Goal: Task Accomplishment & Management: Manage account settings

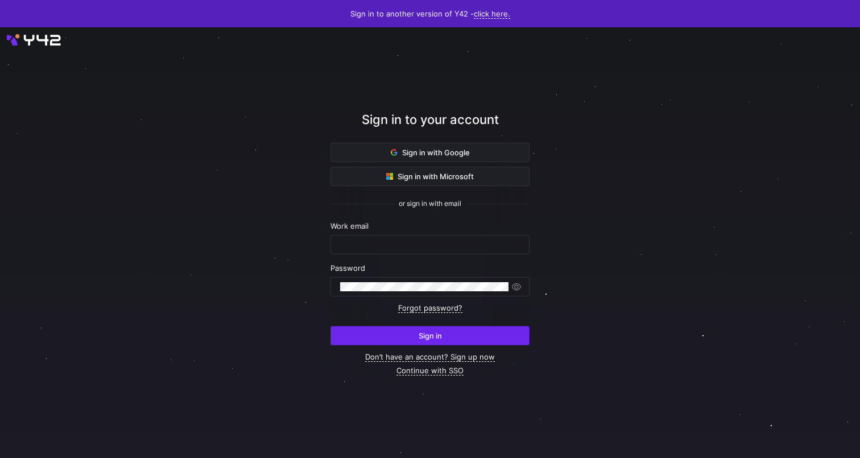
type input "[EMAIL_ADDRESS][PERSON_NAME][DOMAIN_NAME]"
click at [455, 338] on span "submit" at bounding box center [430, 336] width 198 height 18
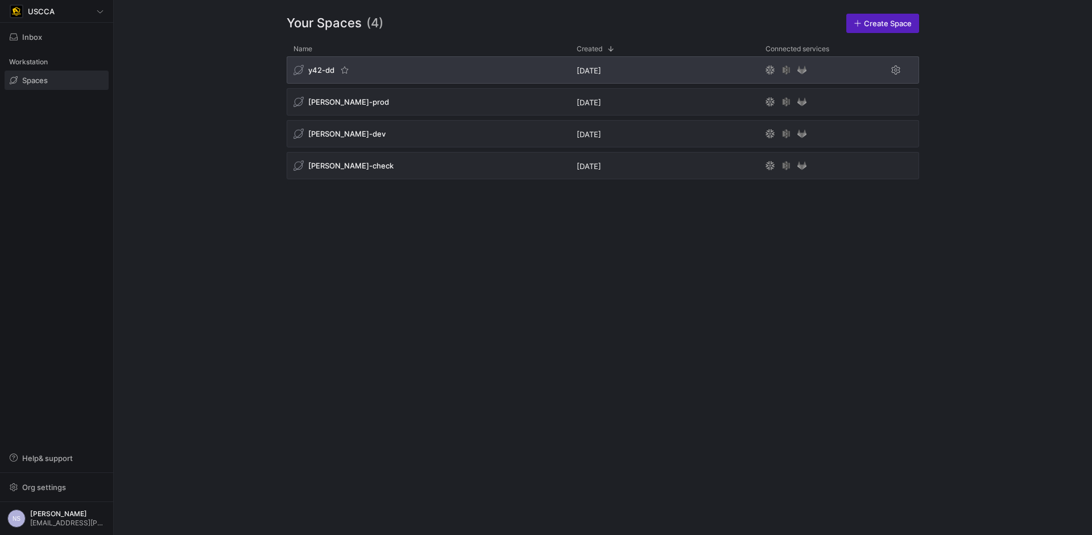
click at [456, 69] on div "y42-dd" at bounding box center [428, 69] width 283 height 27
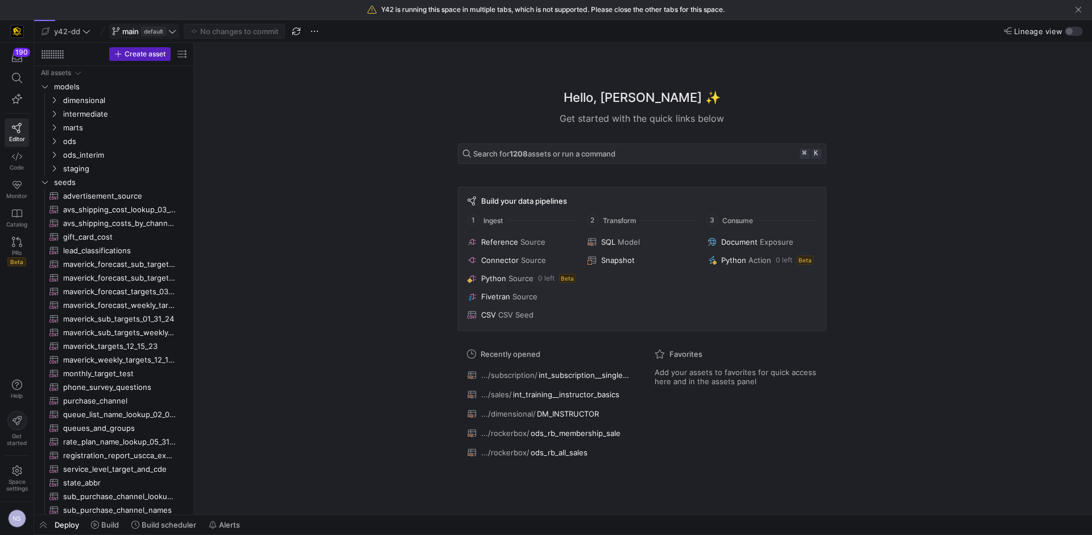
click at [163, 32] on span "default" at bounding box center [153, 31] width 25 height 9
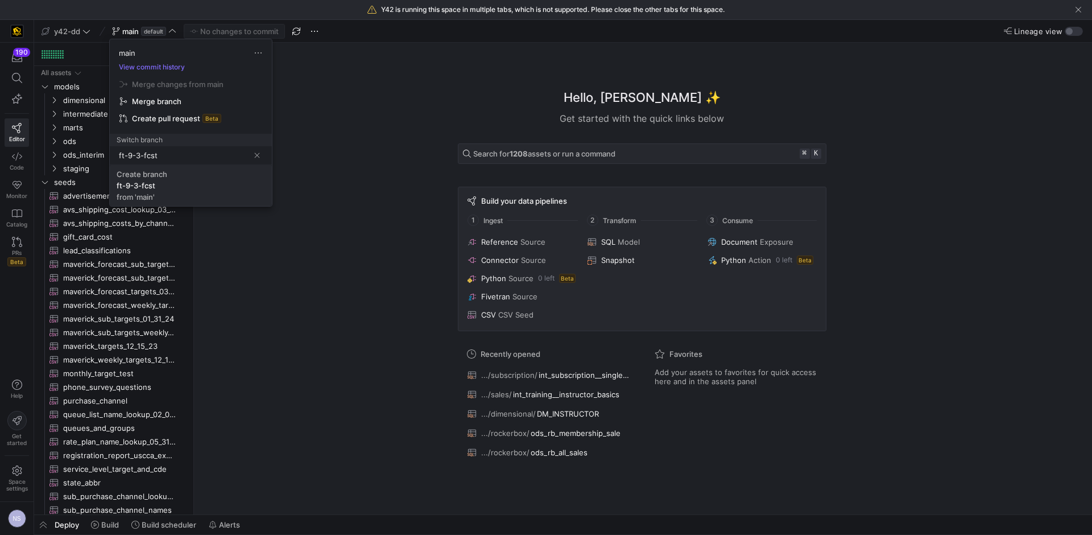
type input "ft-9-3-fcst"
click at [181, 180] on span "Create branch ft-9-3-fcst from 'main'" at bounding box center [191, 186] width 148 height 32
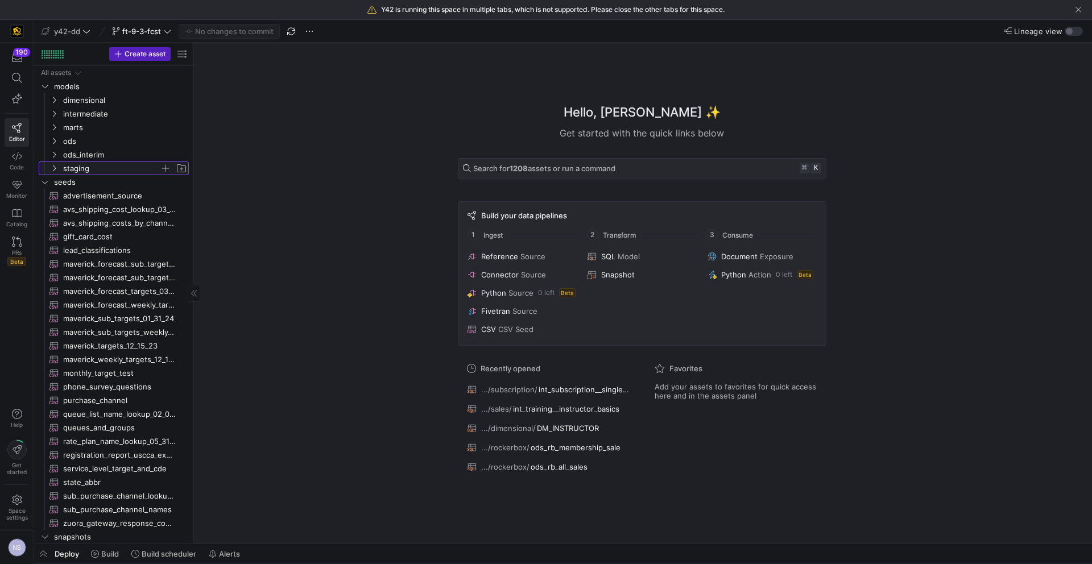
click at [92, 171] on span "staging" at bounding box center [111, 168] width 97 height 13
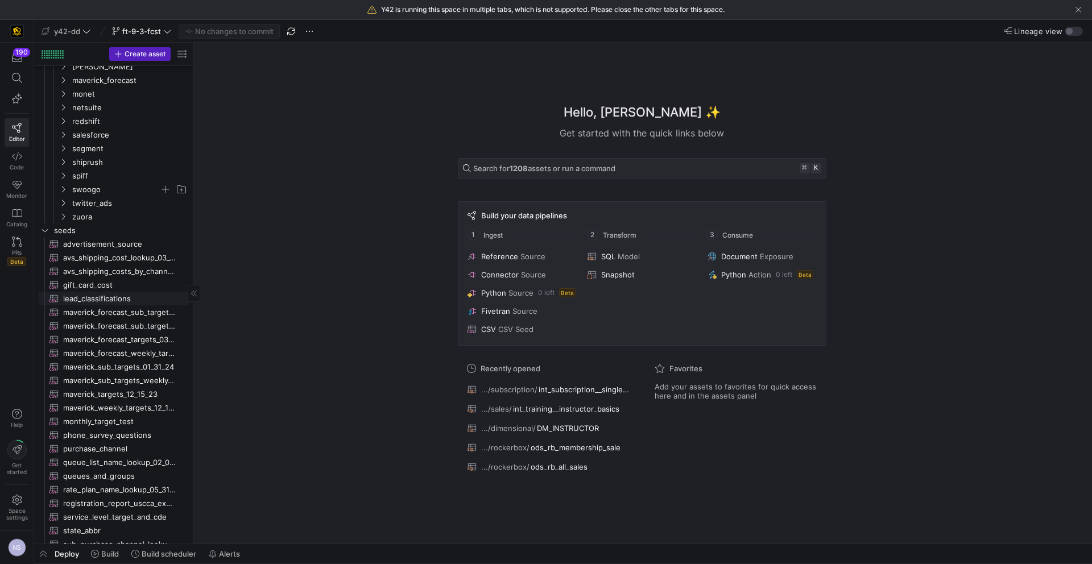
scroll to position [357, 0]
click at [123, 301] on span "maverick_forecast_sub_targets_03_25_24​​​​​​" at bounding box center [119, 302] width 113 height 13
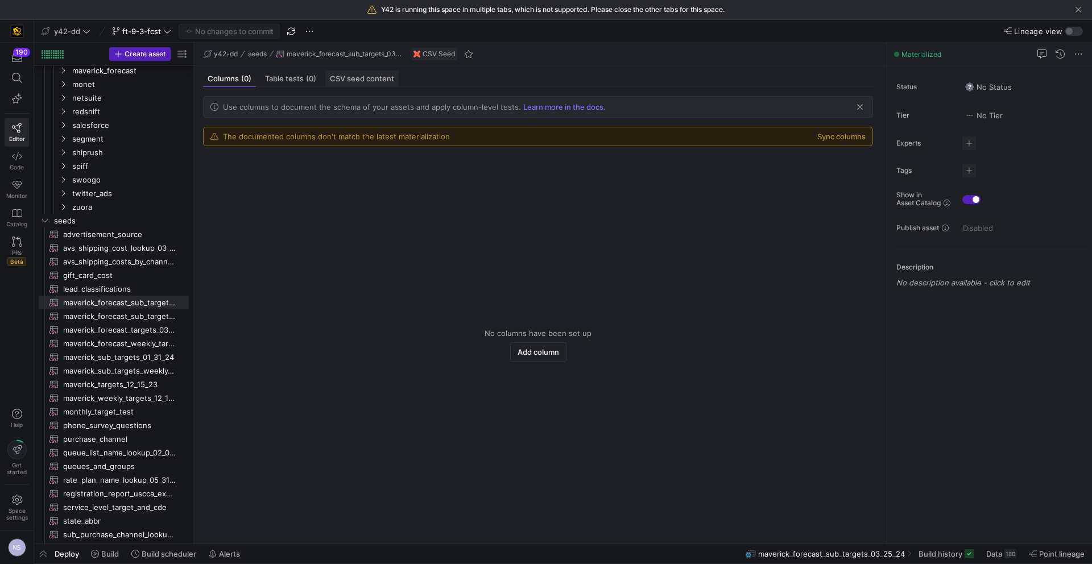
click at [365, 79] on span "CSV seed content" at bounding box center [362, 78] width 64 height 7
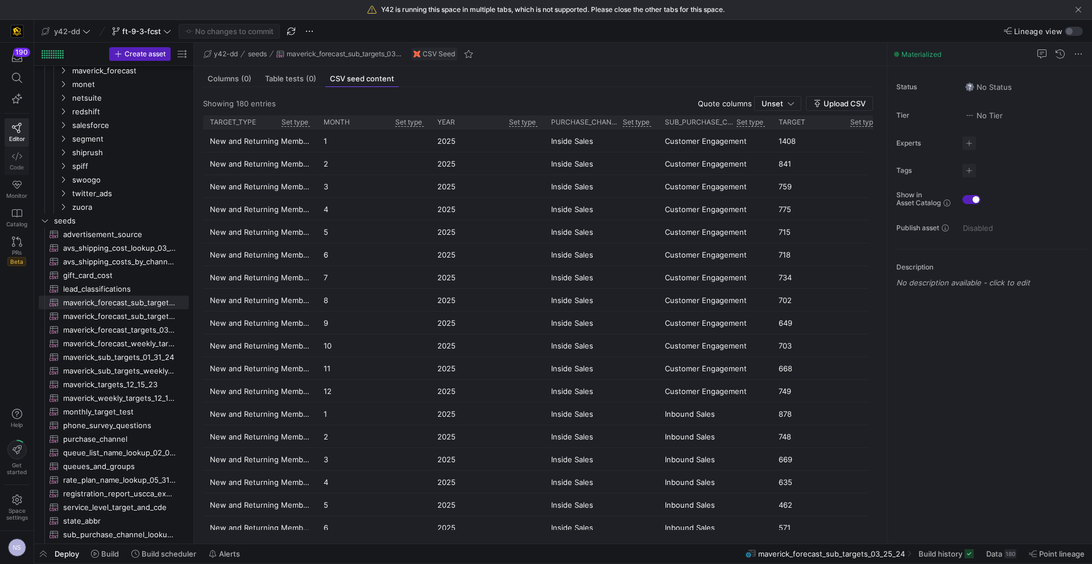
click at [26, 158] on link "Code" at bounding box center [17, 161] width 24 height 28
click at [24, 158] on link "Code" at bounding box center [17, 161] width 24 height 28
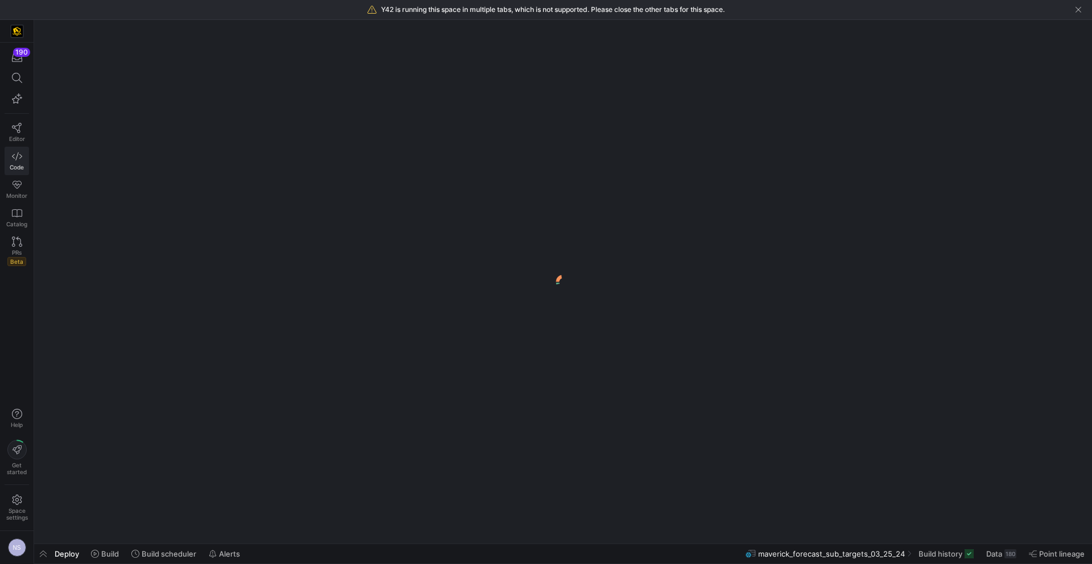
click at [20, 159] on icon at bounding box center [17, 156] width 10 height 10
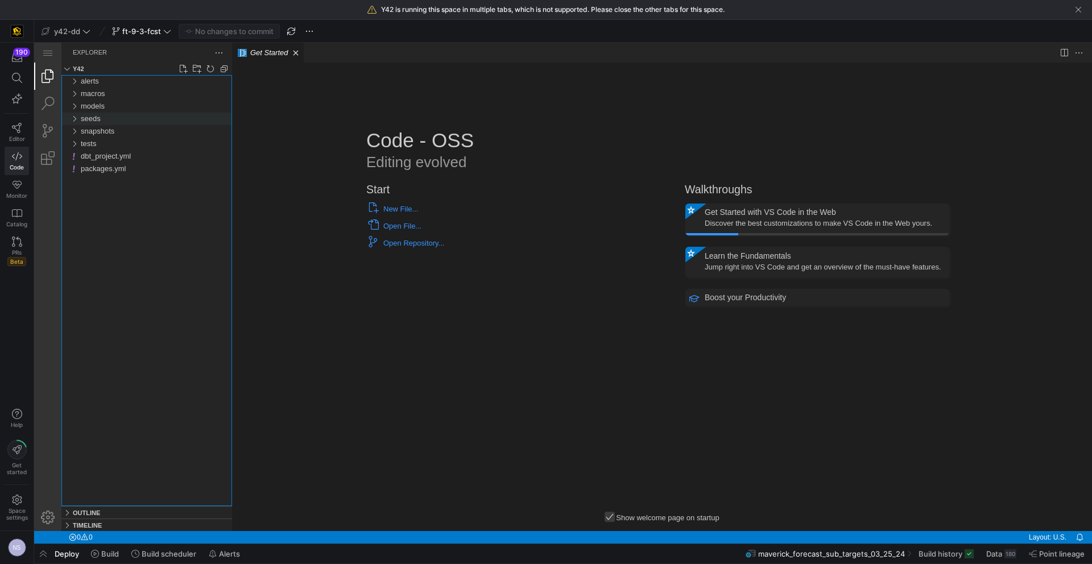
click at [90, 123] on span "seeds" at bounding box center [91, 118] width 20 height 9
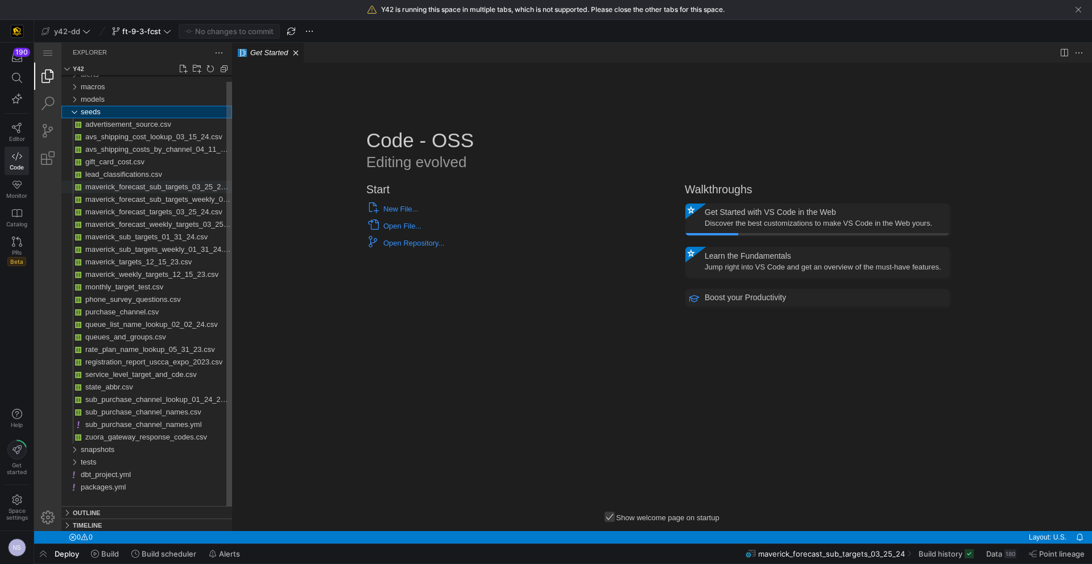
click at [164, 187] on span "maverick_forecast_sub_targets_03_25_24.csv" at bounding box center [161, 187] width 153 height 9
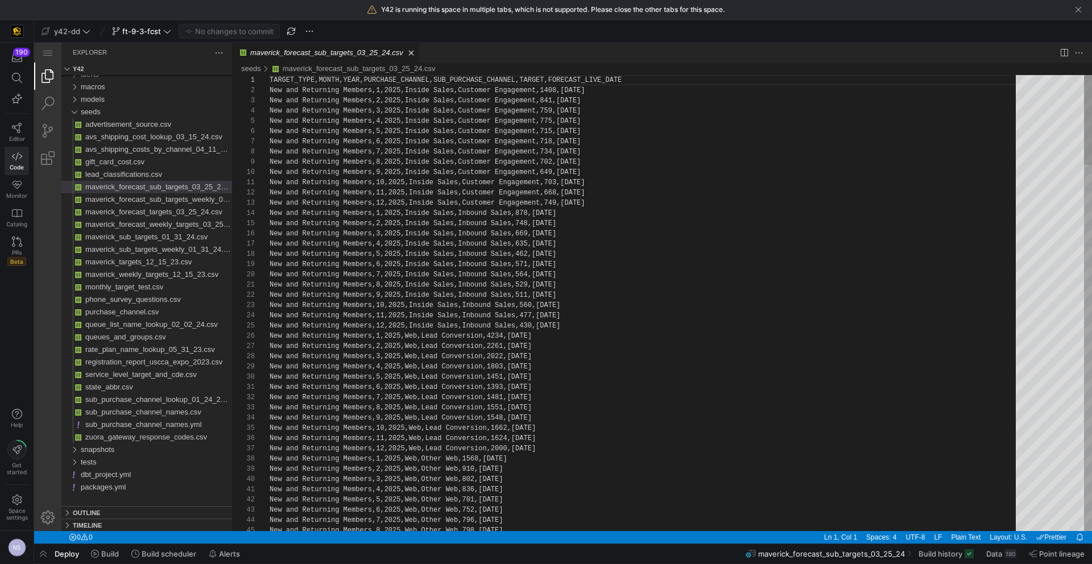
scroll to position [51, 329]
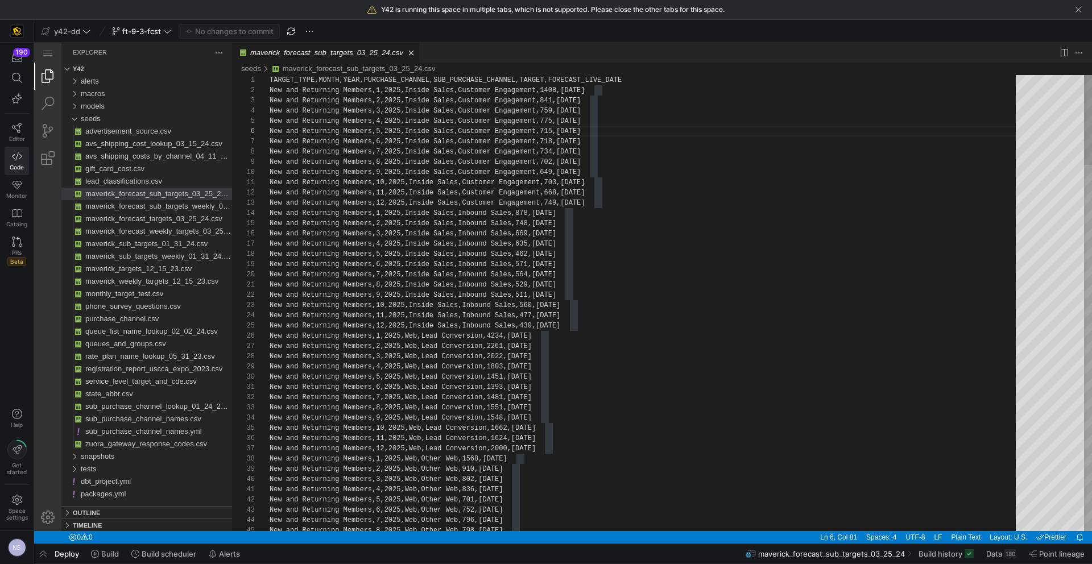
scroll to position [0, 156]
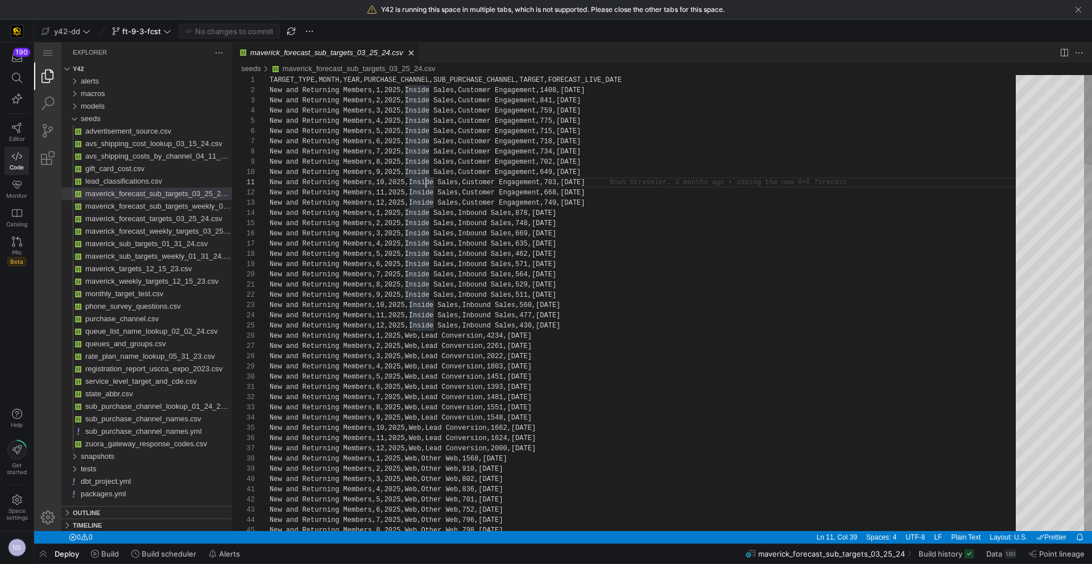
type textarea "TARGET_TYPE,MONTH,YEAR,PURCHASE_CHANNEL,SUB_PURCHASE_CHANNEL,TARGET,FORECAST_LI…"
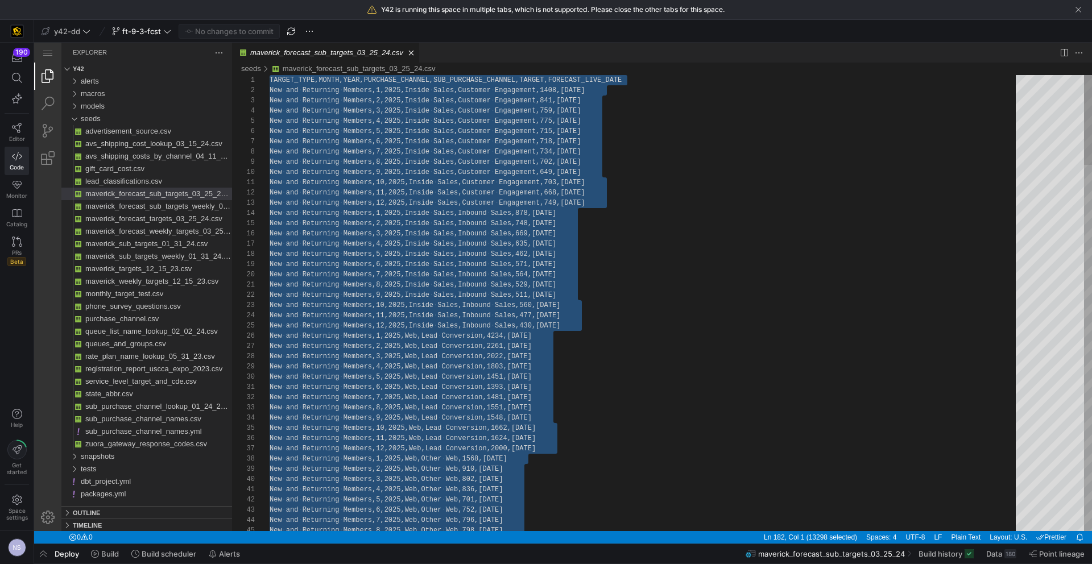
paste textarea "maverick_forecast_sub_targets_03_25_24.csv, preview"
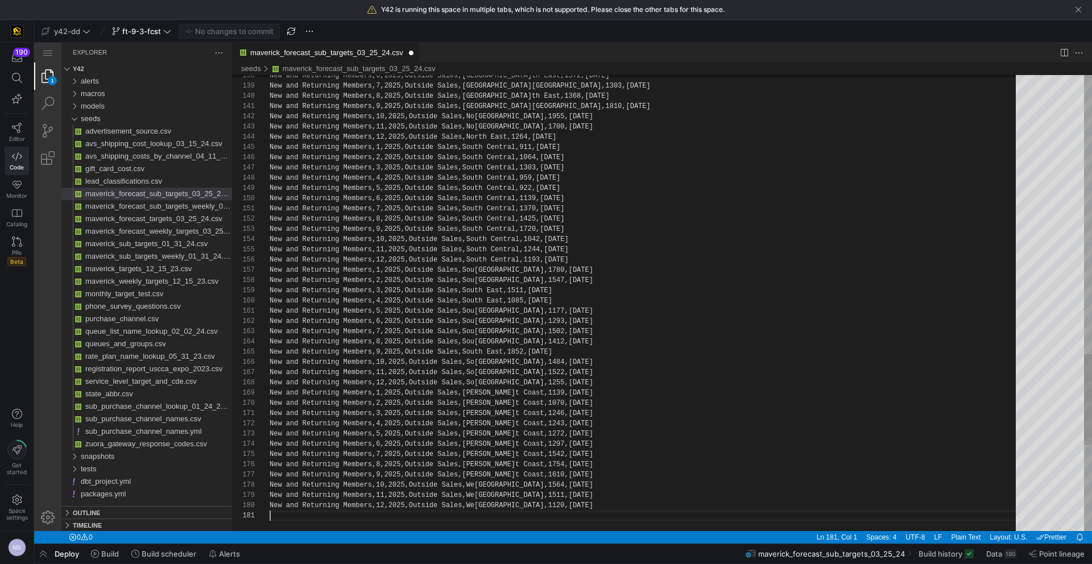
scroll to position [0, 0]
type textarea "mbers,6,2025,Outside Sales,West Coast,1297,2025-10-01 New and Returning Members…"
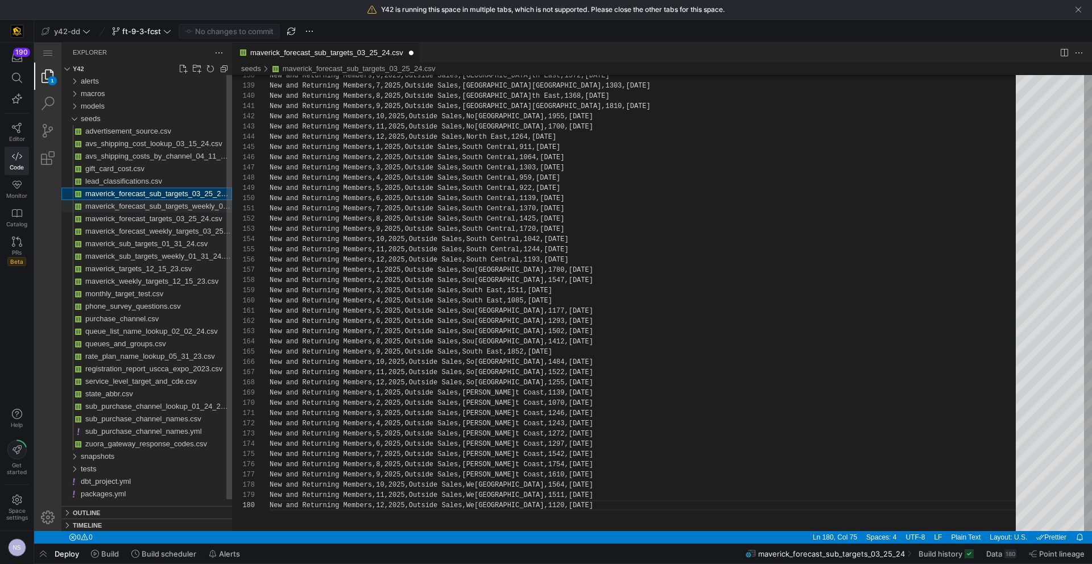
click at [155, 208] on span "maverick_forecast_sub_targets_weekly_03_25_24.csv" at bounding box center [175, 206] width 180 height 9
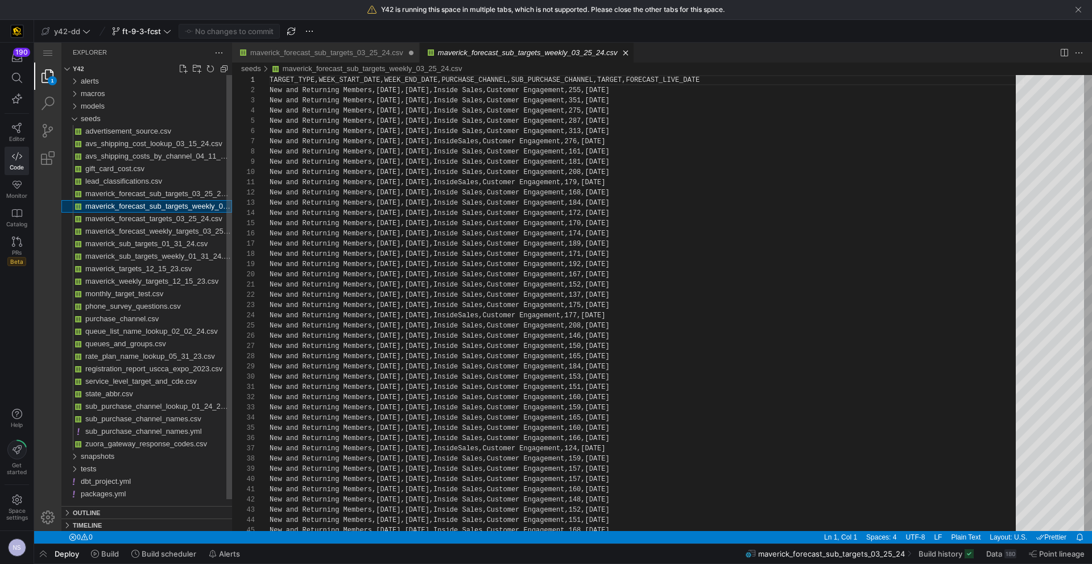
scroll to position [51, 0]
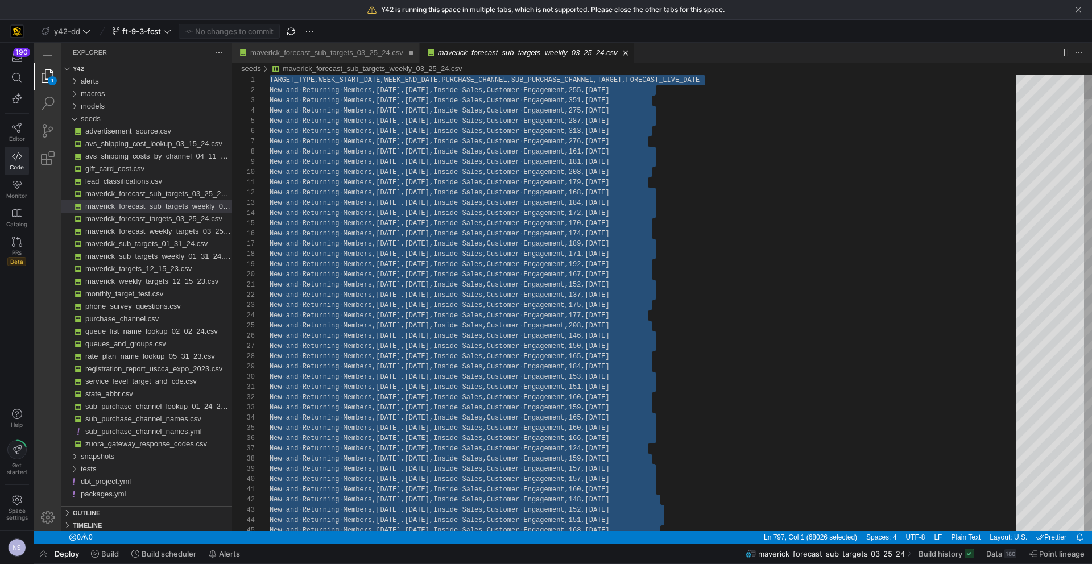
paste textarea "New and Returning Members,12/1/2025,12/7/2025,Outside Sales,West Coast,344,2025…"
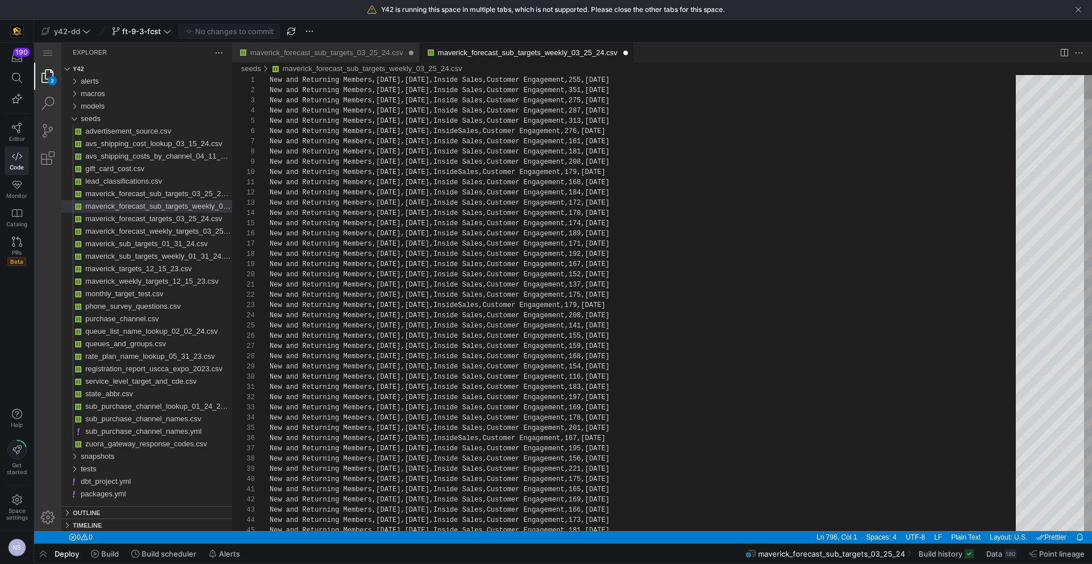
scroll to position [0, 0]
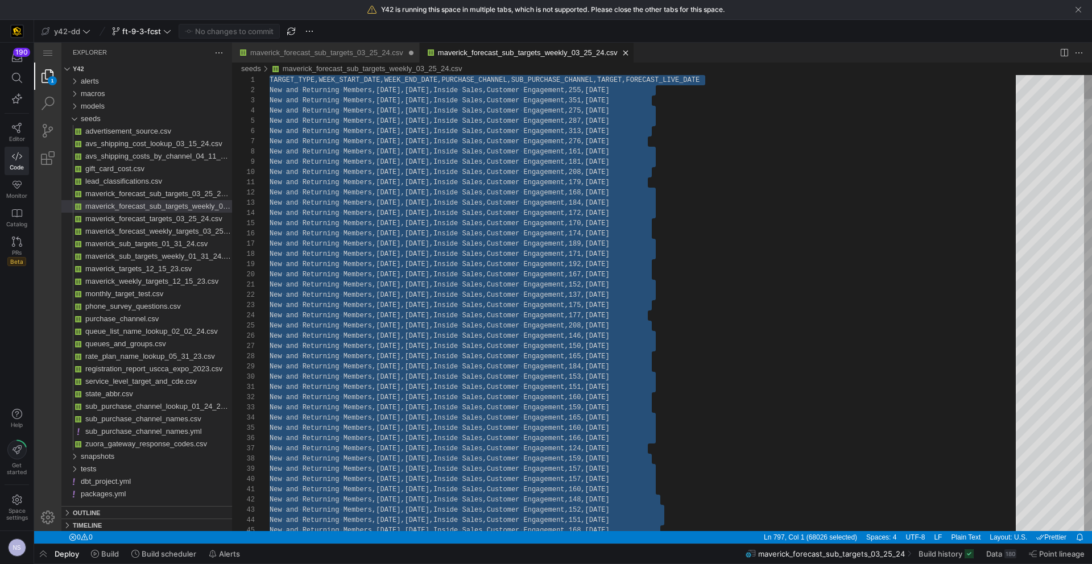
type textarea "1 New and Returning Members,1/6/2025,1/12/2025,Inside Sales,Customer Engagement…"
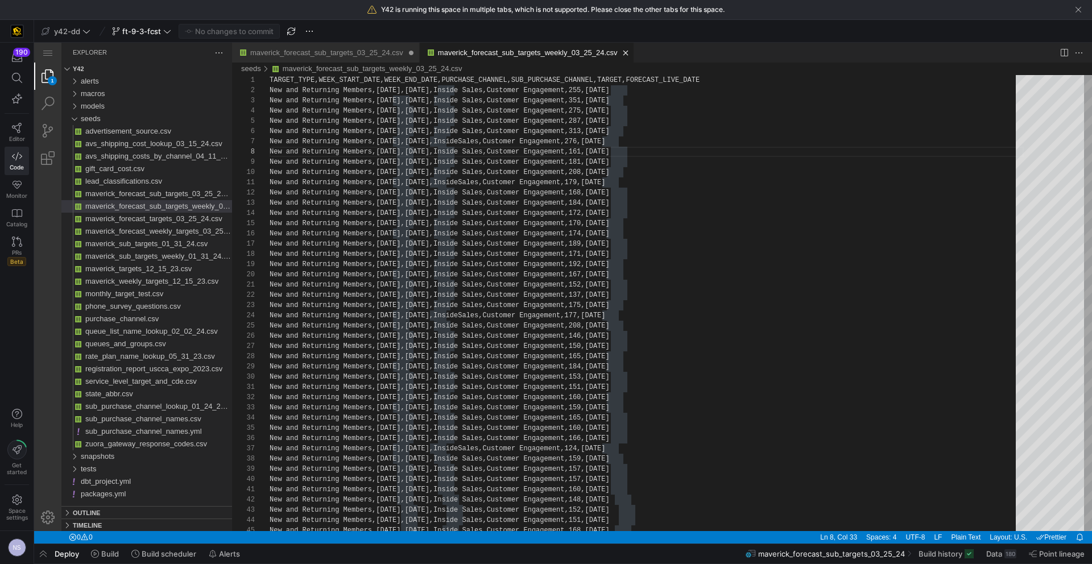
click at [321, 49] on link "maverick_forecast_sub_targets_03_25_24.csv" at bounding box center [326, 52] width 153 height 9
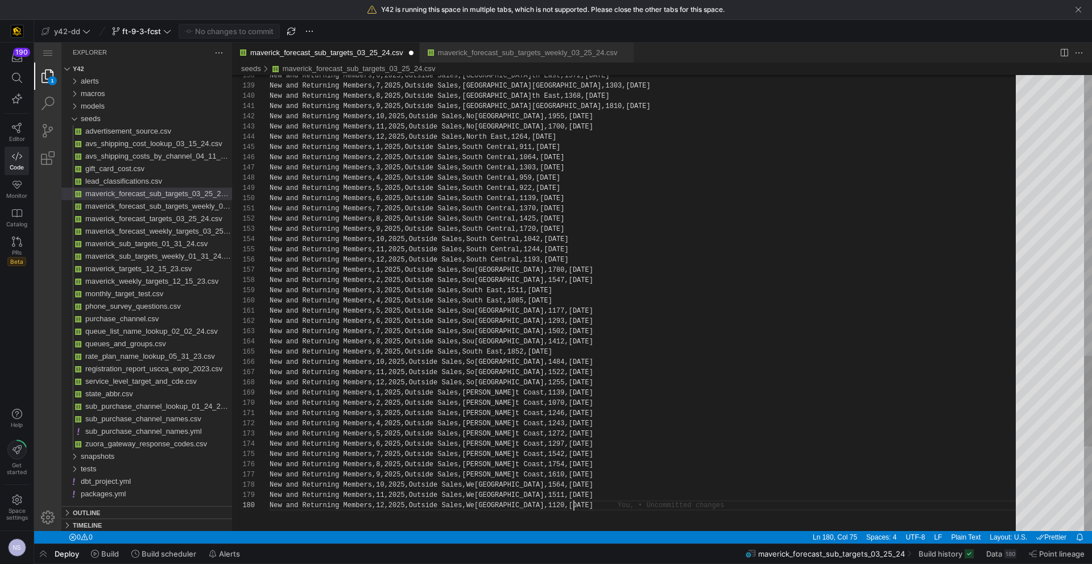
type textarea "New and Returning Members,7,2025,Outside Sales,South Central,1370,2025-10-01 Ne…"
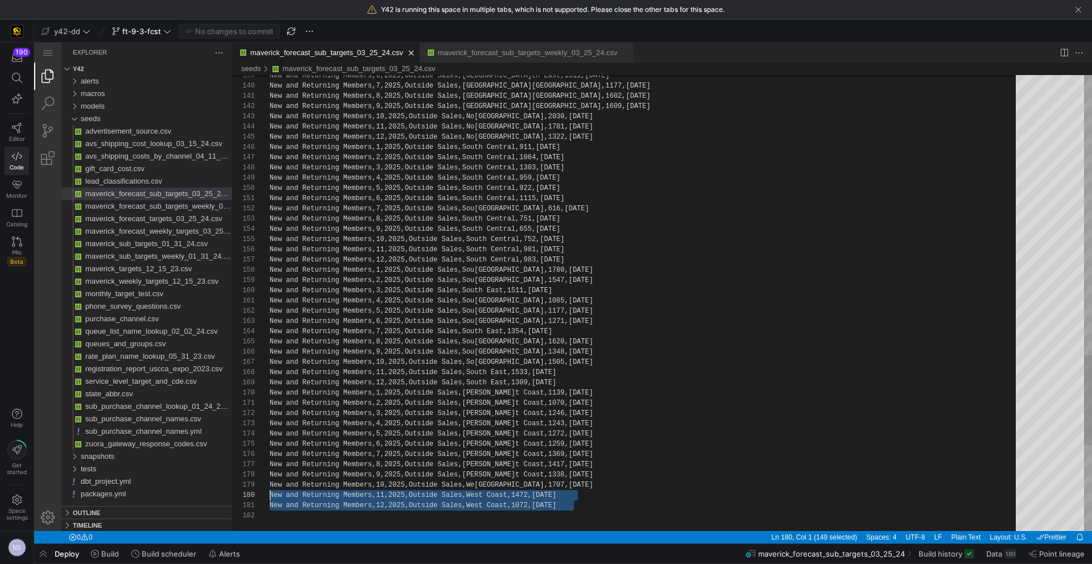
scroll to position [0, 0]
drag, startPoint x: 588, startPoint y: 505, endPoint x: 251, endPoint y: 506, distance: 336.8
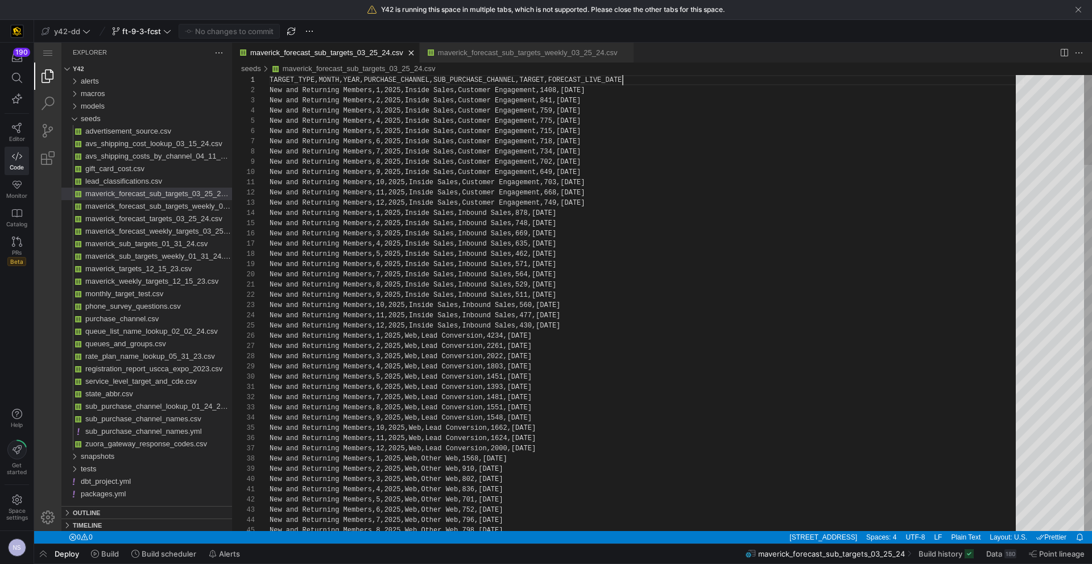
scroll to position [0, 353]
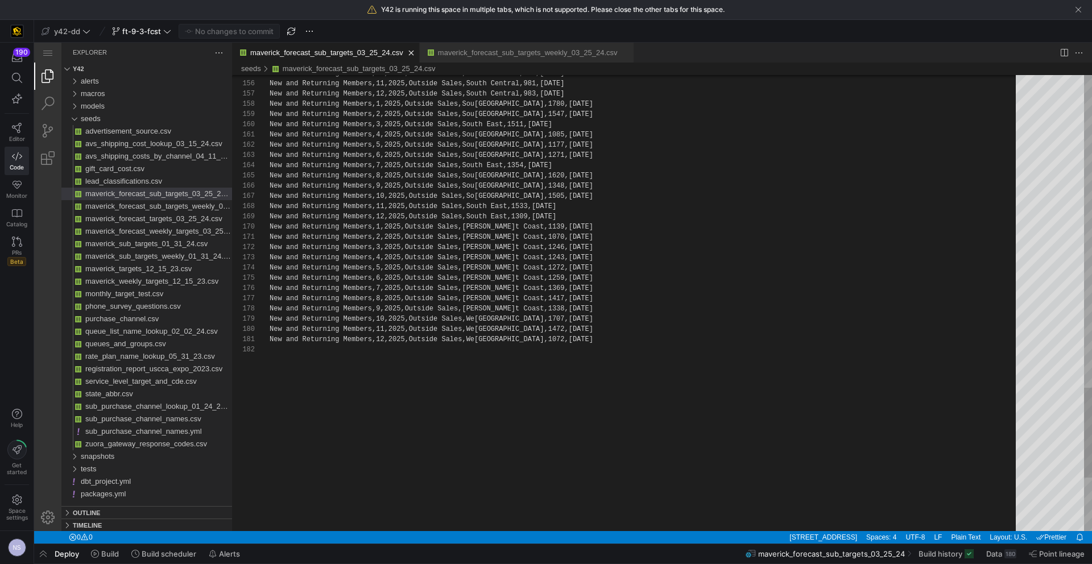
scroll to position [61, 304]
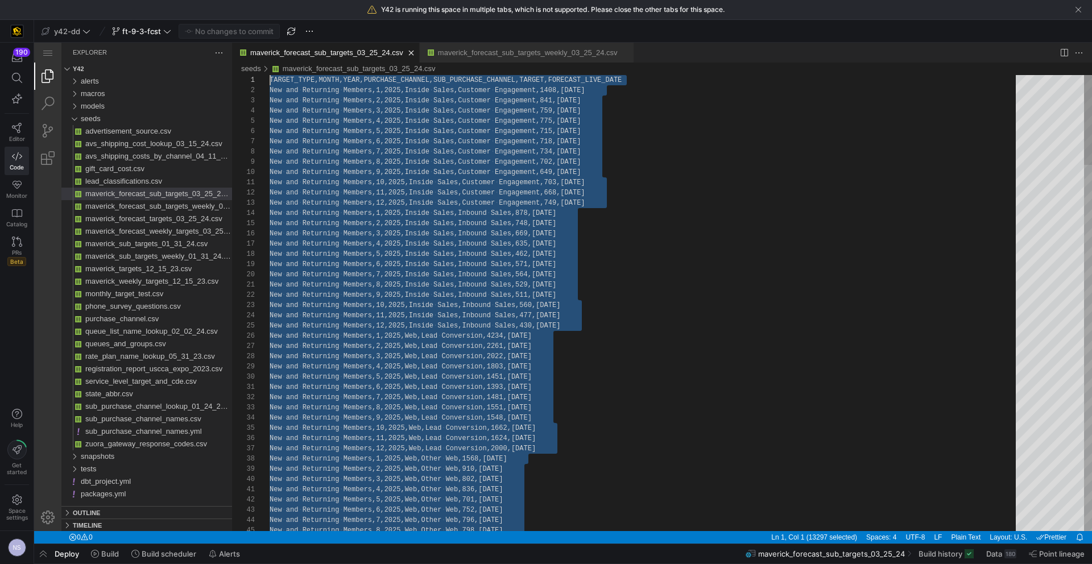
scroll to position [10, 0]
drag, startPoint x: 579, startPoint y: 319, endPoint x: 249, endPoint y: 94, distance: 400.0
paste textarea "New and Returning Members,12,2025,Outside Sales,West Coast,1120,2025-10-01"
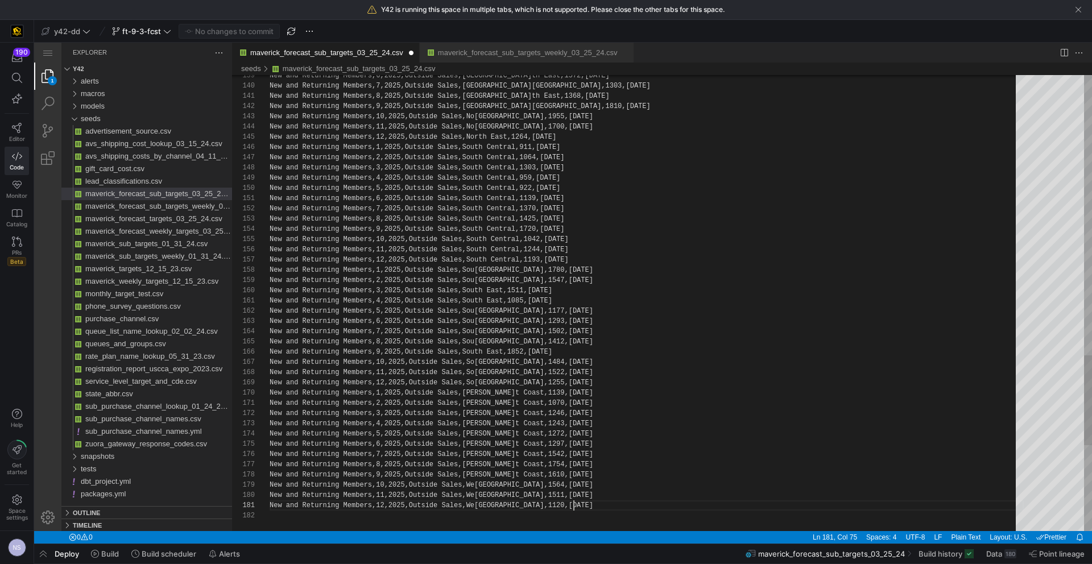
scroll to position [0, 304]
type textarea "tside Sales,South Central,1425,2025-10-01 New and Returning Members,9,2025,Outs…"
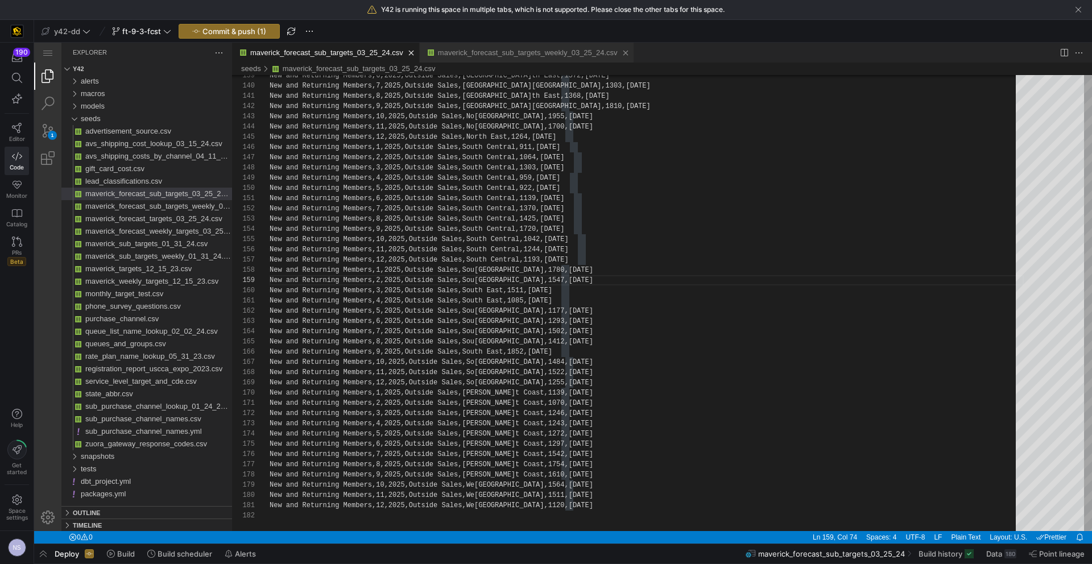
click at [523, 49] on link "maverick_forecast_sub_targets_weekly_03_25_24.csv" at bounding box center [528, 52] width 180 height 9
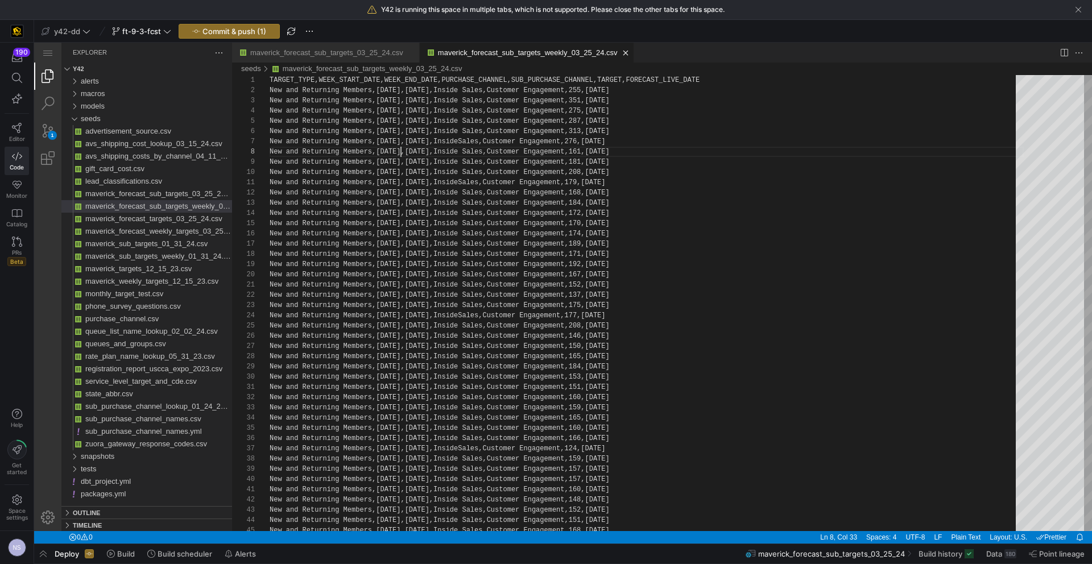
scroll to position [61, 131]
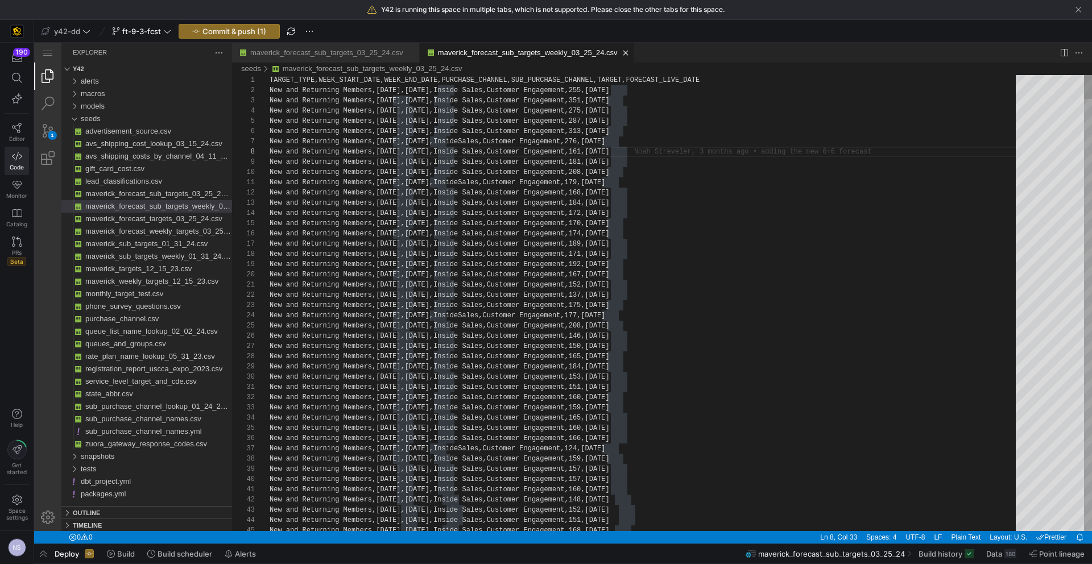
drag, startPoint x: 269, startPoint y: 92, endPoint x: 280, endPoint y: 110, distance: 21.2
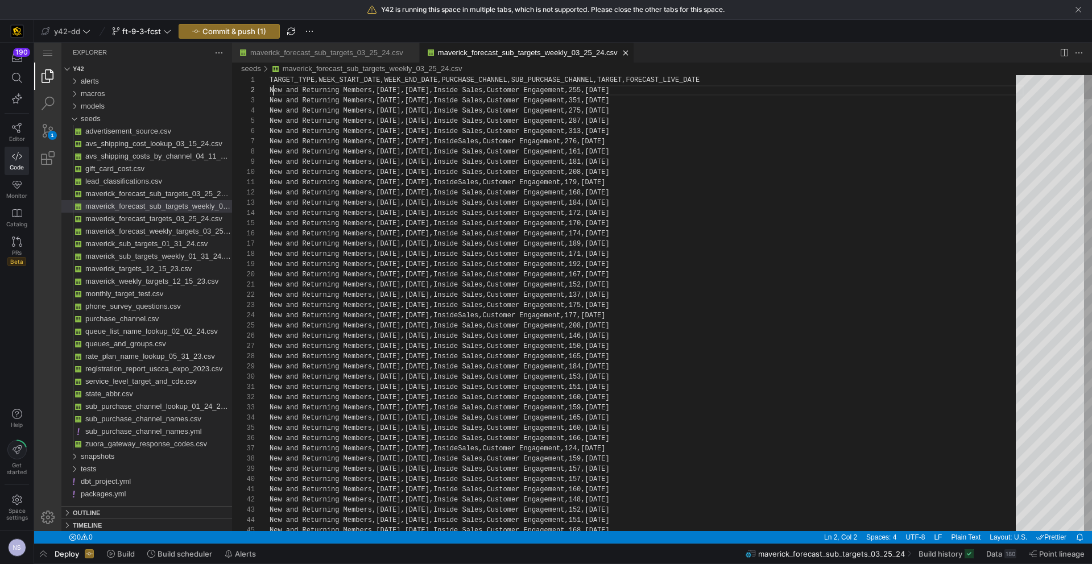
scroll to position [10, 4]
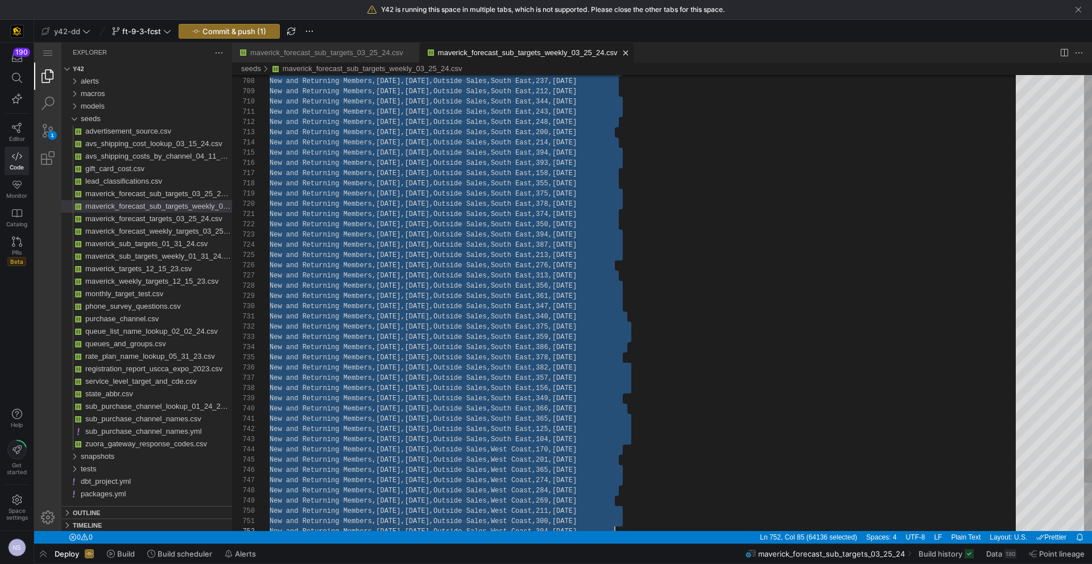
scroll to position [10, 0]
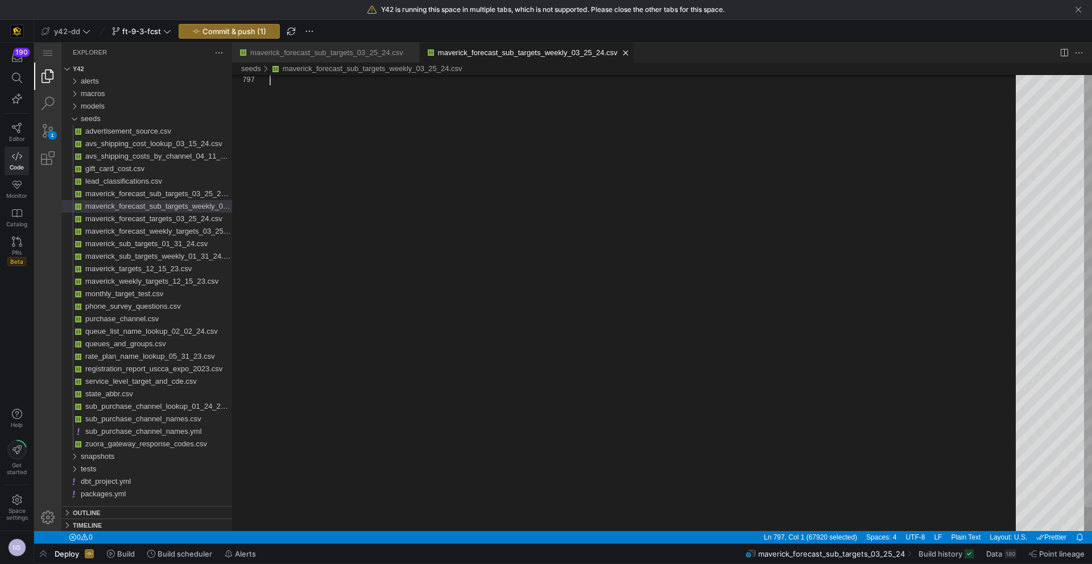
drag, startPoint x: 271, startPoint y: 90, endPoint x: 681, endPoint y: 564, distance: 626.3
paste textarea "ers,11/24/2025,11/30/2025,Outside Sales,West Coast,65,2025-10-01 New and Return…"
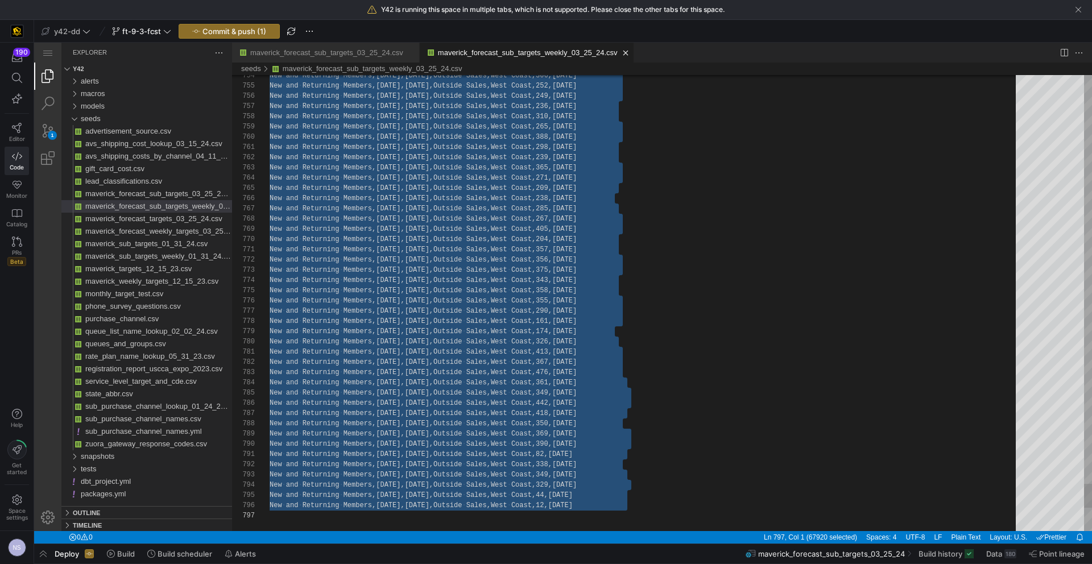
paste textarea "ers,11/24/2025,11/30/2025,Outside Sales,West Coast,65,2025-10-01 New and Return…"
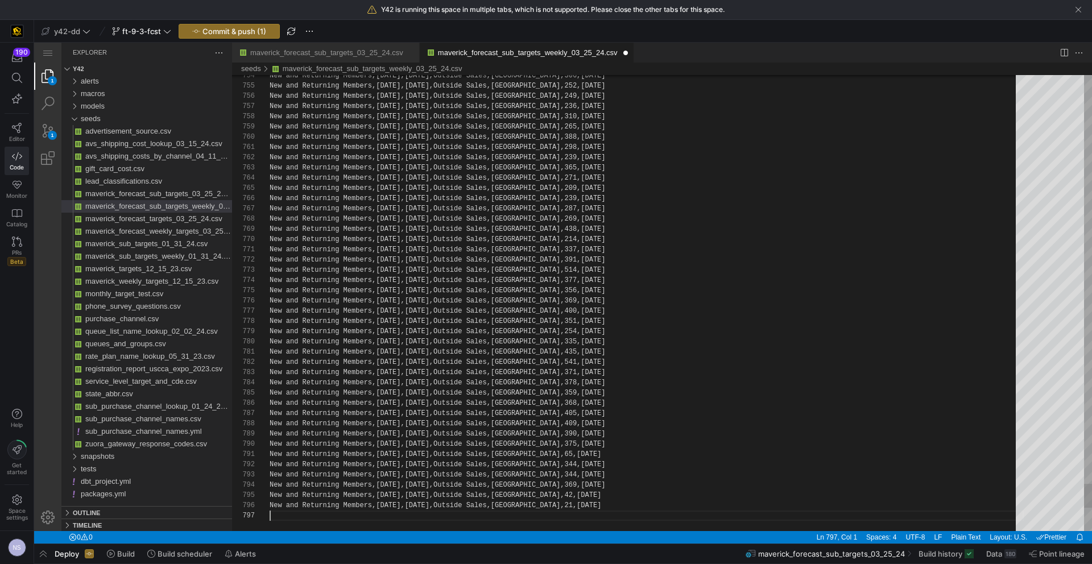
scroll to position [20, 349]
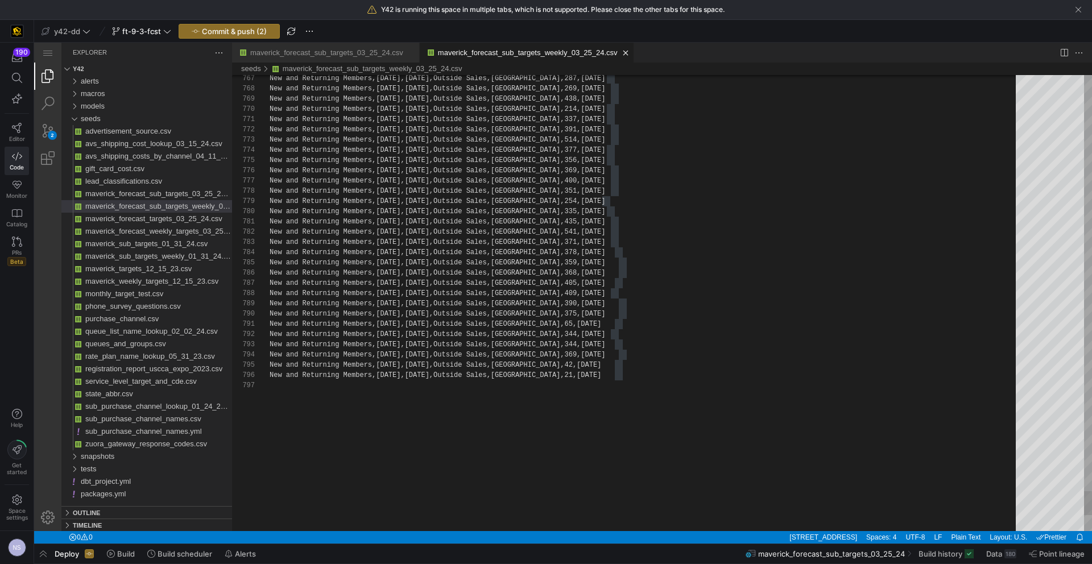
scroll to position [51, 353]
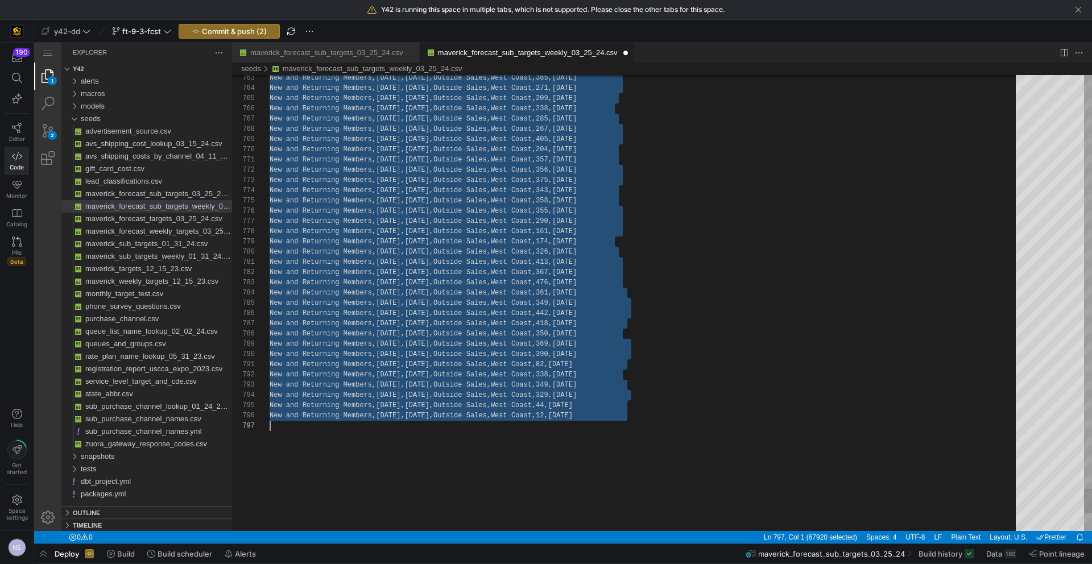
scroll to position [10, 0]
paste textarea "ers,11/24/2025,11/30/2025,Outside Sales,West Coast,65,2025-10-01 New and Return…"
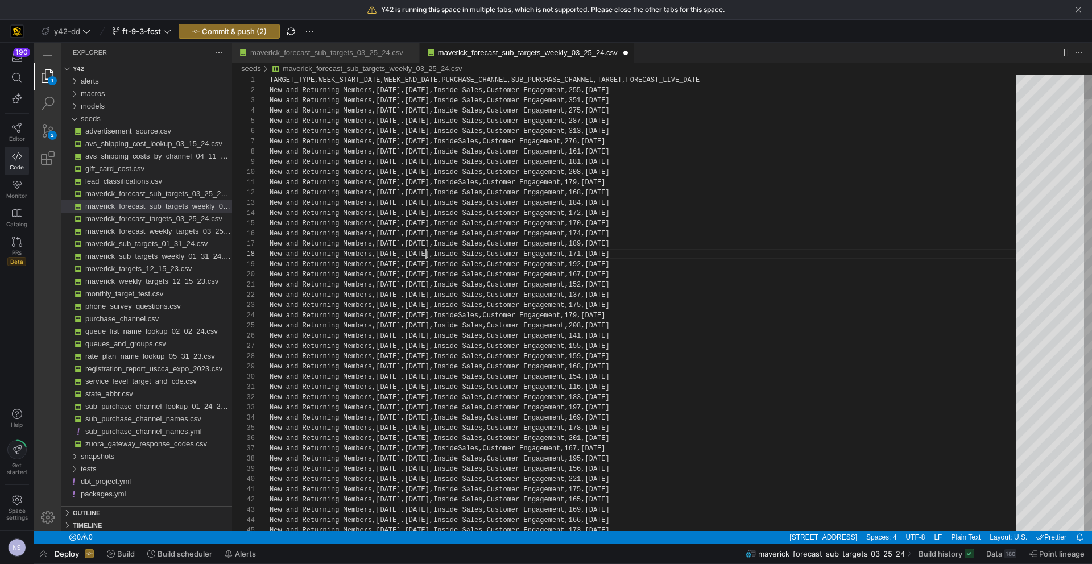
scroll to position [51, 156]
type textarea "d Returning Members,3/17/2025,3/23/2025,Inside Sales,Customer Engagement,184,20…"
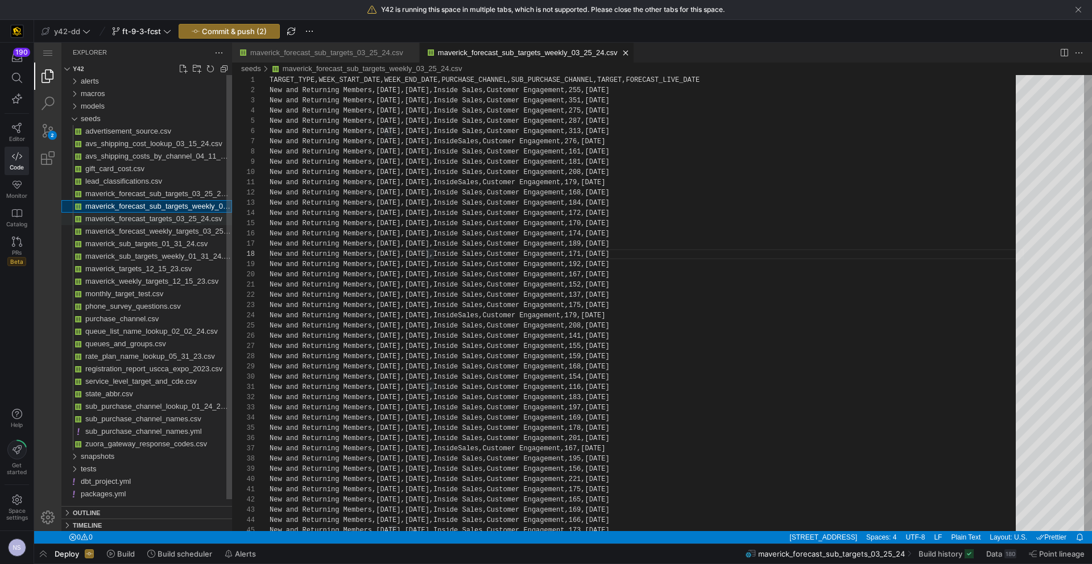
click at [159, 224] on div "maverick_forecast_targets_03_25_24.csv" at bounding box center [158, 219] width 147 height 13
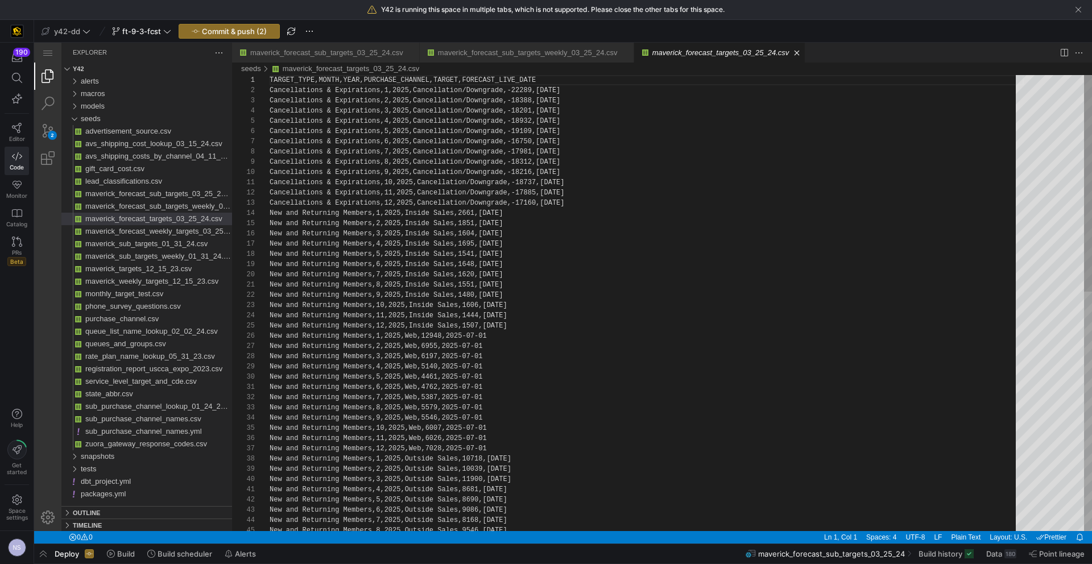
scroll to position [72, 251]
click at [674, 266] on div "TARGET_TYPE,MONTH,YEAR,PURCHASE_CHANNEL,TARGET,FOR ECAST_LIVE_DATE Cancellation…" at bounding box center [647, 554] width 754 height 958
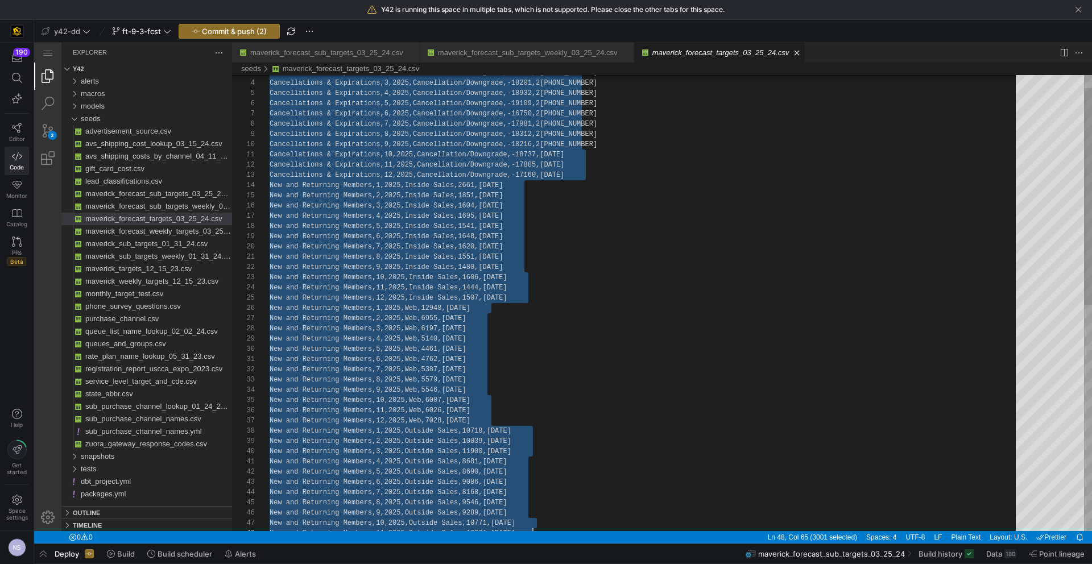
scroll to position [10, 0]
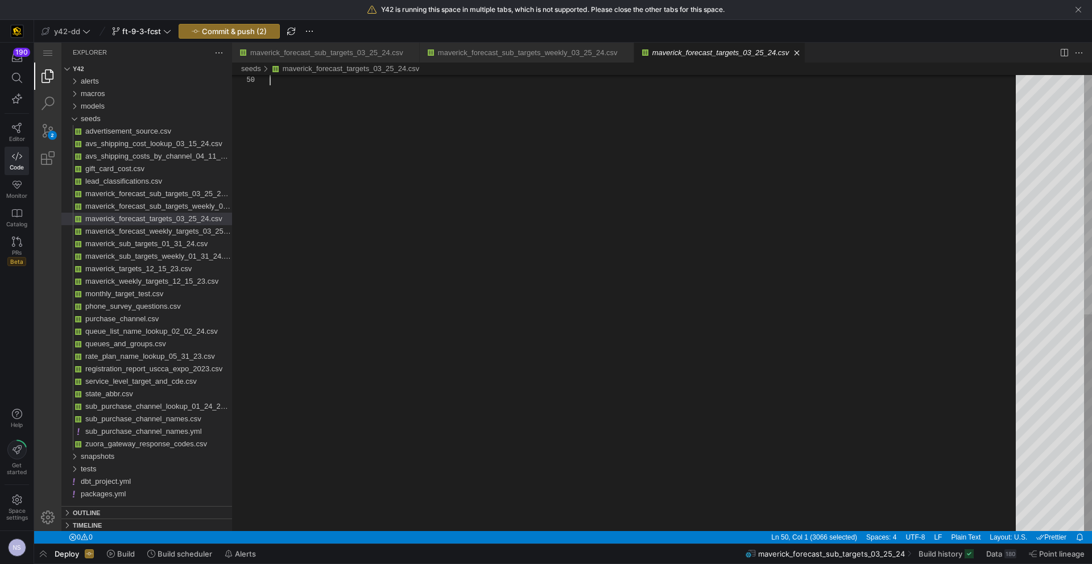
drag, startPoint x: 270, startPoint y: 89, endPoint x: 598, endPoint y: 486, distance: 514.4
paste textarea "rning Members,5,2025,Outside Sales,8690,2025-10-01 New and Returning Members,6,…"
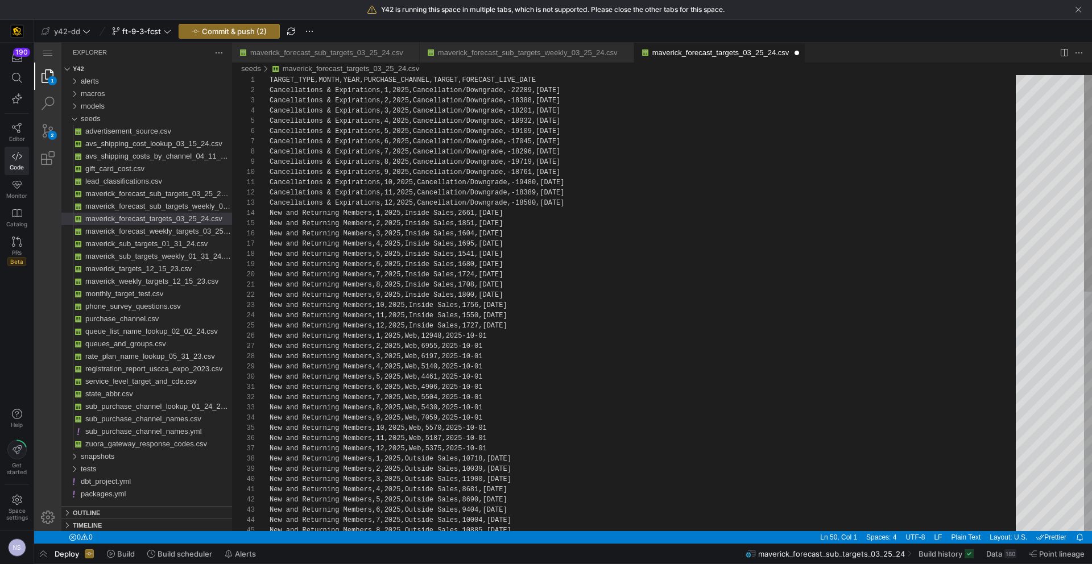
scroll to position [51, 251]
click at [684, 238] on div "New and Returning Members,8,2025,Outside Sales,108 85,2025-10-01 New and Return…" at bounding box center [647, 554] width 754 height 958
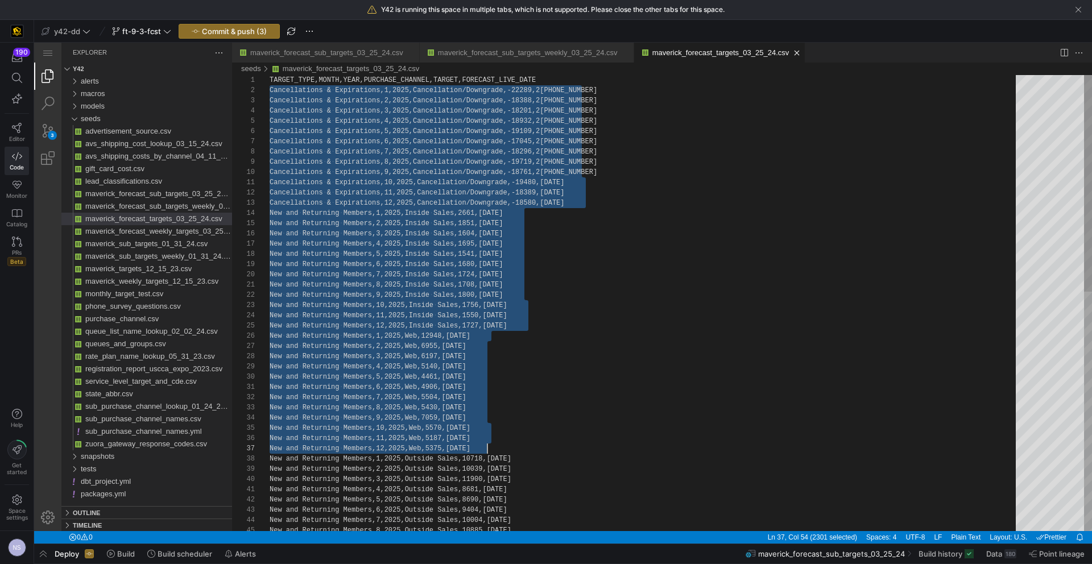
scroll to position [10, 218]
drag, startPoint x: 271, startPoint y: 88, endPoint x: 588, endPoint y: 446, distance: 478.8
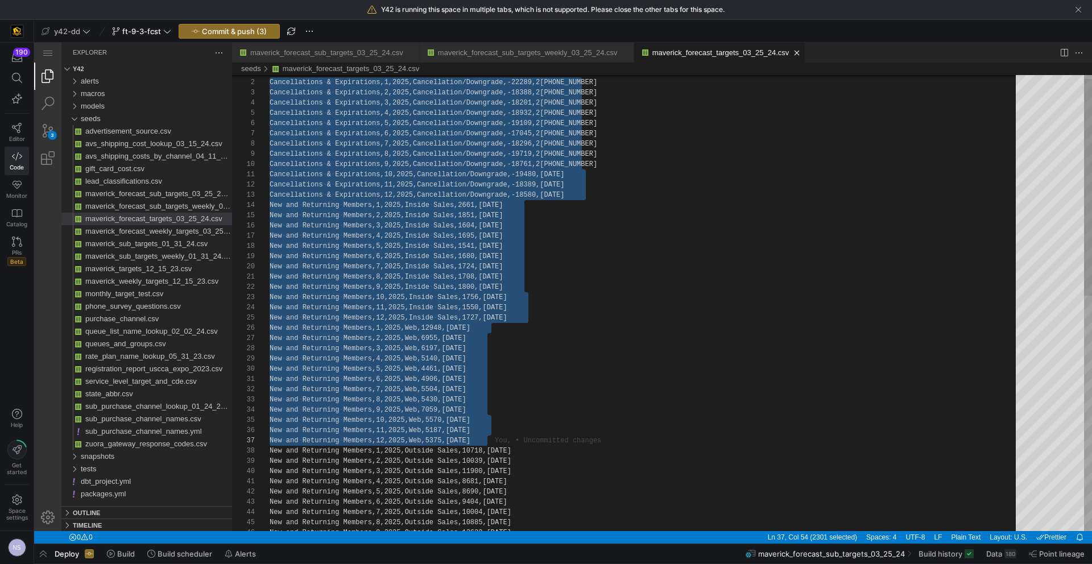
type textarea "Cancellations & Expirations,10,2025,Cancellation/Downgrade,-19480,2025-10-01 Ca…"
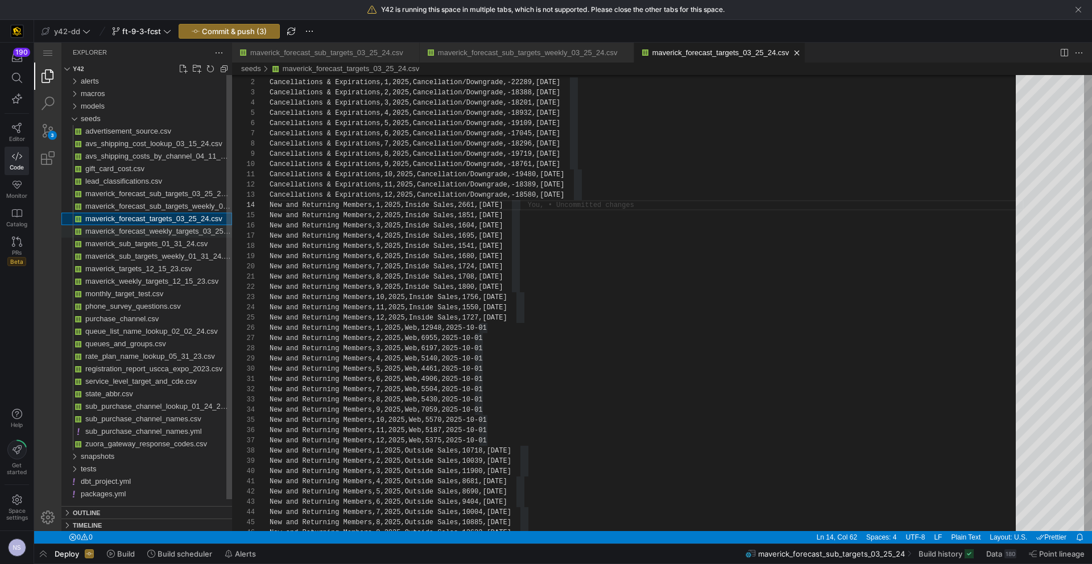
click at [147, 229] on span "maverick_forecast_weekly_targets_03_25_24.csv" at bounding box center [167, 231] width 164 height 9
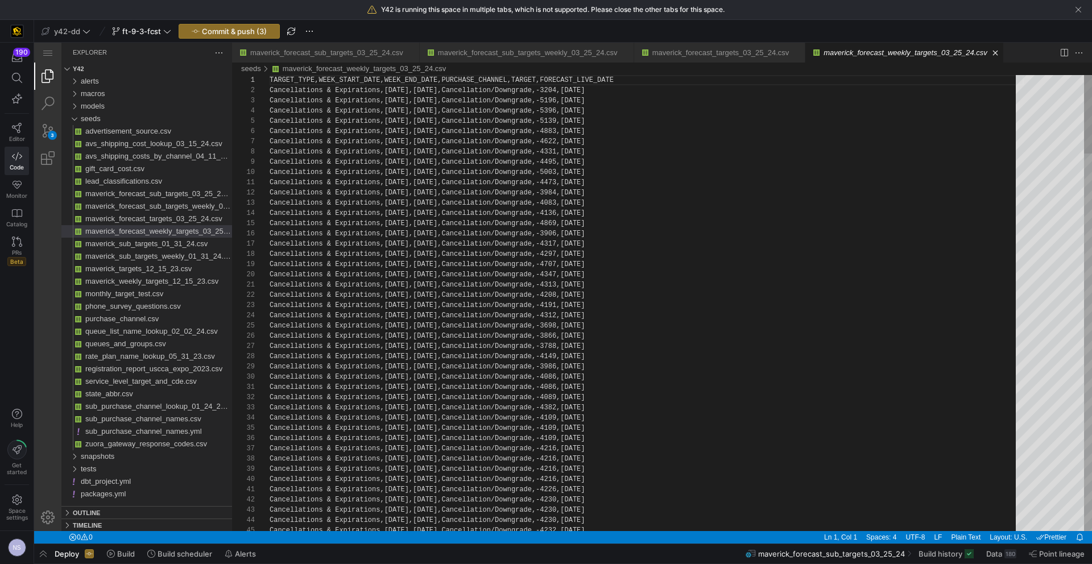
scroll to position [61, 86]
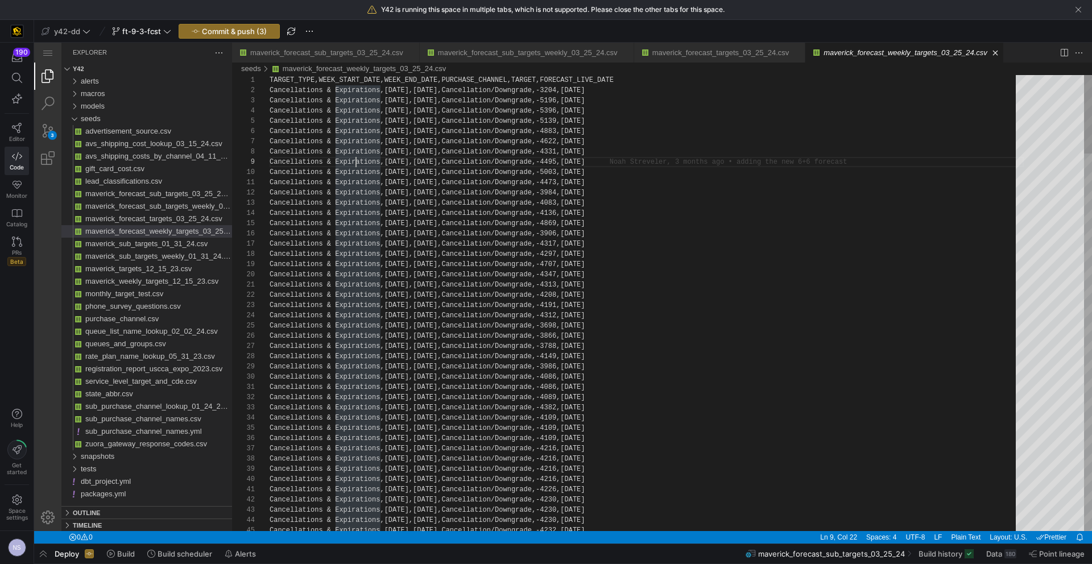
drag, startPoint x: 269, startPoint y: 92, endPoint x: 319, endPoint y: 130, distance: 62.5
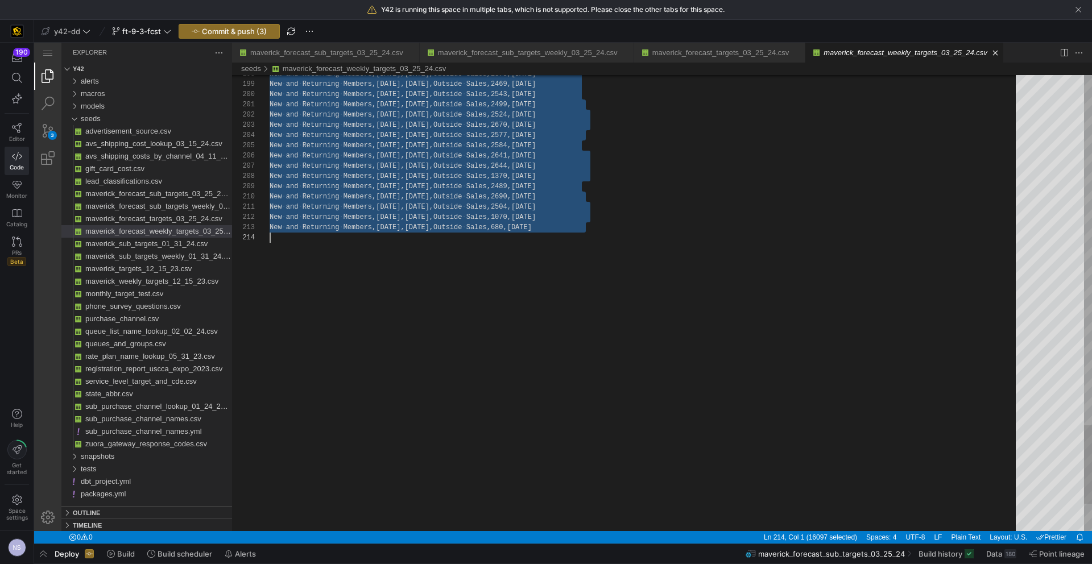
scroll to position [10, 0]
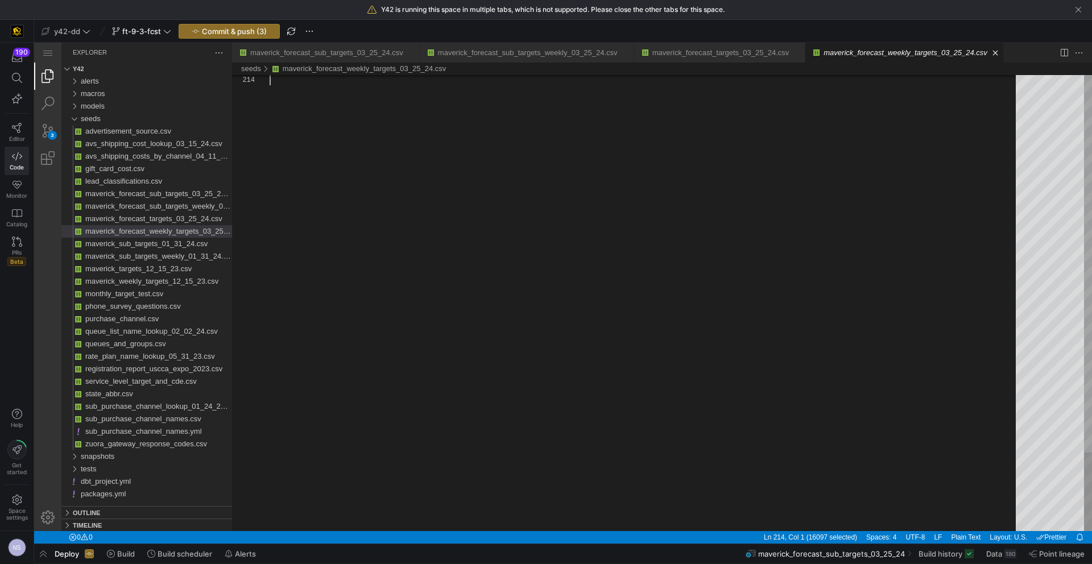
drag, startPoint x: 271, startPoint y: 90, endPoint x: 609, endPoint y: 481, distance: 516.7
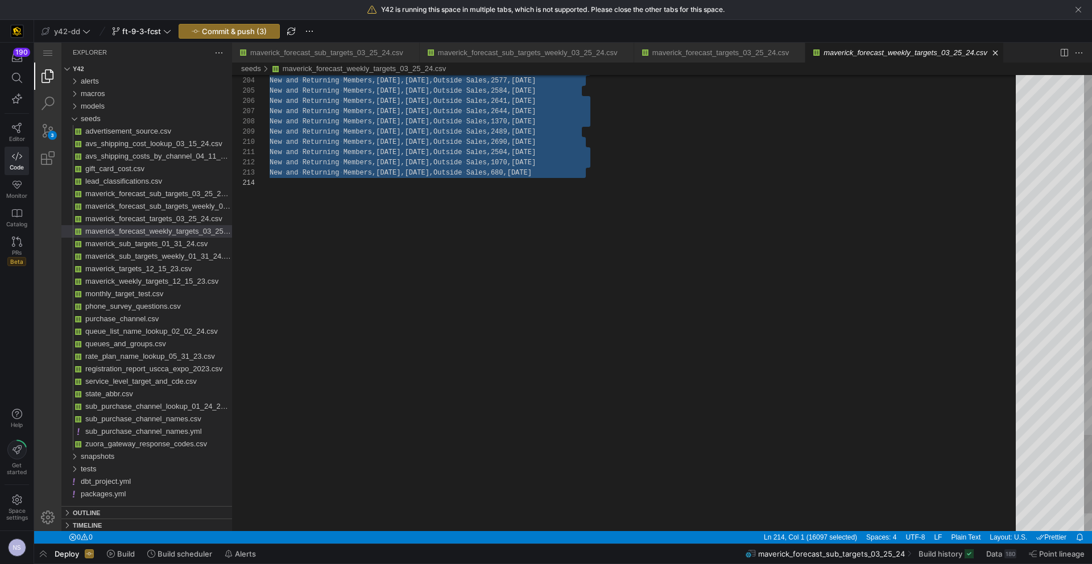
paste textarea "New and Returning Members,12/15/2025,12/21/2025,Outside Sales,2534,2025-10-01 N…"
type textarea "New and Returning Members,12/15/2025,12/21/2025,Outside Sales,2534,2025-10-01 N…"
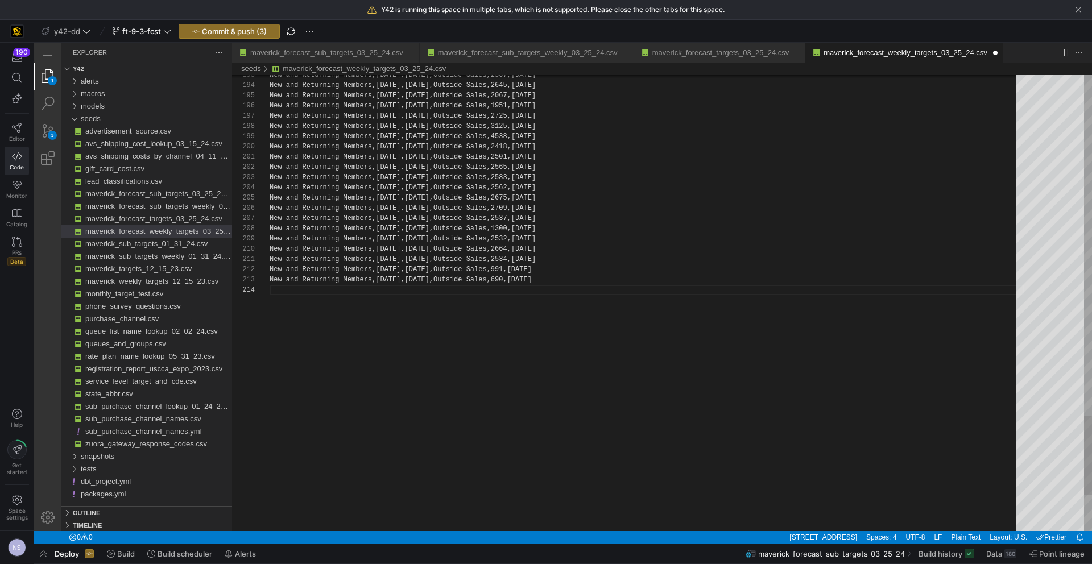
click at [245, 28] on span "Commit & push (4)" at bounding box center [234, 31] width 65 height 9
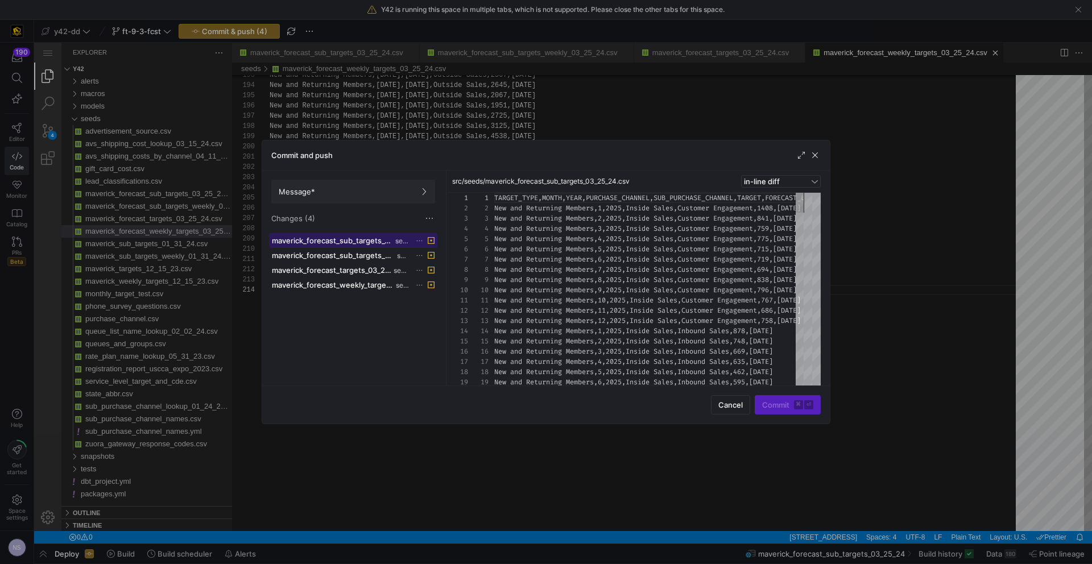
click at [395, 240] on span "seeds" at bounding box center [402, 241] width 14 height 8
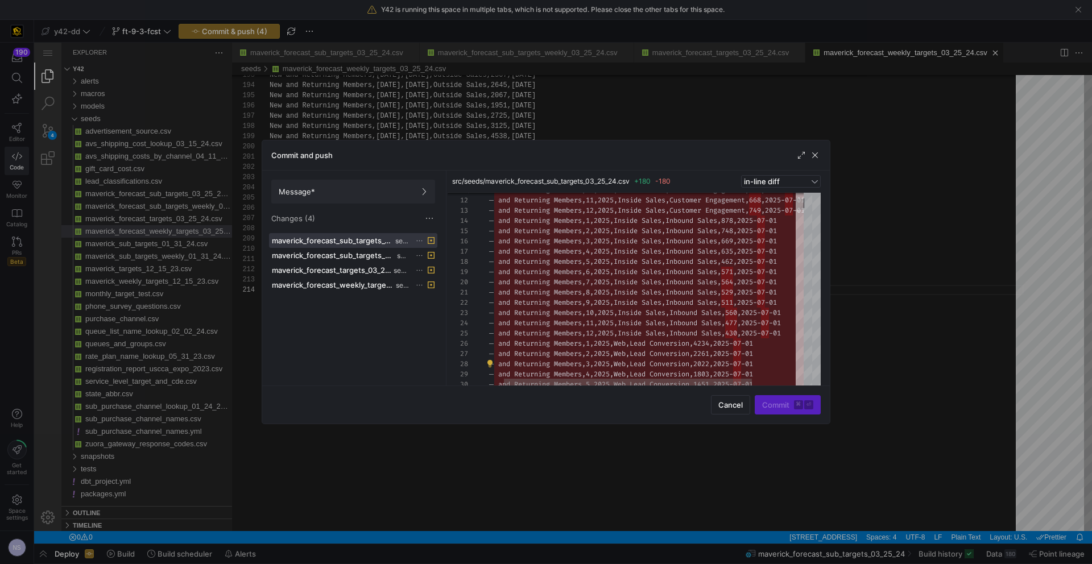
drag, startPoint x: 746, startPoint y: 331, endPoint x: 737, endPoint y: 331, distance: 9.1
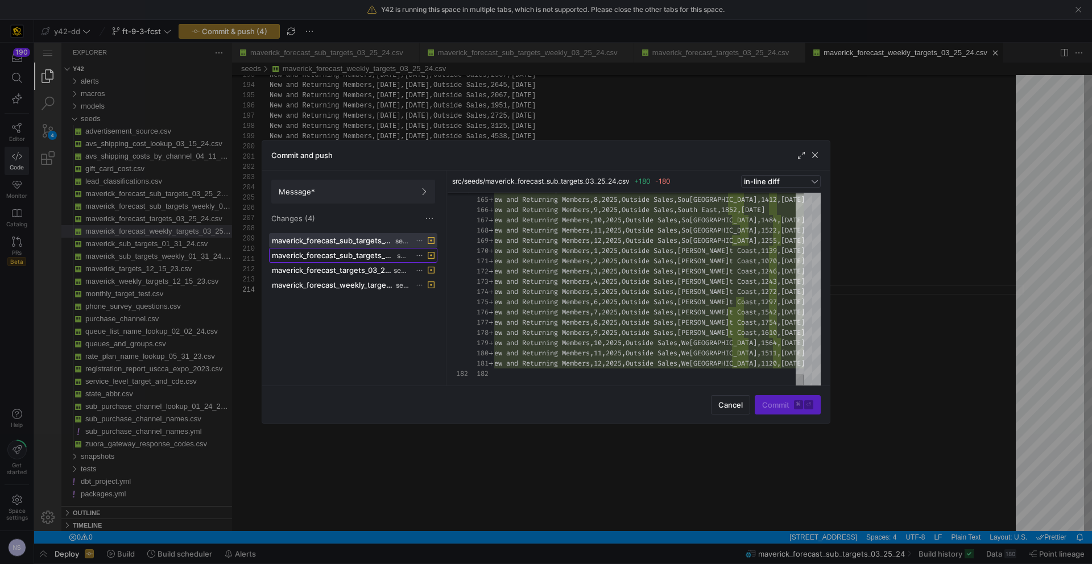
click at [357, 254] on span "maverick_forecast_sub_targets_weekly_03_25_24.csv" at bounding box center [333, 255] width 123 height 9
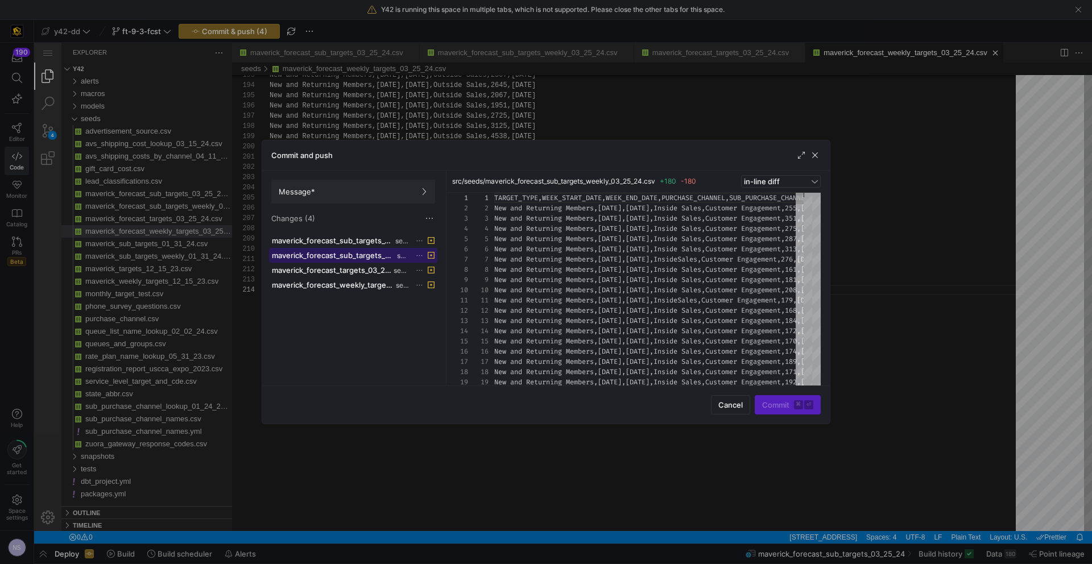
scroll to position [51, 0]
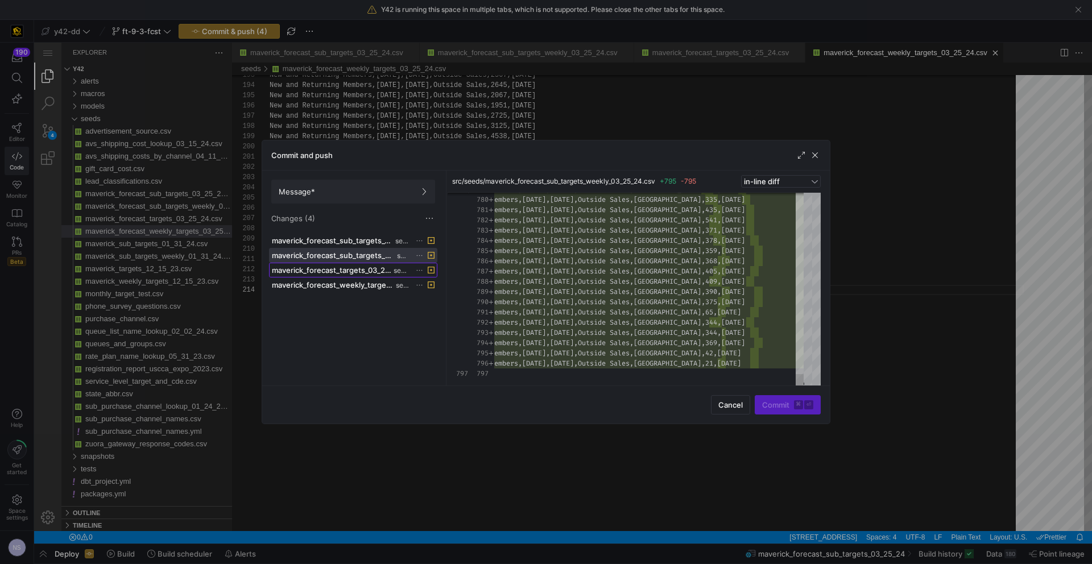
click at [333, 266] on span "maverick_forecast_targets_03_25_24.csv" at bounding box center [331, 270] width 119 height 9
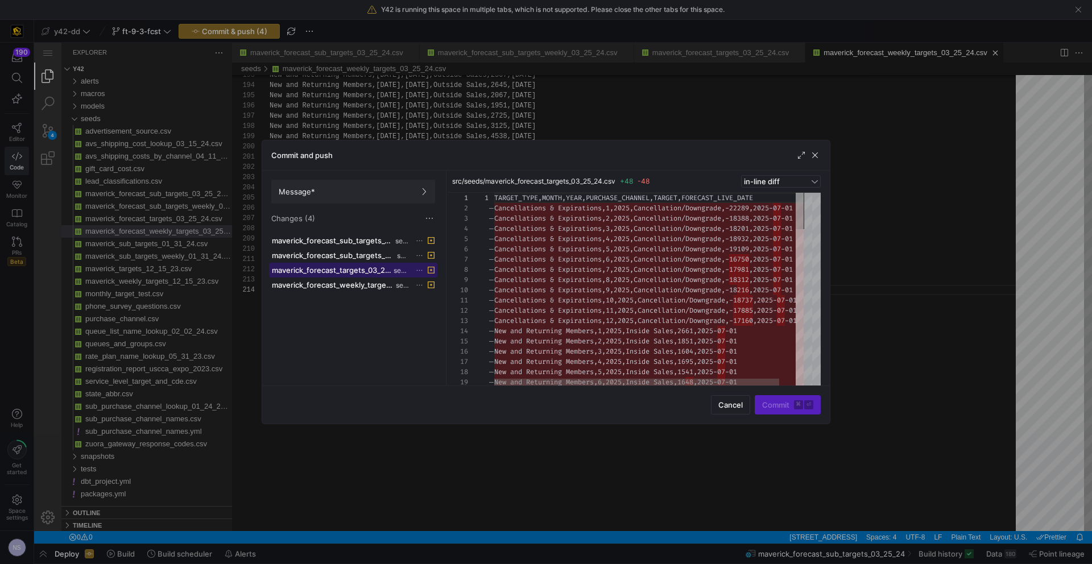
scroll to position [61, 0]
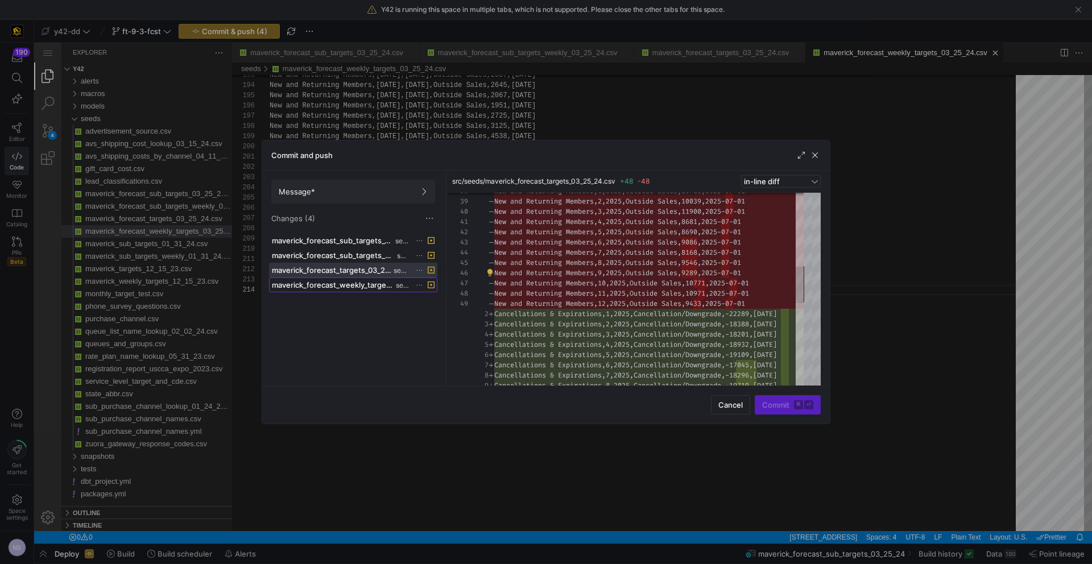
click at [407, 286] on span "seeds" at bounding box center [403, 286] width 14 height 8
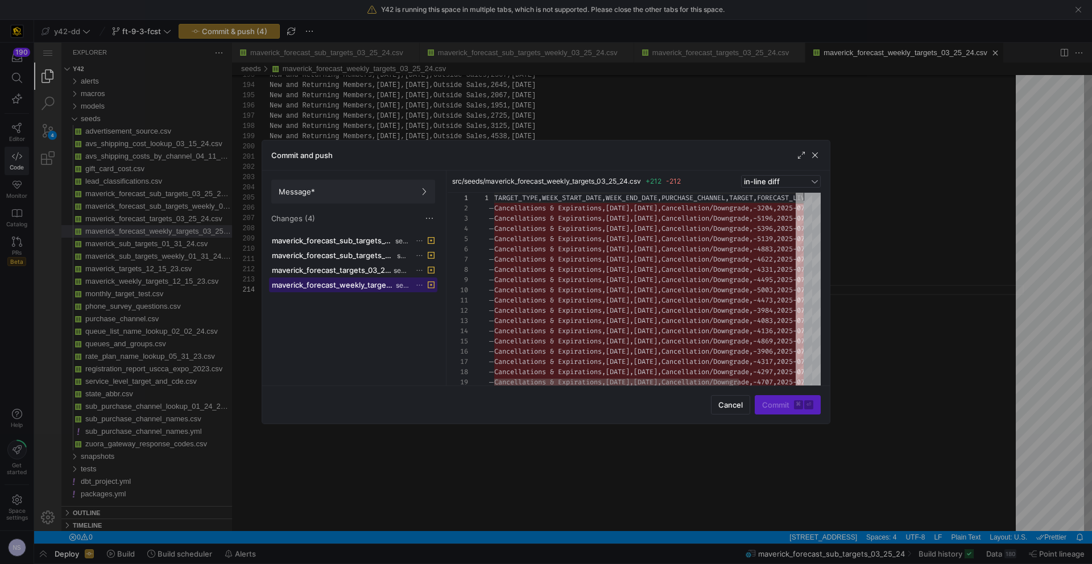
scroll to position [51, 0]
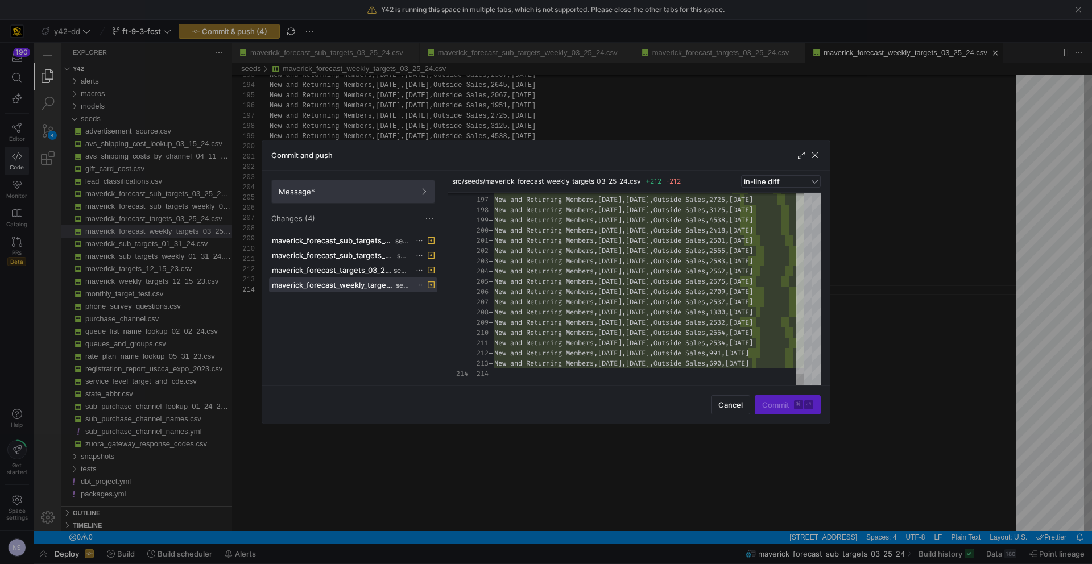
click at [387, 197] on span at bounding box center [353, 191] width 163 height 23
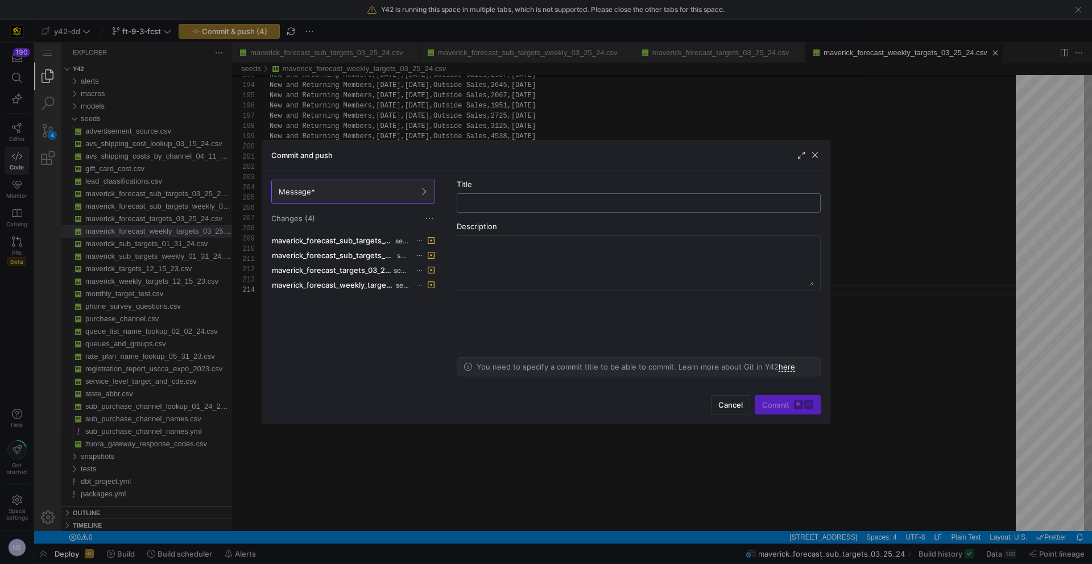
click at [532, 196] on div at bounding box center [639, 203] width 345 height 18
type input "Updating to the 9+3 Forecast"
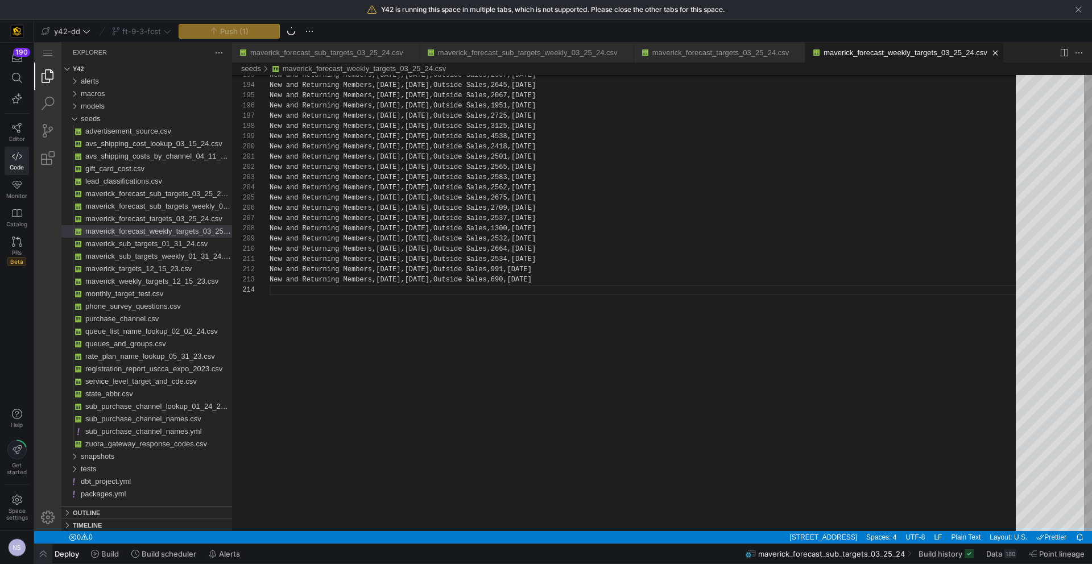
click at [48, 534] on span "button" at bounding box center [43, 553] width 18 height 19
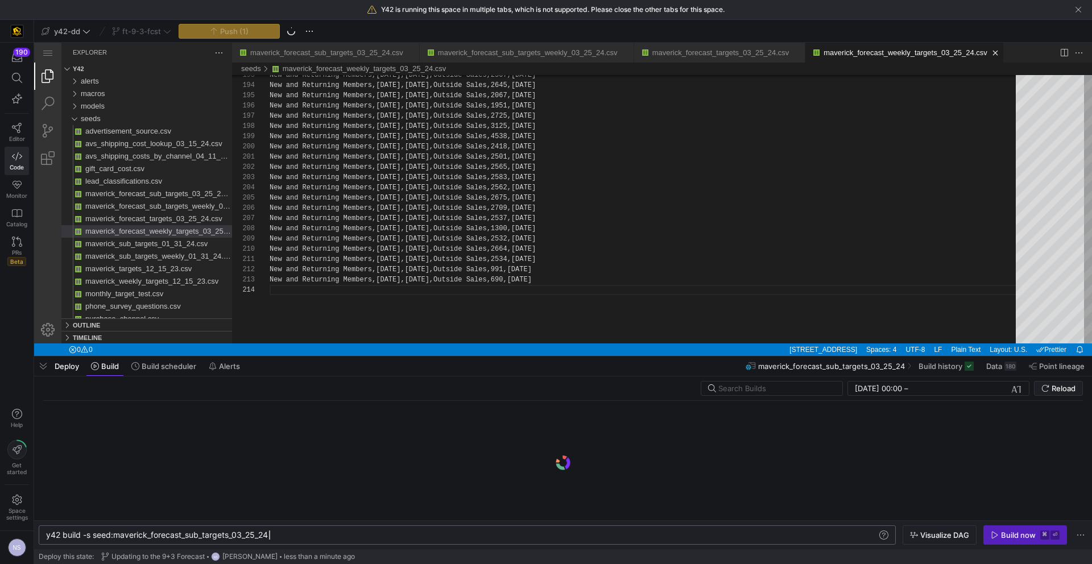
click at [280, 534] on div "y42 build -s seed:maverick_forecast_sub_targets_03 _25_24" at bounding box center [461, 535] width 831 height 9
drag, startPoint x: 286, startPoint y: 533, endPoint x: 93, endPoint y: 540, distance: 192.4
click at [93, 534] on div "y42 build -s seed:maverick_forecast_sub_targets_03 _25_24" at bounding box center [461, 535] width 831 height 9
click at [300, 532] on div "y42 build -s seed:maverick_forecast_sub_targets_03 _25_24" at bounding box center [461, 535] width 831 height 9
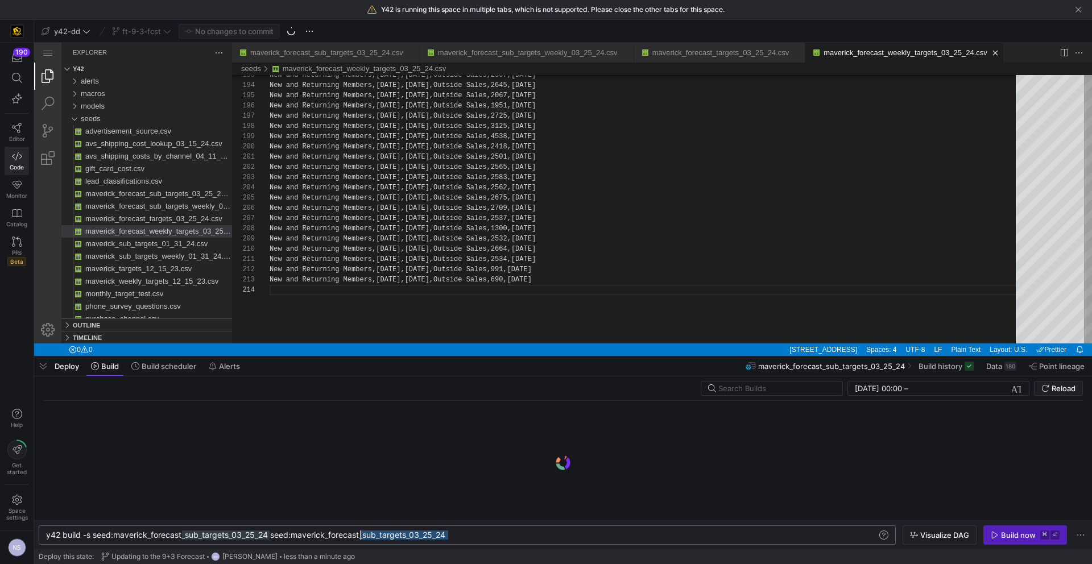
scroll to position [0, 319]
drag, startPoint x: 459, startPoint y: 532, endPoint x: 365, endPoint y: 536, distance: 93.4
click at [365, 534] on div "y42 build -s seed:maverick_forecast_sub_targets_03 _25_24 seed:maverick_forecas…" at bounding box center [461, 535] width 831 height 9
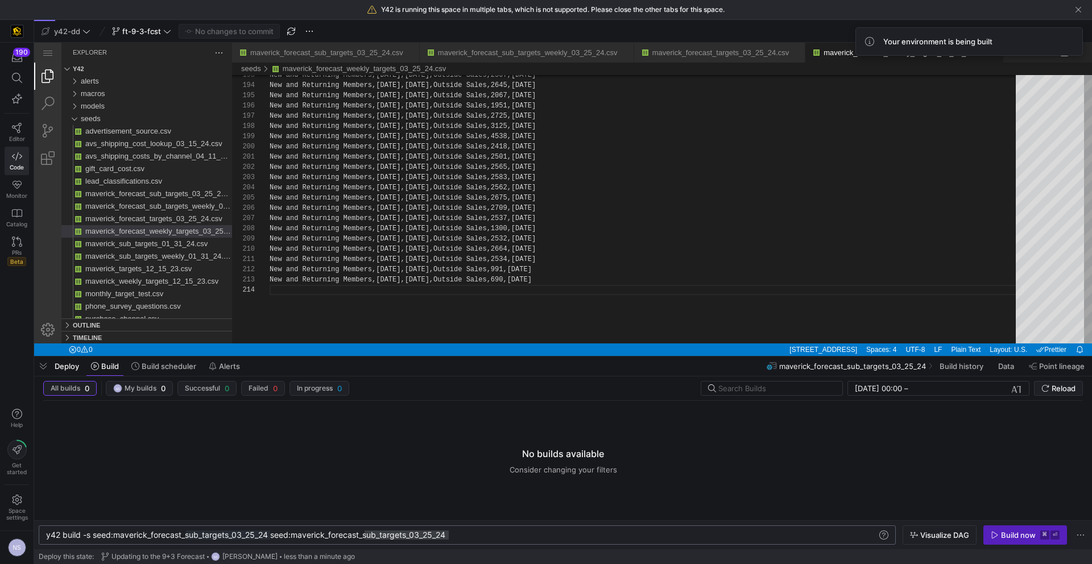
drag, startPoint x: 414, startPoint y: 540, endPoint x: 437, endPoint y: 532, distance: 24.1
click at [414, 534] on div "y42 build -s seed:maverick_forecast_sub_targets_03 _25_24 seed:maverick_forecas…" at bounding box center [467, 535] width 857 height 19
drag, startPoint x: 466, startPoint y: 535, endPoint x: 382, endPoint y: 539, distance: 84.3
click at [382, 534] on div "y42 build -s seed:maverick_forecast_sub_targets_03 _25_24 seed:maverick_forecas…" at bounding box center [461, 535] width 831 height 9
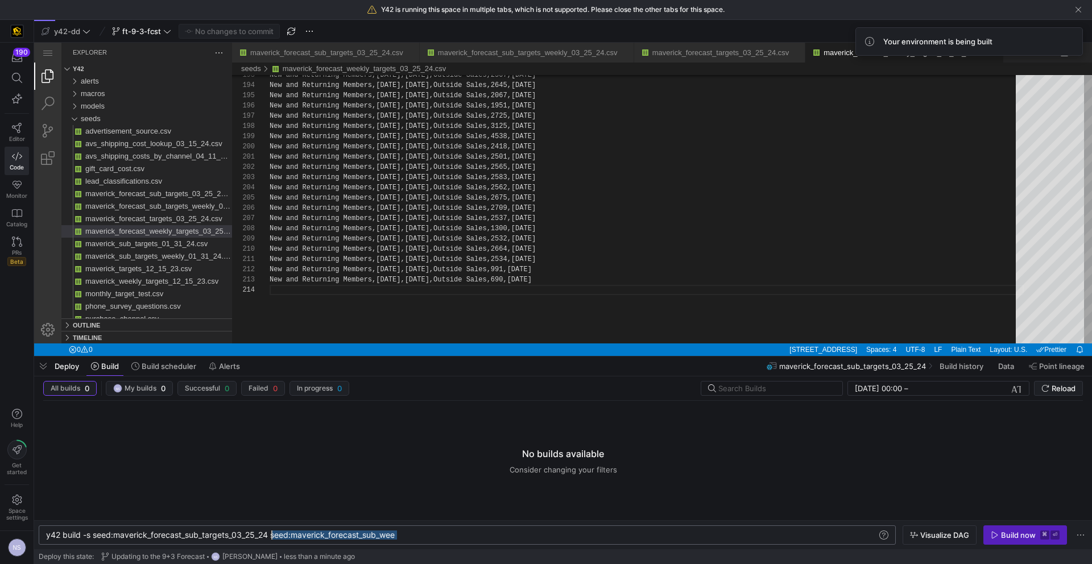
drag, startPoint x: 416, startPoint y: 536, endPoint x: 272, endPoint y: 541, distance: 144.0
click at [272, 534] on div "y42 build -s seed:maverick_forecast_sub_targets_03 _25_24 seed:maverick_forecas…" at bounding box center [461, 535] width 831 height 9
drag, startPoint x: 296, startPoint y: 538, endPoint x: 88, endPoint y: 542, distance: 208.3
click at [88, 534] on div "y42 build -s seed:maverick_forecast_sub_targets_03 _25_24" at bounding box center [461, 535] width 831 height 9
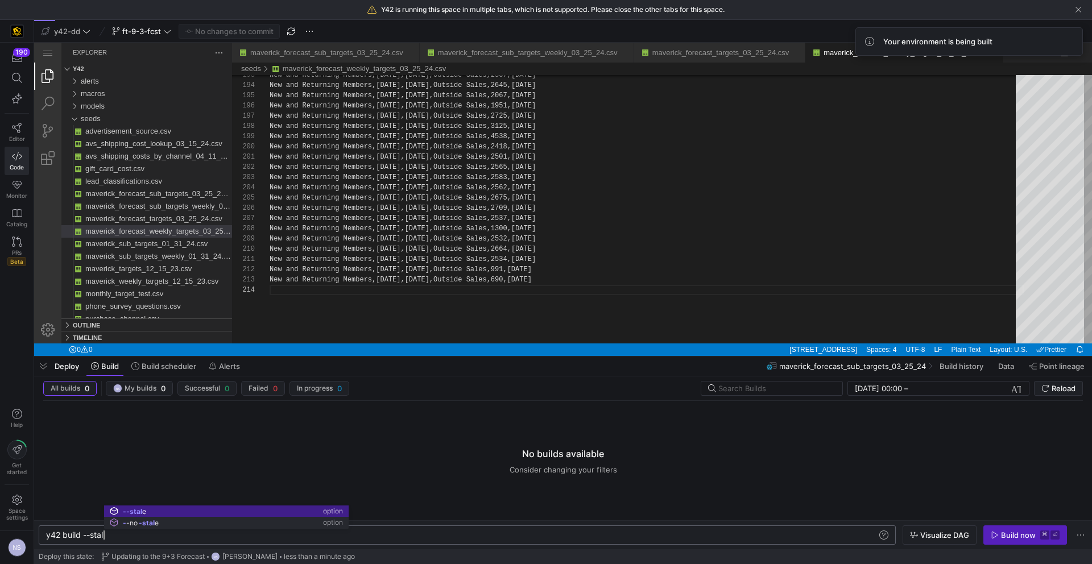
scroll to position [0, 62]
type textarea "y42 build --stale"
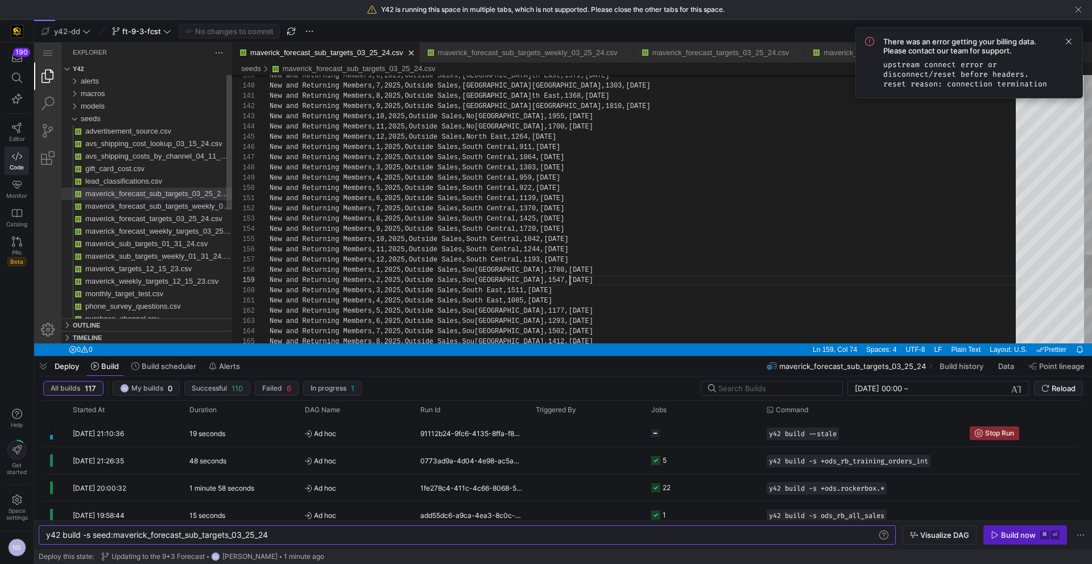
scroll to position [61, 300]
click at [1013, 49] on span "There was an error getting your billing data. Please contact our team for suppo…" at bounding box center [970, 46] width 172 height 18
click at [1067, 42] on span at bounding box center [1069, 42] width 14 height 14
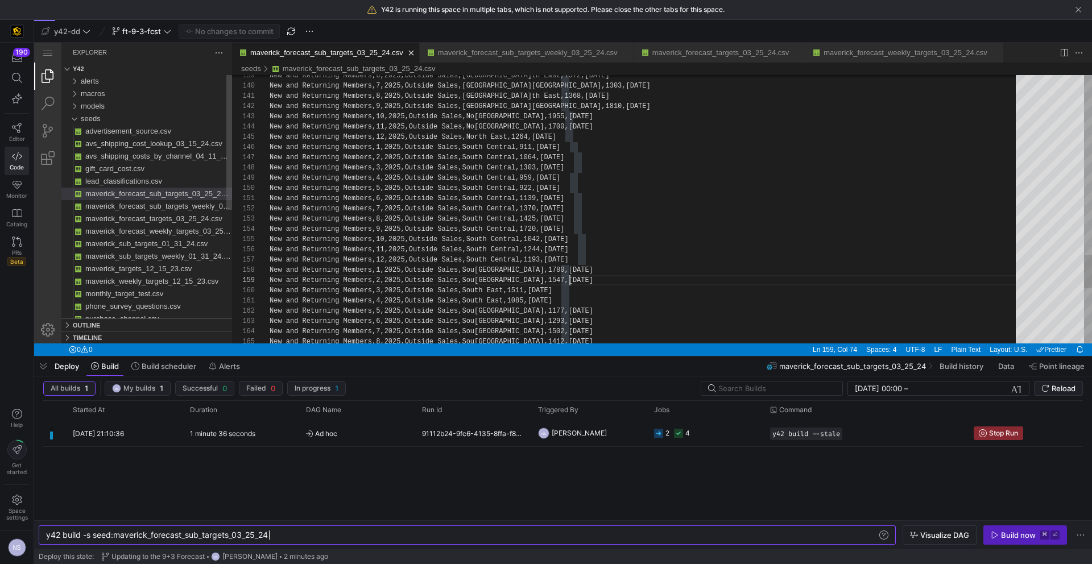
scroll to position [61, 300]
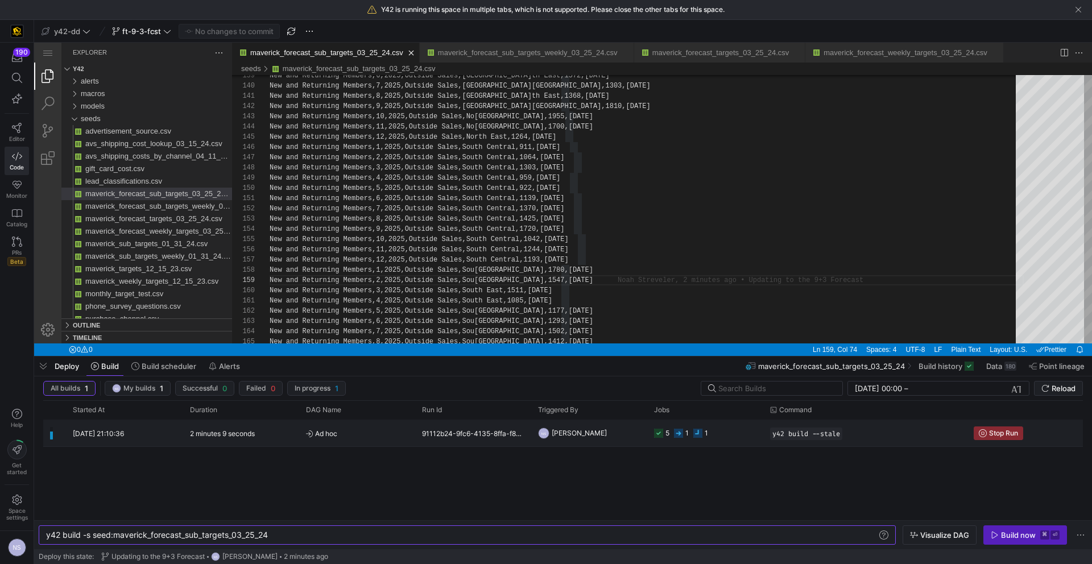
click at [737, 430] on y42-job-status-cell-renderer "5 1 1" at bounding box center [705, 433] width 102 height 26
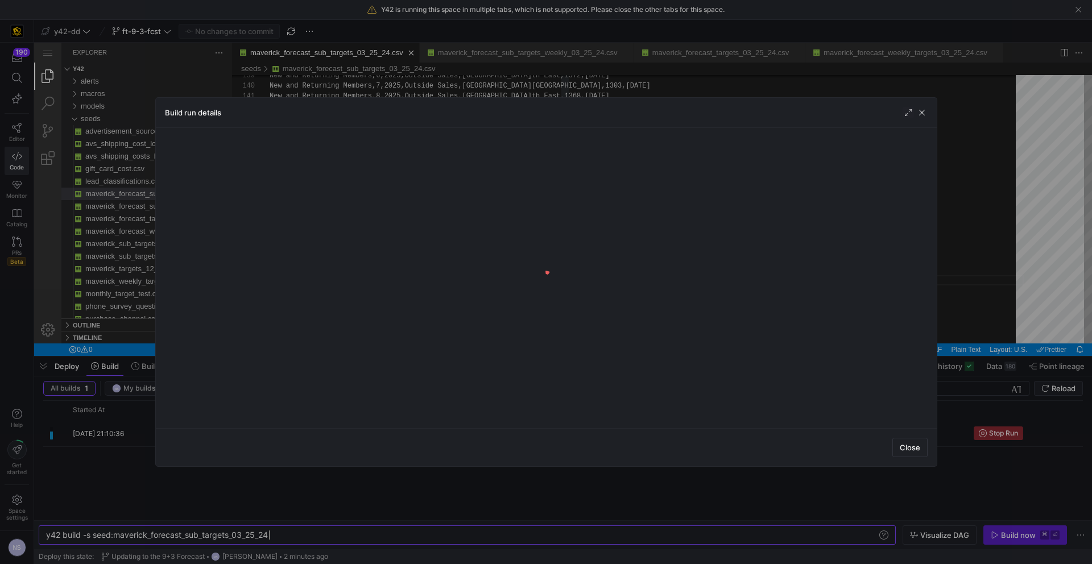
click at [678, 502] on div at bounding box center [546, 282] width 1092 height 564
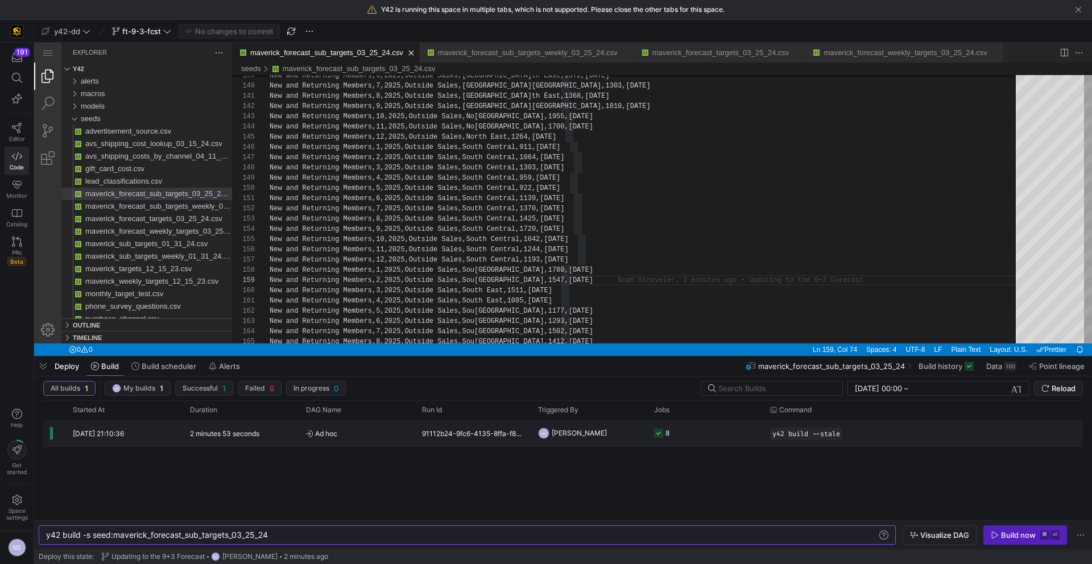
click at [467, 443] on div "91112b24-9fc6-4135-8ffa-f84f7ac4b2eb" at bounding box center [473, 433] width 116 height 27
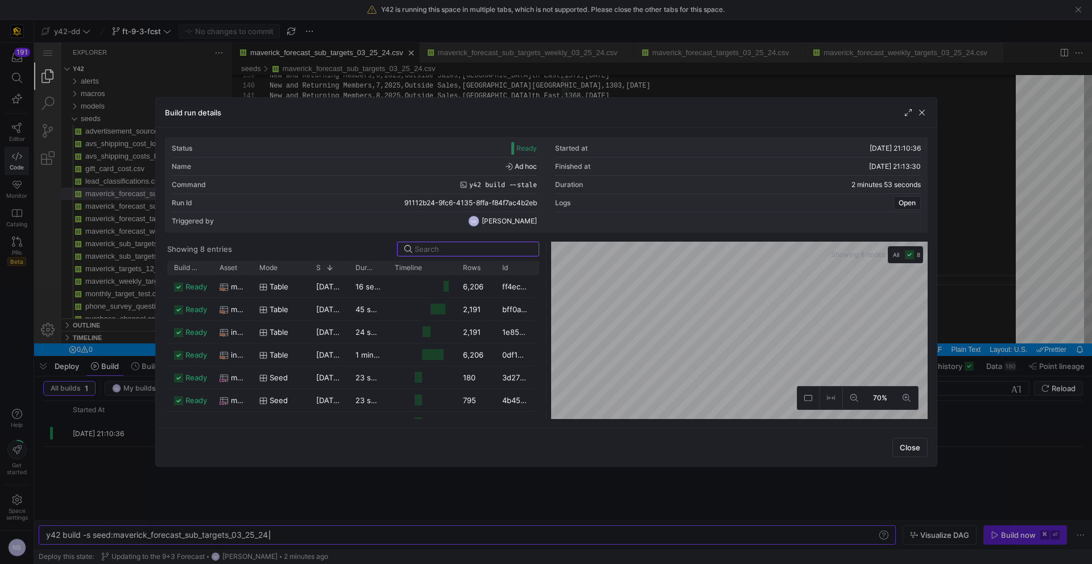
click at [543, 491] on div at bounding box center [546, 282] width 1092 height 564
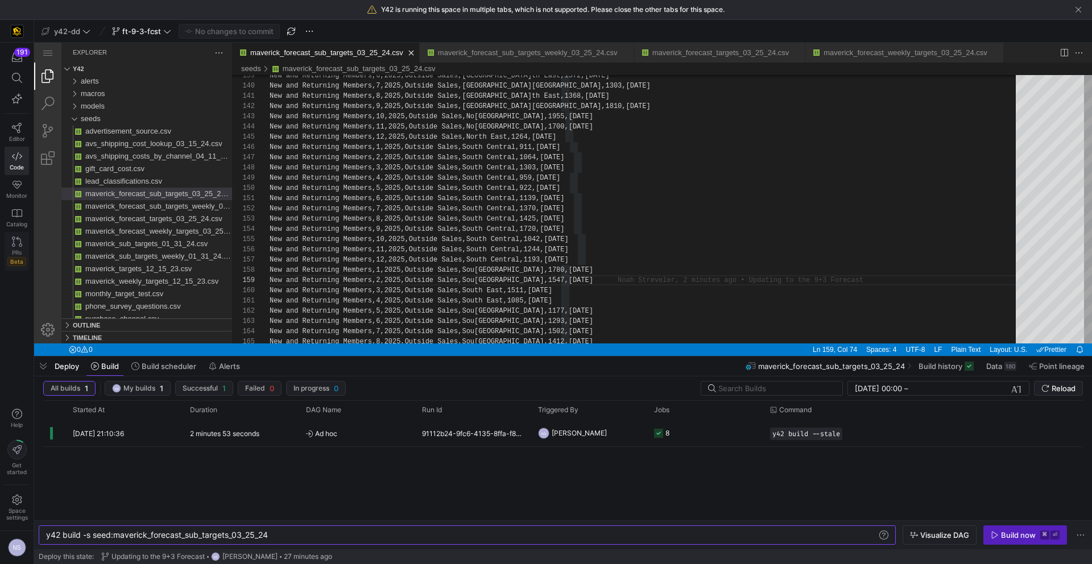
click at [23, 244] on link "PRs Beta" at bounding box center [17, 251] width 24 height 39
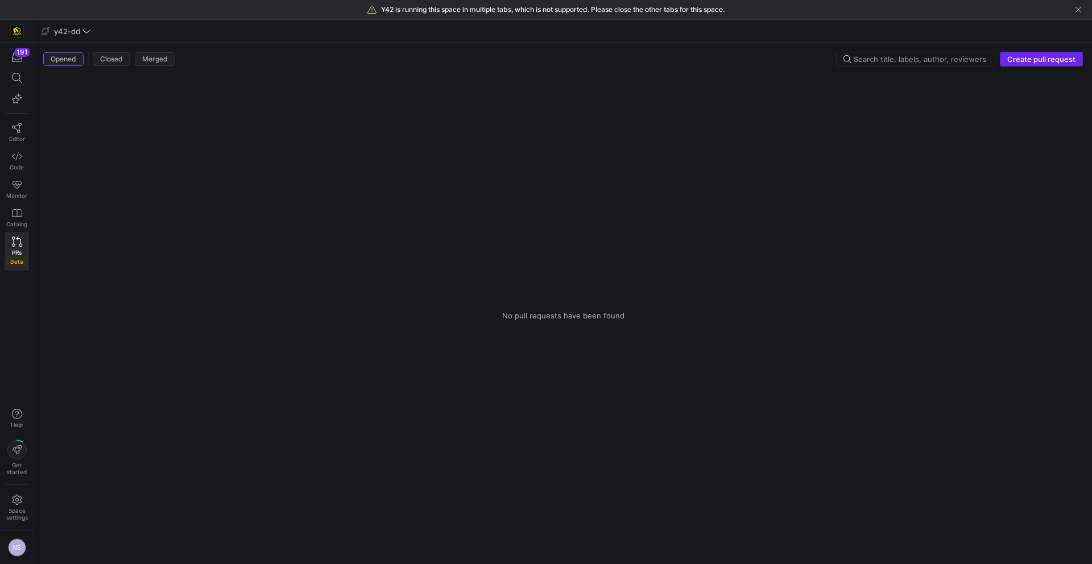
click at [1026, 56] on span "Create pull request" at bounding box center [1042, 59] width 68 height 9
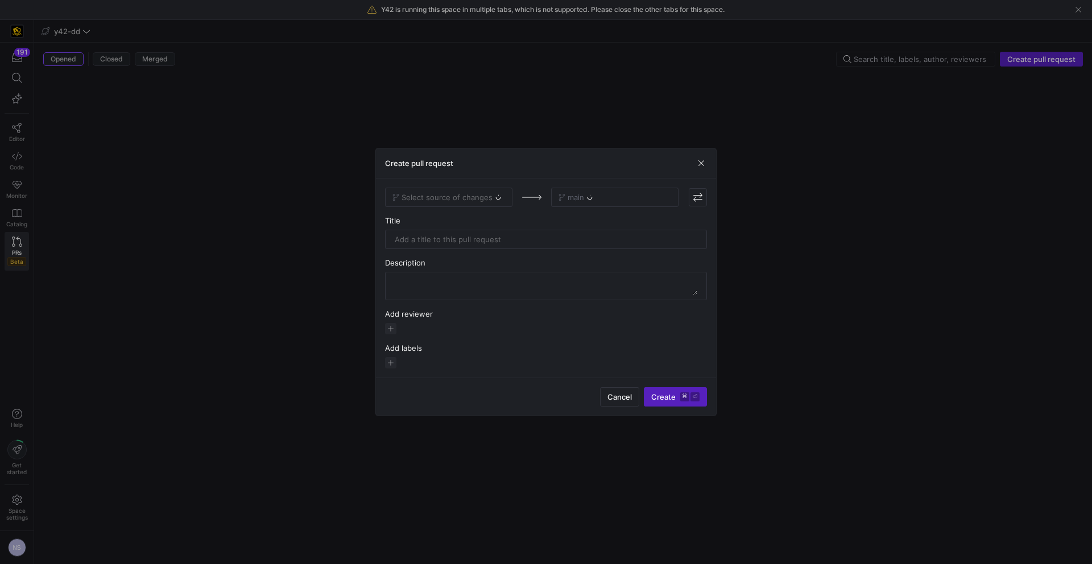
click at [427, 203] on div "Select source of changes" at bounding box center [448, 197] width 127 height 19
drag, startPoint x: 447, startPoint y: 199, endPoint x: 453, endPoint y: 197, distance: 6.4
click at [447, 199] on div "Select source of changes" at bounding box center [448, 197] width 127 height 19
click at [471, 197] on div "Select source of changes" at bounding box center [448, 197] width 127 height 19
click at [468, 200] on div "Select source of changes" at bounding box center [448, 197] width 127 height 19
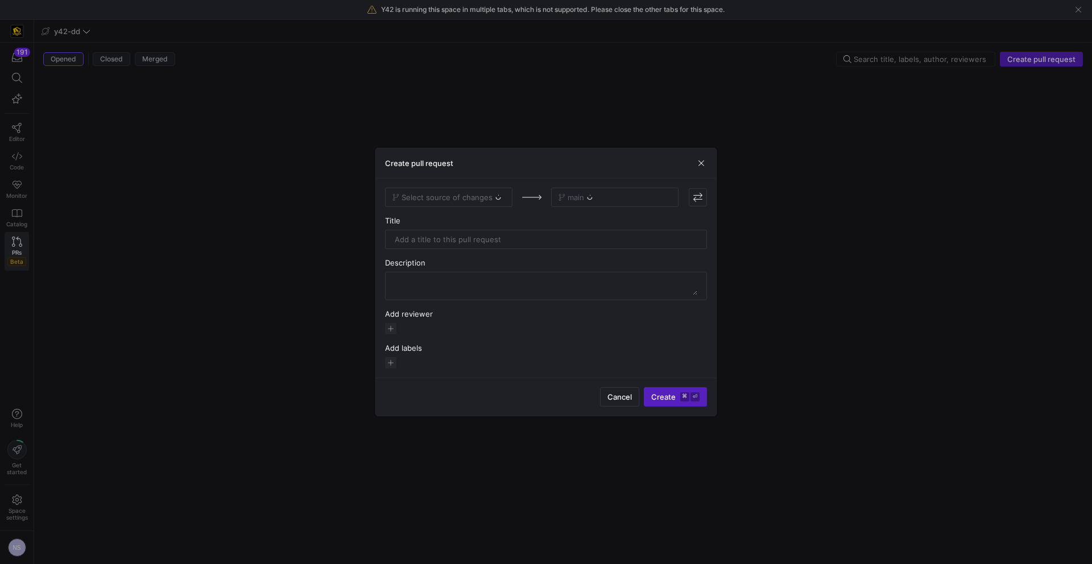
click at [480, 199] on div "Select source of changes" at bounding box center [448, 197] width 127 height 19
click at [464, 200] on div "Select source of changes" at bounding box center [448, 197] width 127 height 19
click at [456, 199] on div "Select source of changes" at bounding box center [448, 197] width 127 height 19
click at [478, 192] on div "Select source of changes" at bounding box center [448, 197] width 127 height 19
click at [497, 205] on div "Select source of changes" at bounding box center [448, 197] width 127 height 19
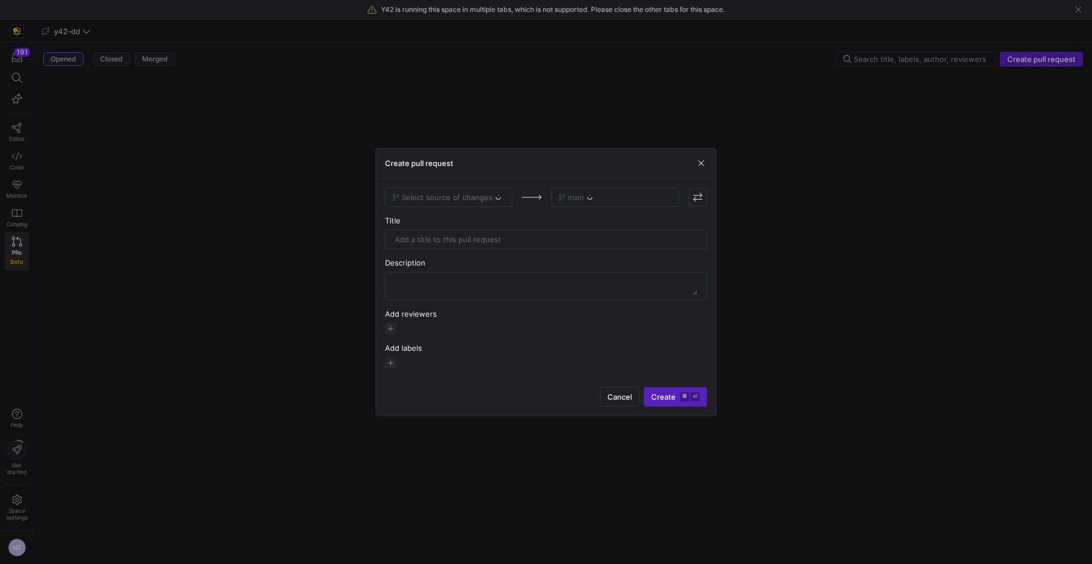
click at [487, 201] on div "Select source of changes" at bounding box center [448, 197] width 127 height 19
click at [492, 196] on span "Select source of changes" at bounding box center [449, 197] width 113 height 9
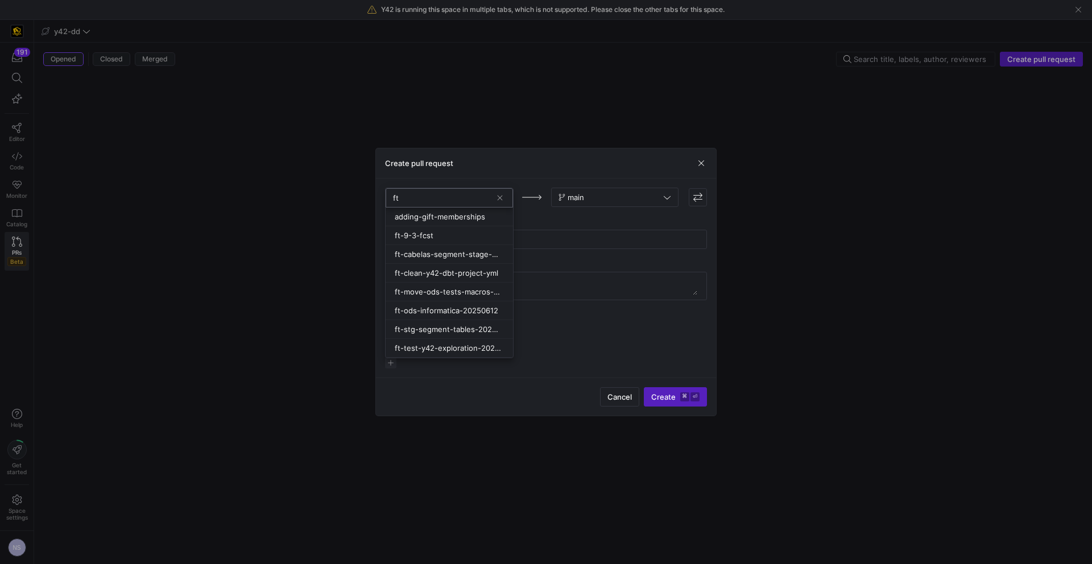
type input "f"
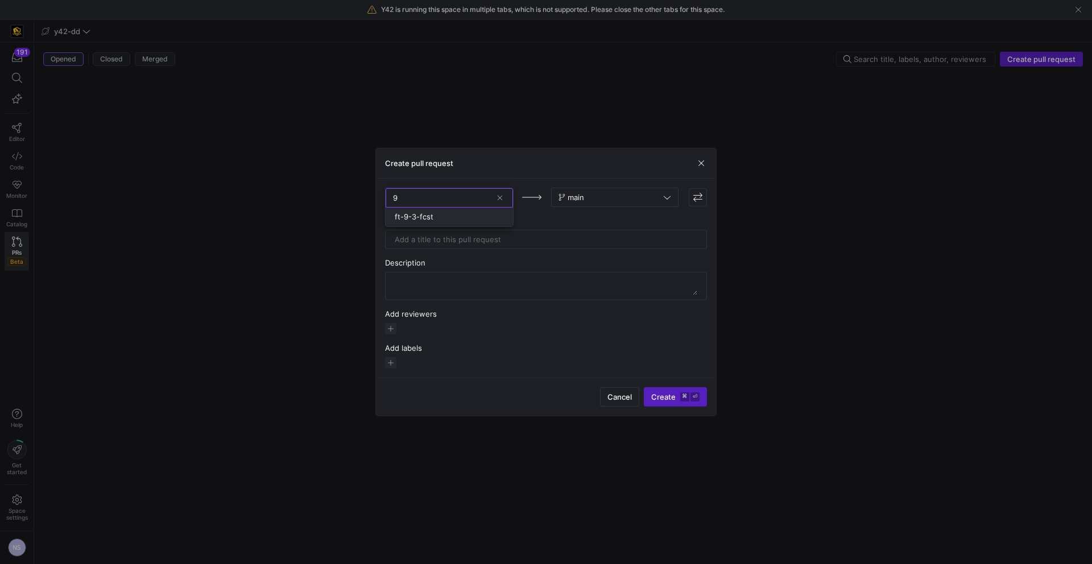
type input "9"
click at [461, 220] on div "ft-9-3-fcst" at bounding box center [449, 216] width 109 height 9
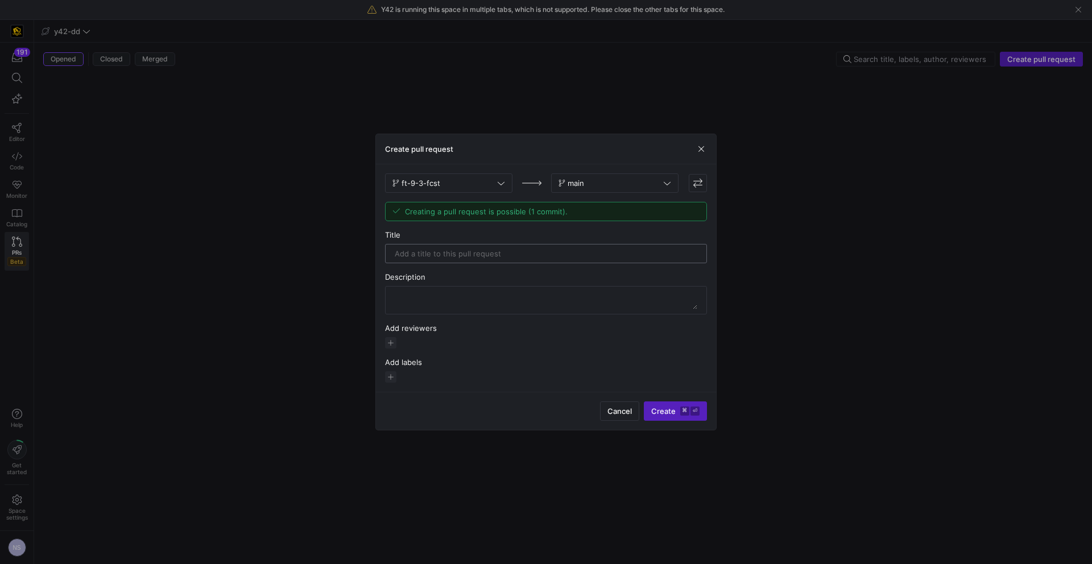
click at [466, 252] on input "text" at bounding box center [546, 253] width 303 height 9
type input "Updating to the new forecast"
click at [396, 345] on div at bounding box center [546, 342] width 322 height 11
click at [393, 345] on span "button" at bounding box center [390, 342] width 11 height 11
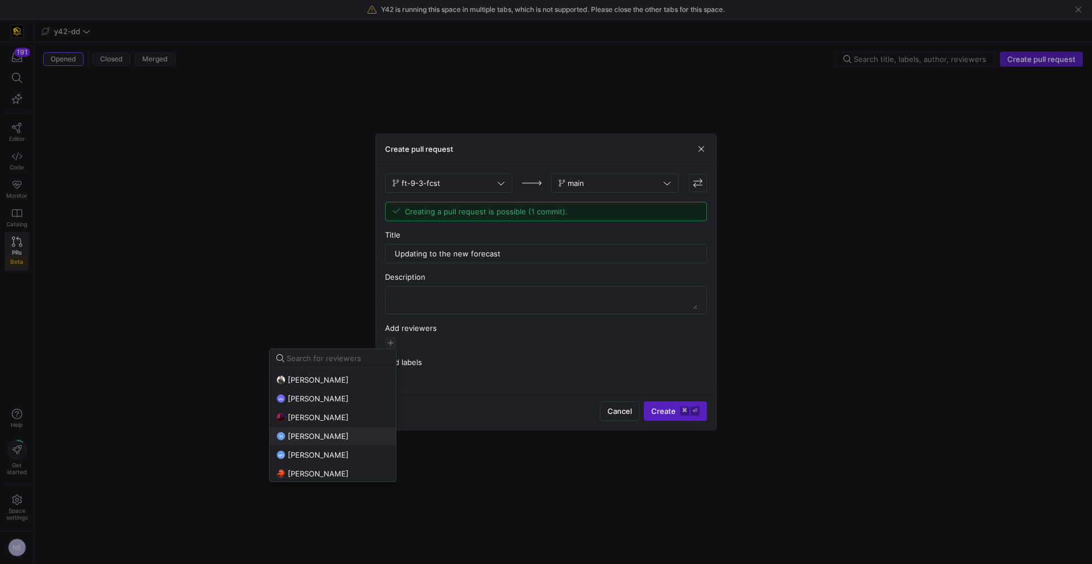
scroll to position [62, 0]
click at [321, 408] on span "[PERSON_NAME]" at bounding box center [318, 409] width 61 height 9
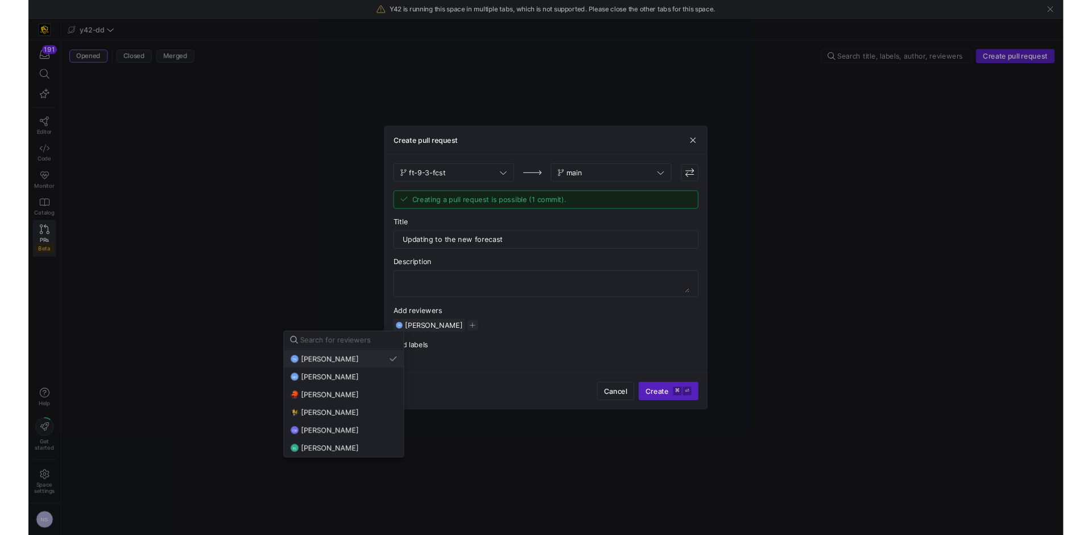
scroll to position [112, 0]
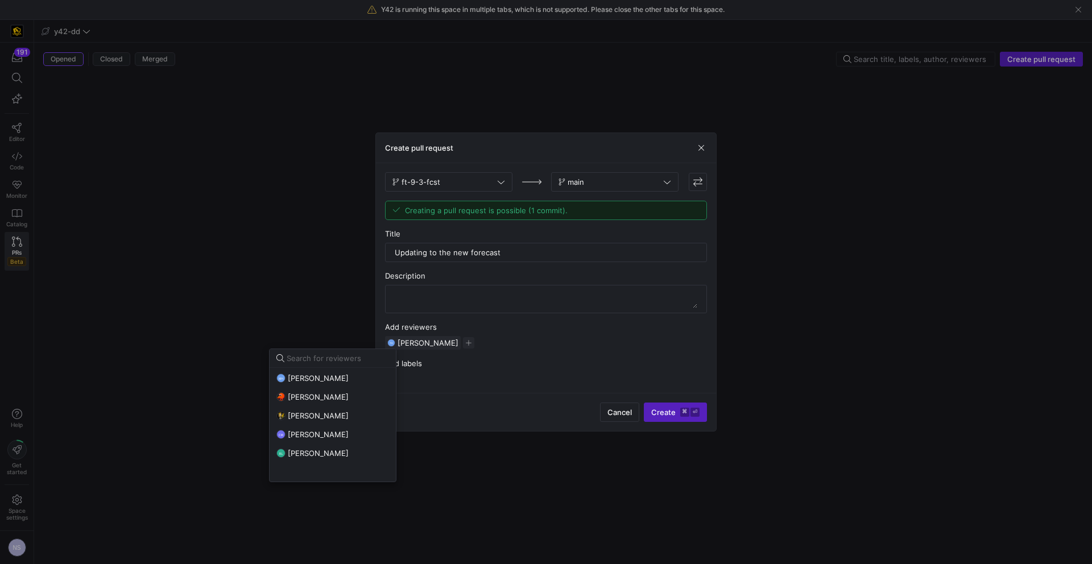
drag, startPoint x: 323, startPoint y: 434, endPoint x: 414, endPoint y: 424, distance: 91.5
click at [323, 434] on span "[PERSON_NAME]" at bounding box center [318, 434] width 61 height 9
drag, startPoint x: 680, startPoint y: 390, endPoint x: 672, endPoint y: 396, distance: 9.7
click at [672, 394] on div at bounding box center [546, 282] width 1092 height 564
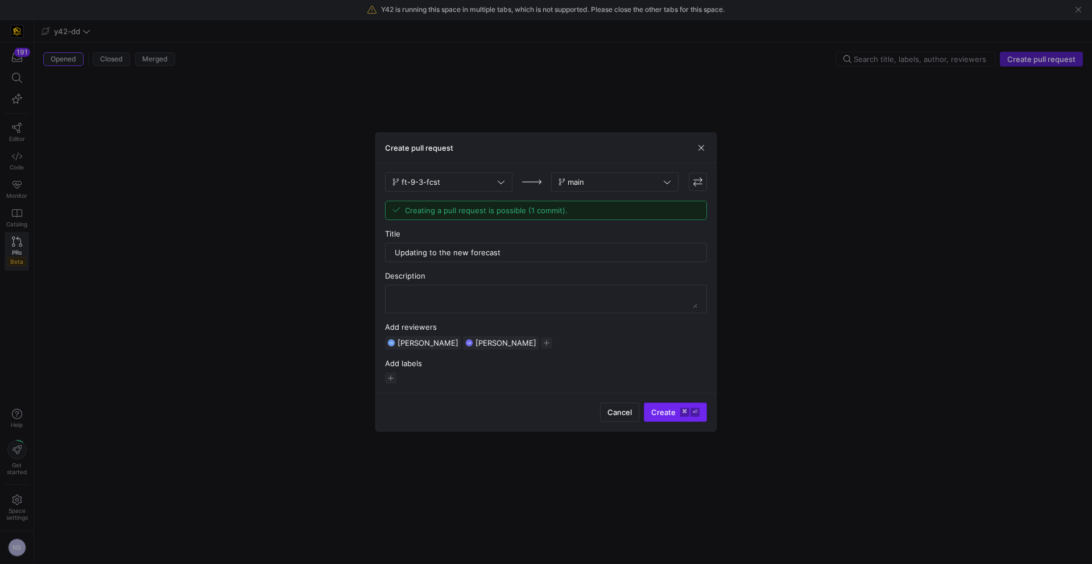
click at [667, 408] on span "Create ⌘ ⏎" at bounding box center [675, 412] width 48 height 9
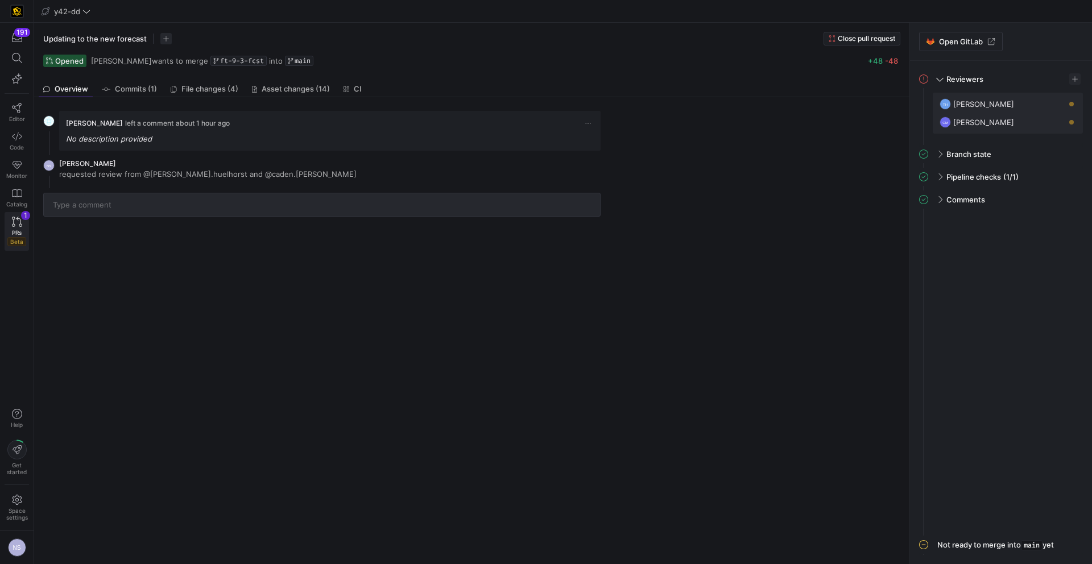
click at [12, 228] on link "PRs Beta 1" at bounding box center [17, 231] width 24 height 39
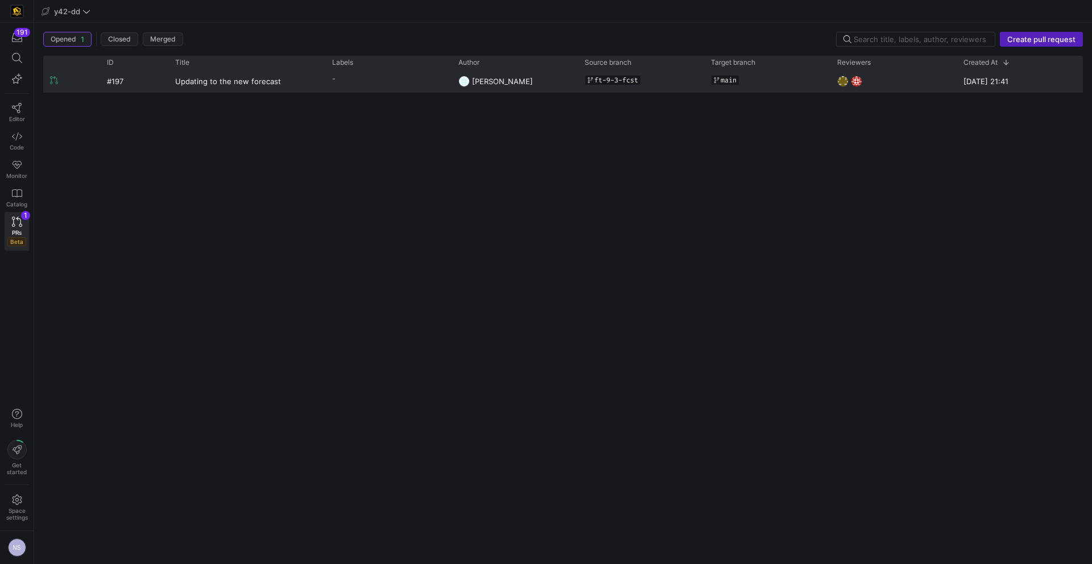
click at [623, 80] on span "ft-9-3-fcst" at bounding box center [617, 80] width 44 height 8
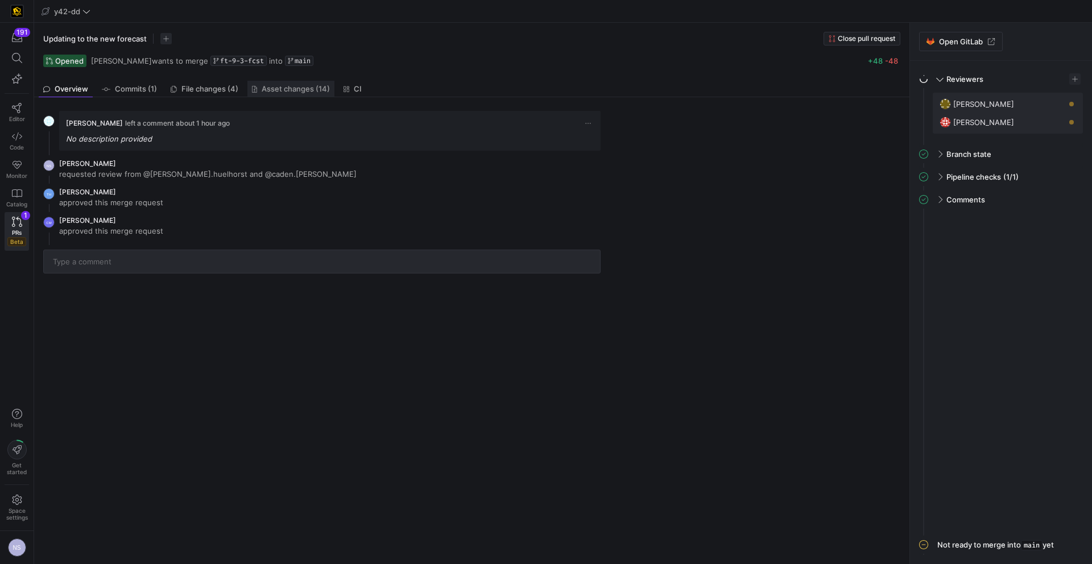
drag, startPoint x: 267, startPoint y: 87, endPoint x: 239, endPoint y: 86, distance: 28.5
click at [267, 87] on span "Asset changes (14)" at bounding box center [296, 88] width 68 height 7
click at [232, 85] on span "File changes (4)" at bounding box center [209, 88] width 57 height 7
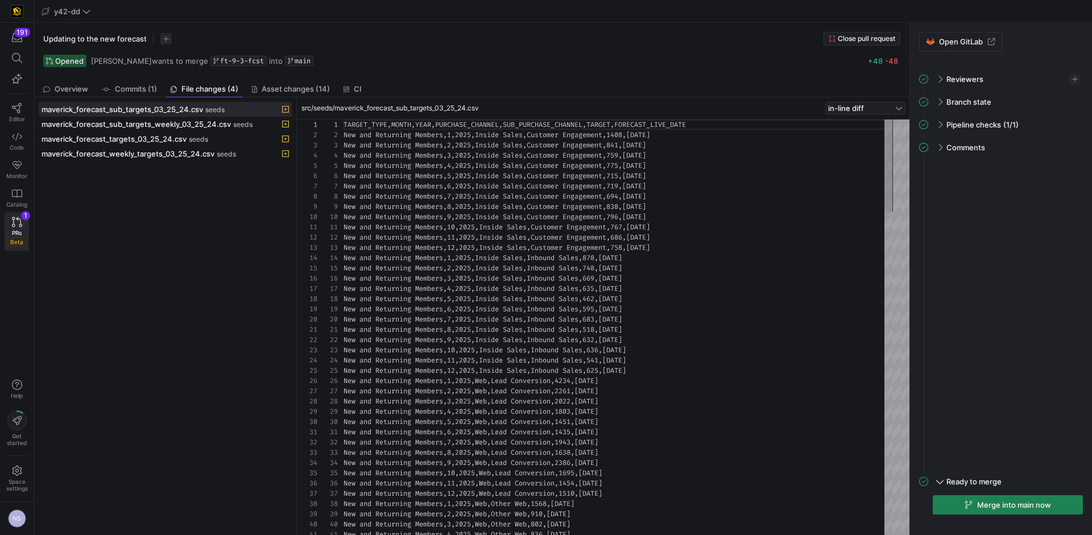
scroll to position [61, 0]
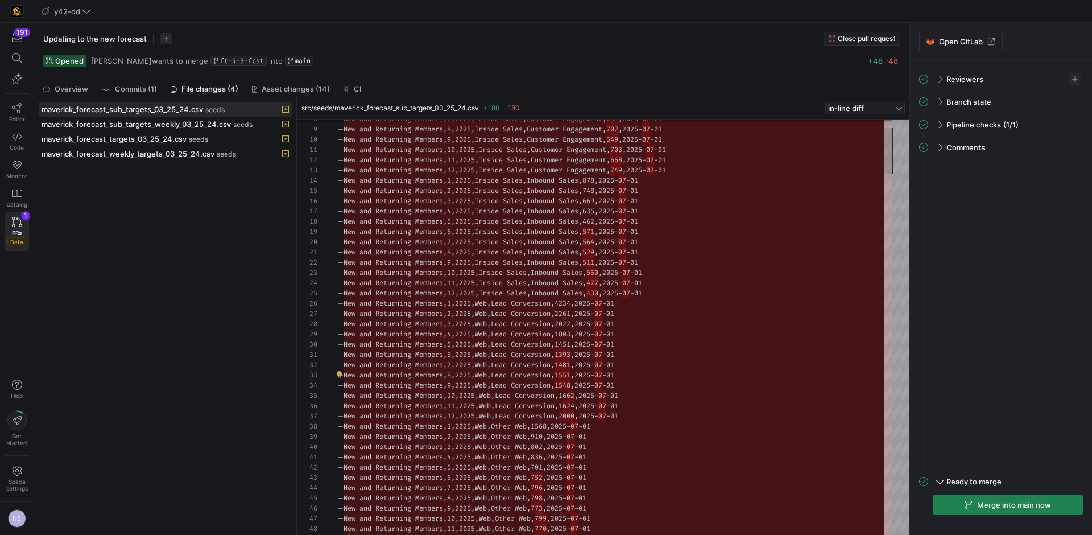
drag, startPoint x: 566, startPoint y: 373, endPoint x: 593, endPoint y: 372, distance: 27.3
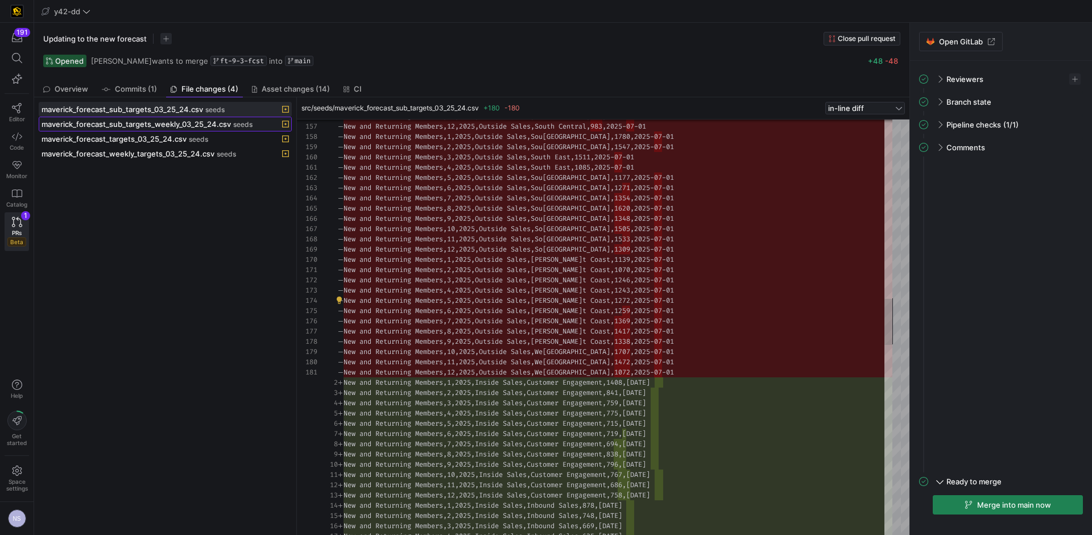
click at [115, 122] on span "maverick_forecast_sub_targets_weekly_03_25_24.csv" at bounding box center [136, 123] width 189 height 9
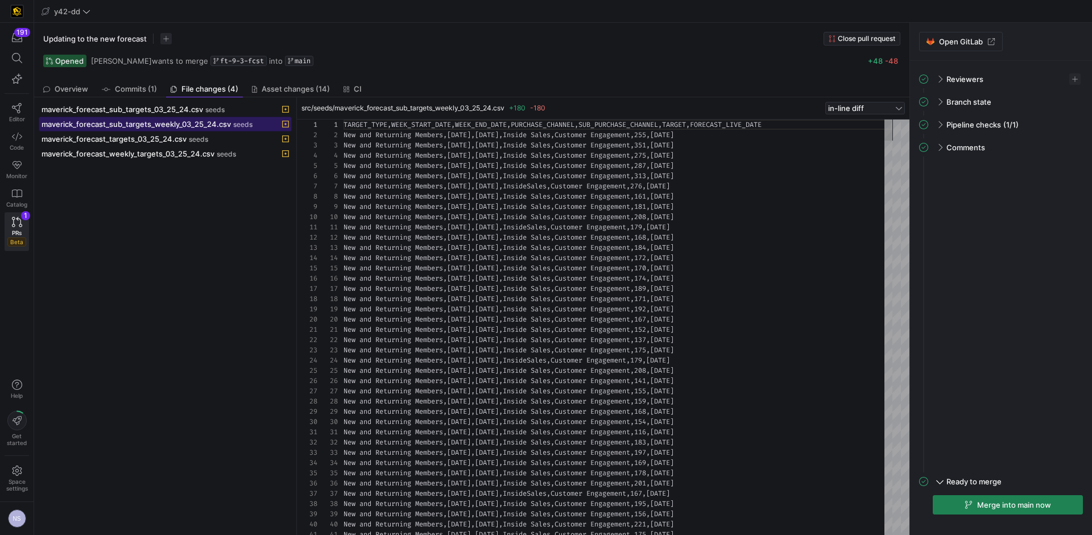
scroll to position [51, 0]
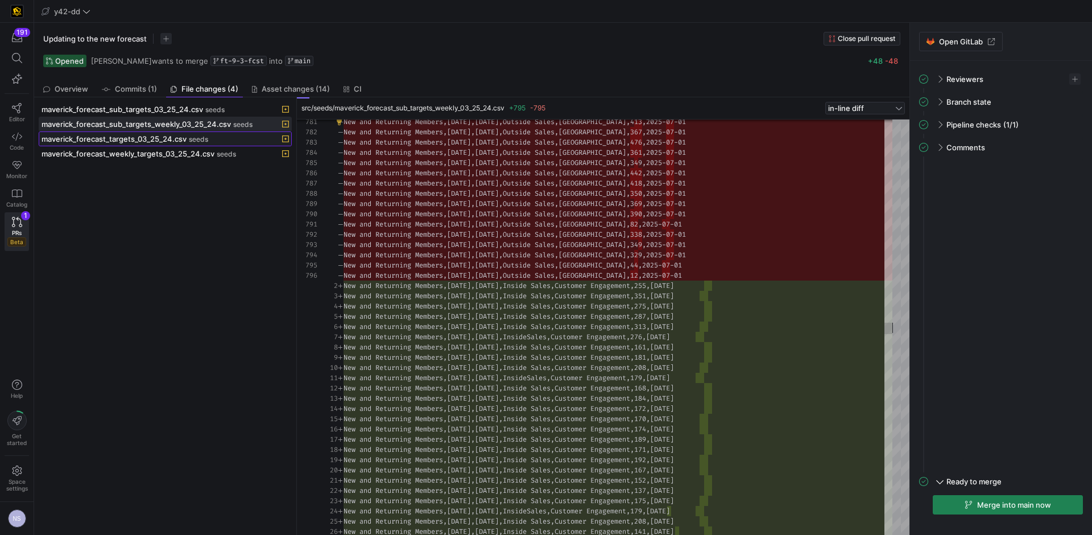
click at [237, 131] on button "maverick_forecast_targets_03_25_24.csv seeds" at bounding box center [165, 138] width 253 height 15
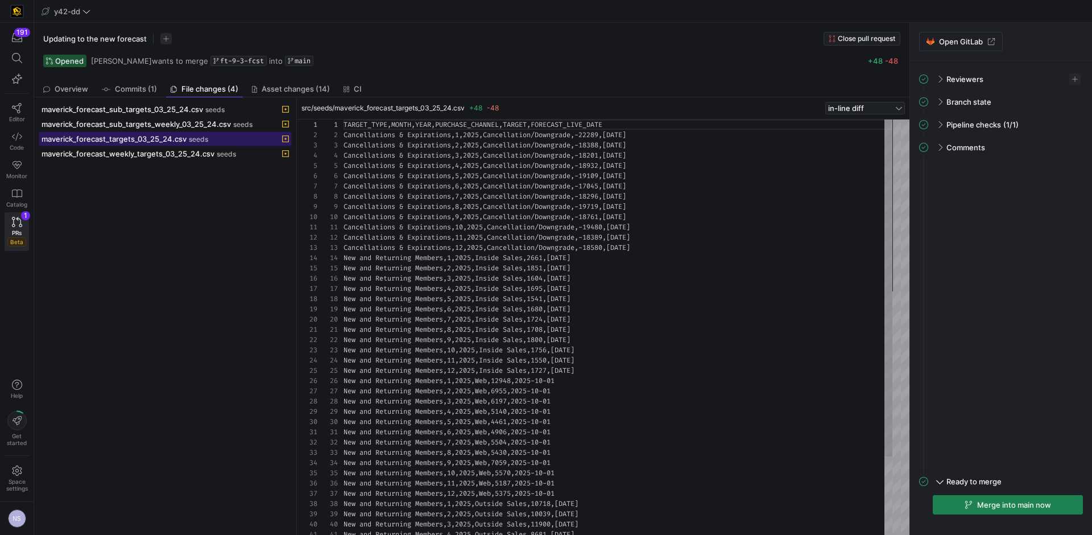
scroll to position [61, 0]
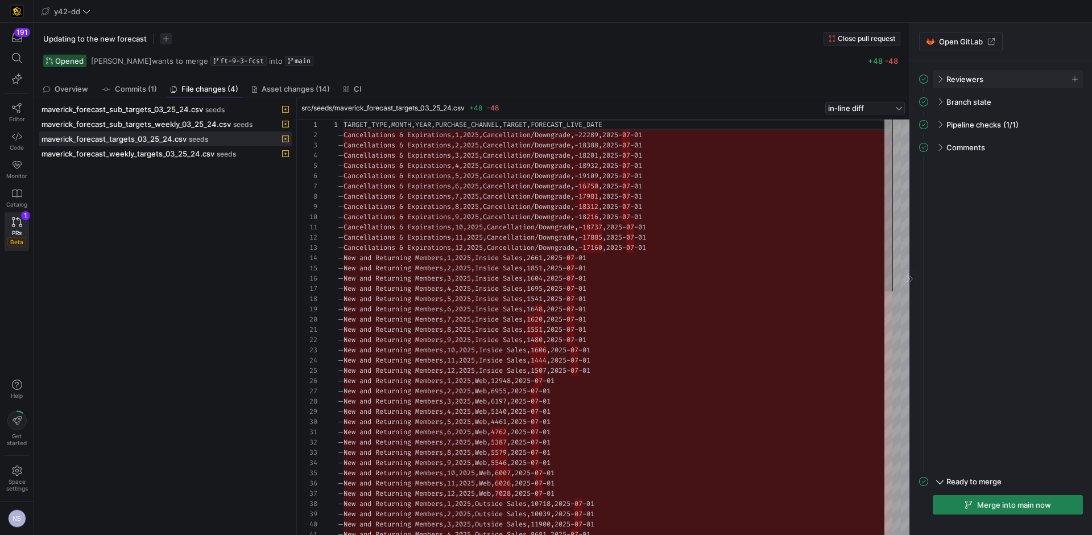
click at [938, 77] on span at bounding box center [939, 79] width 9 height 5
click at [940, 78] on span at bounding box center [940, 77] width 5 height 9
click at [993, 503] on span "Merge into main now" at bounding box center [1014, 504] width 74 height 9
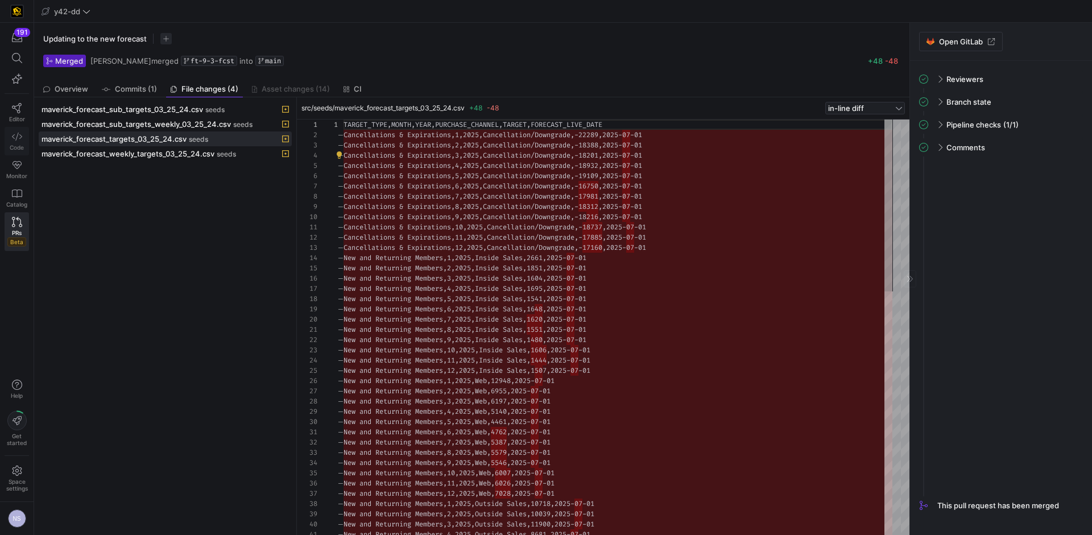
click at [18, 133] on icon at bounding box center [17, 137] width 10 height 8
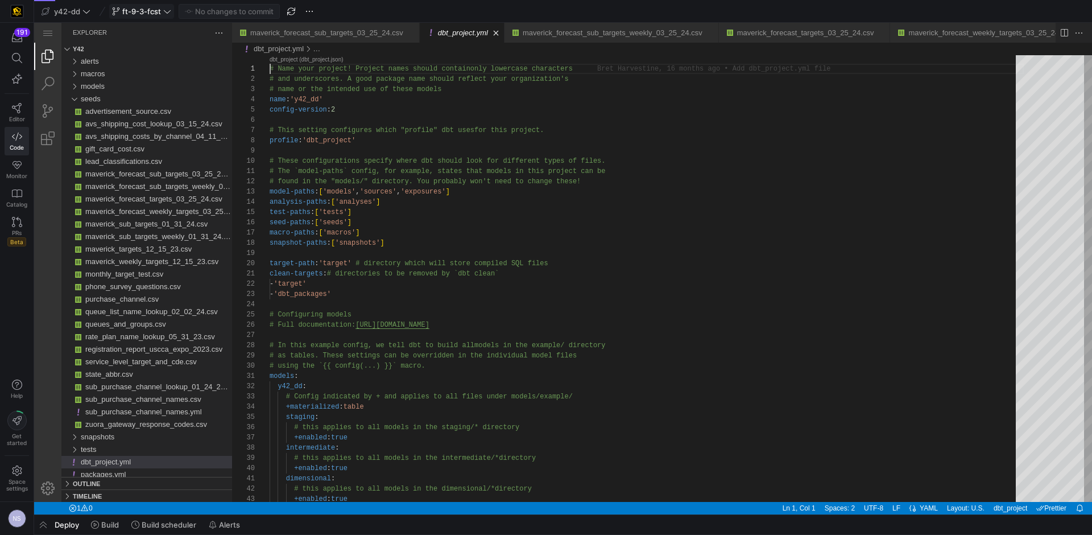
click at [143, 16] on span at bounding box center [142, 12] width 64 height 14
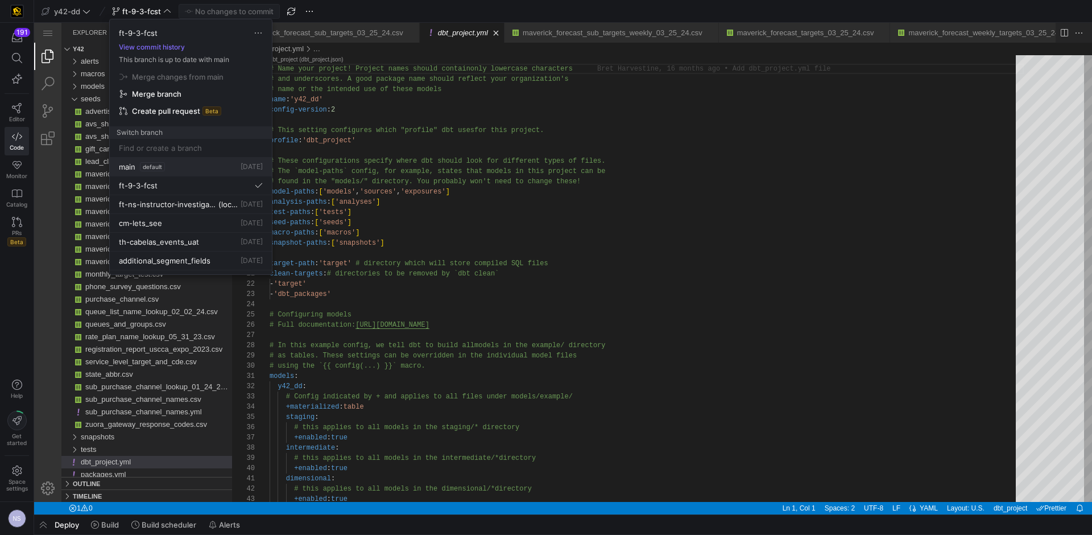
click at [138, 162] on div "main default" at bounding box center [142, 166] width 46 height 9
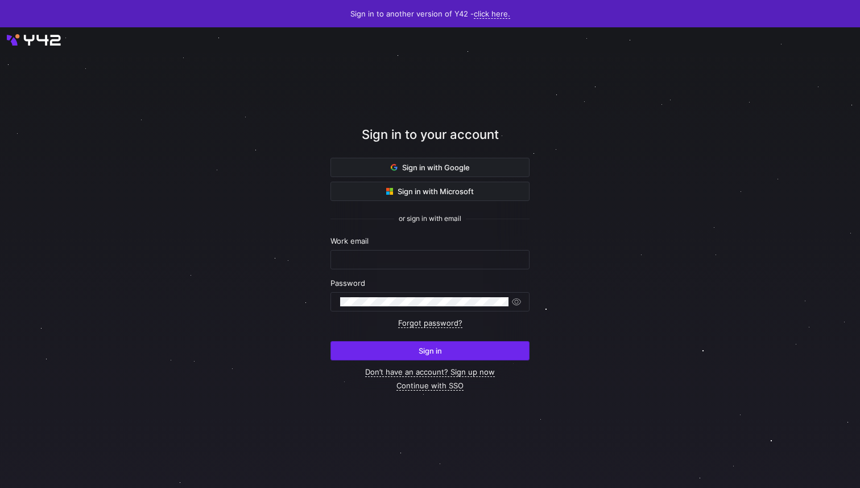
type input "[EMAIL_ADDRESS][PERSON_NAME][DOMAIN_NAME]"
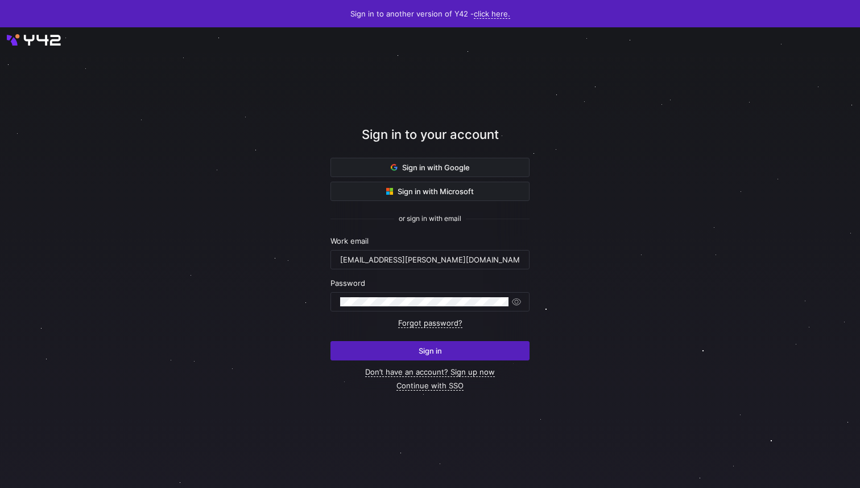
click at [441, 352] on span "Sign in" at bounding box center [430, 350] width 23 height 9
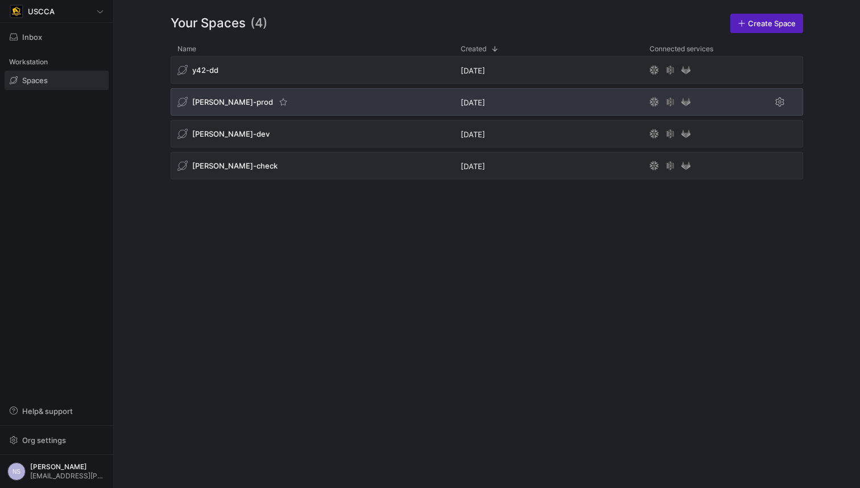
click at [309, 104] on div "[PERSON_NAME]-prod" at bounding box center [312, 101] width 283 height 27
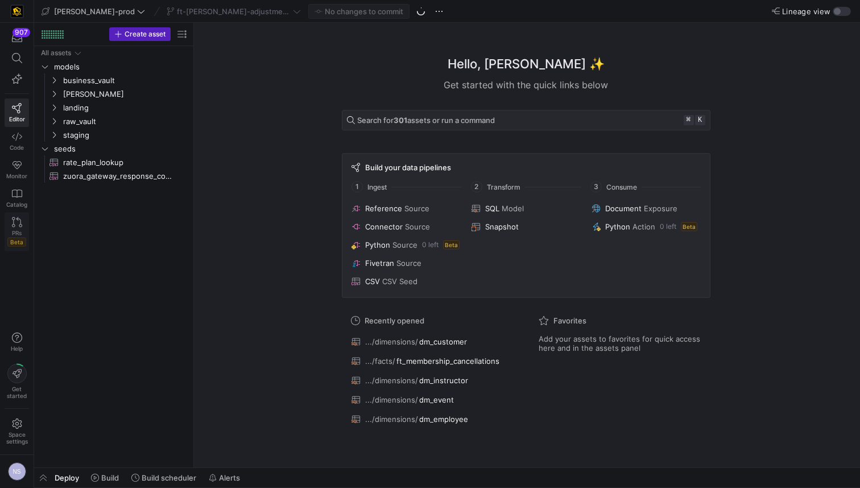
click at [15, 229] on link "PRs Beta" at bounding box center [17, 231] width 24 height 39
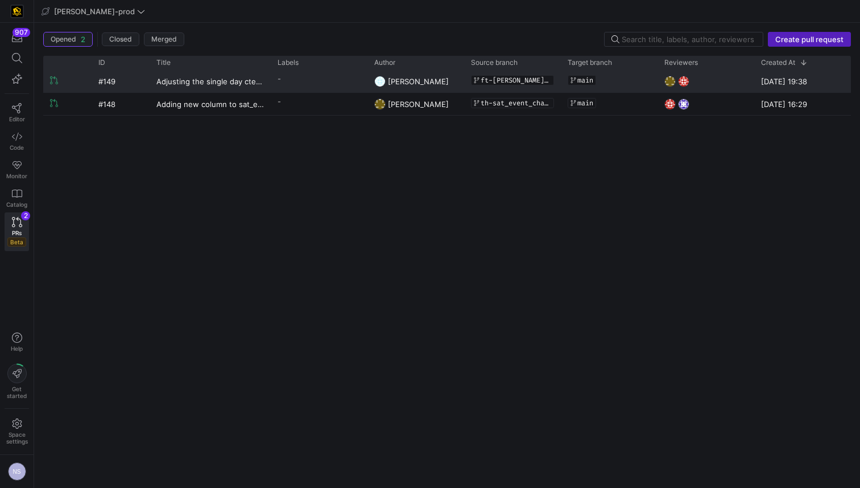
click at [310, 82] on y42-pull-request-list-view-label-cell-renderer "-" at bounding box center [319, 79] width 83 height 16
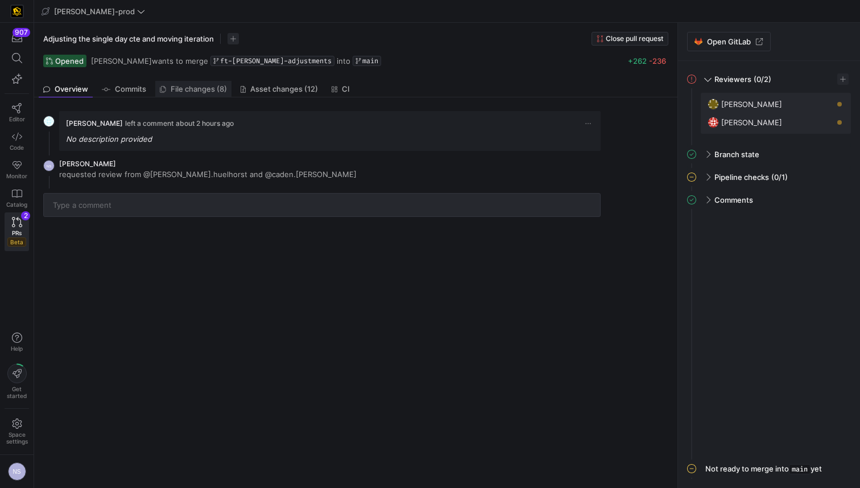
click at [199, 87] on span "File changes (8)" at bounding box center [199, 88] width 56 height 7
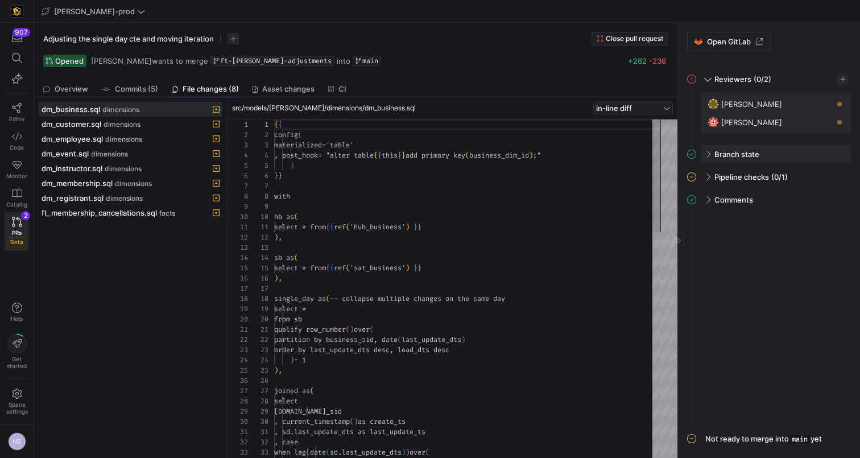
scroll to position [102, 0]
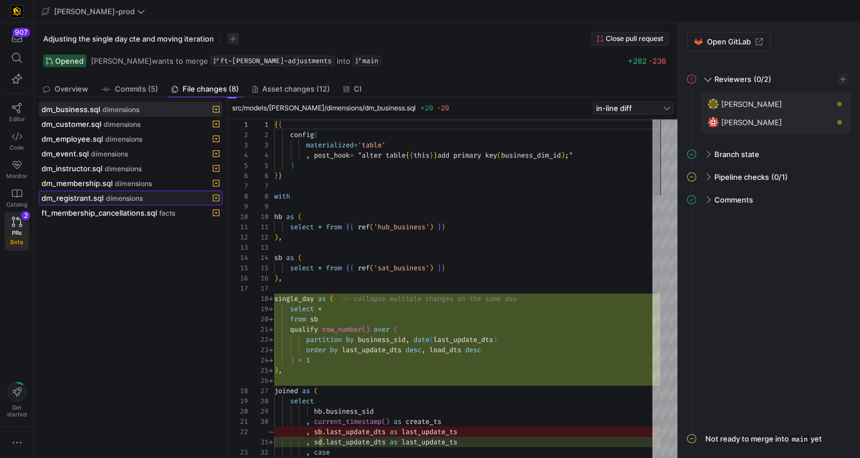
click at [101, 191] on button "dm_registrant.sql dimensions" at bounding box center [131, 198] width 184 height 15
click at [105, 180] on span "dm_membership.sql" at bounding box center [77, 183] width 71 height 9
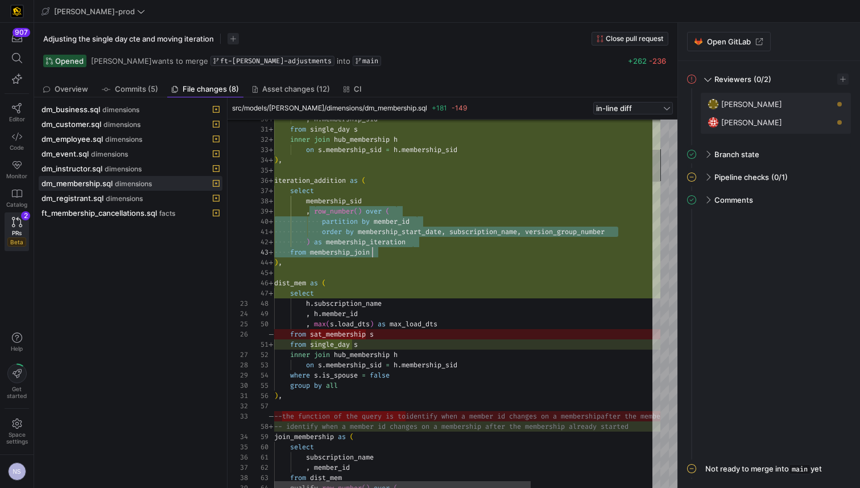
scroll to position [82, 135]
drag, startPoint x: 317, startPoint y: 210, endPoint x: 419, endPoint y: 240, distance: 106.2
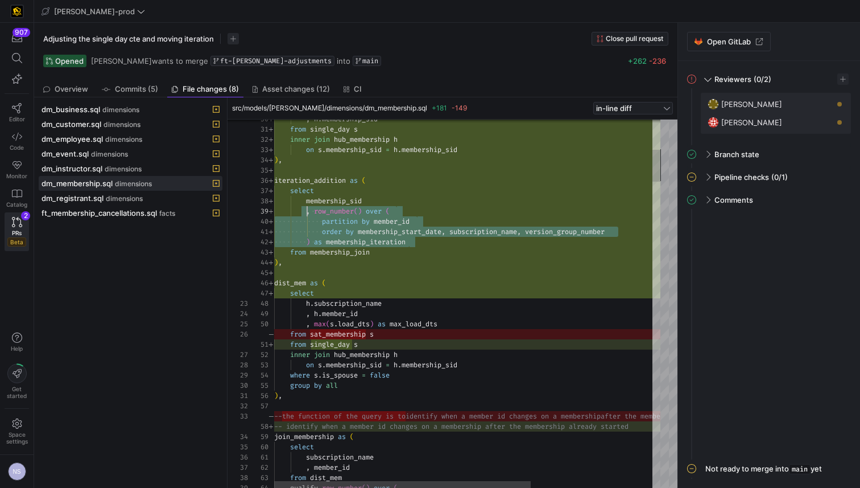
scroll to position [82, 33]
drag, startPoint x: 422, startPoint y: 241, endPoint x: 308, endPoint y: 209, distance: 117.6
type textarea "order by membership_start_date, subscription_name, version_group_number ) as me…"
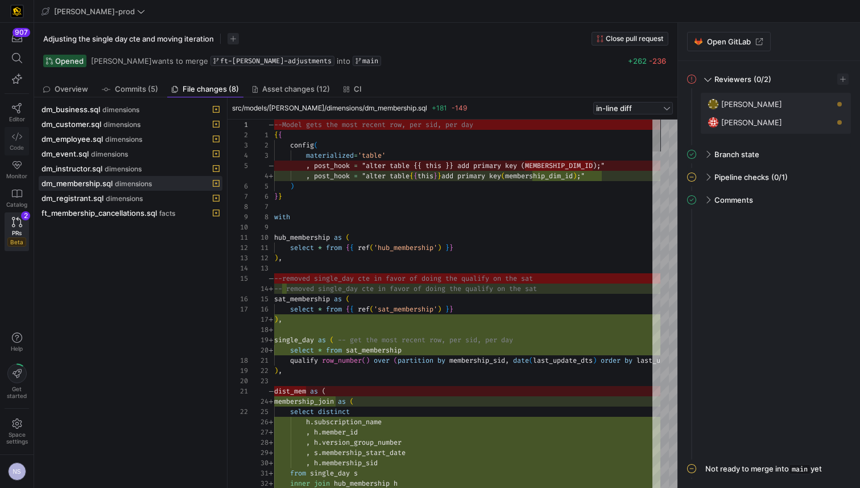
click at [16, 141] on icon at bounding box center [17, 136] width 10 height 10
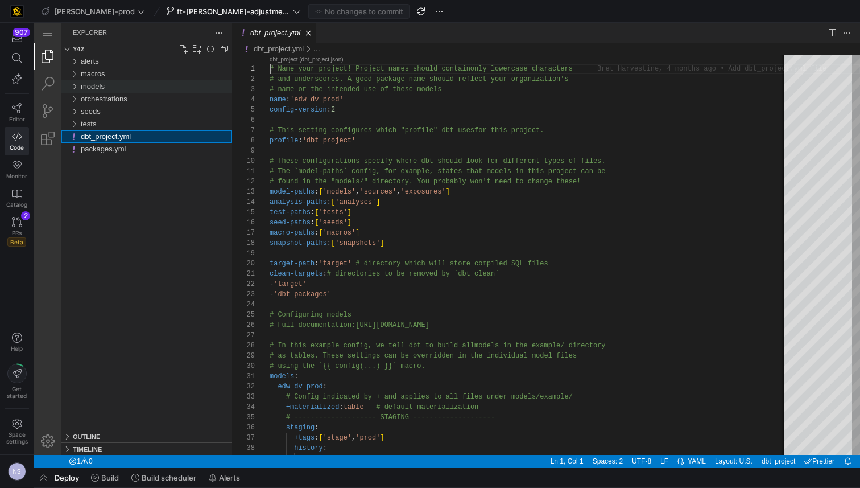
click at [112, 86] on div "models" at bounding box center [156, 86] width 151 height 13
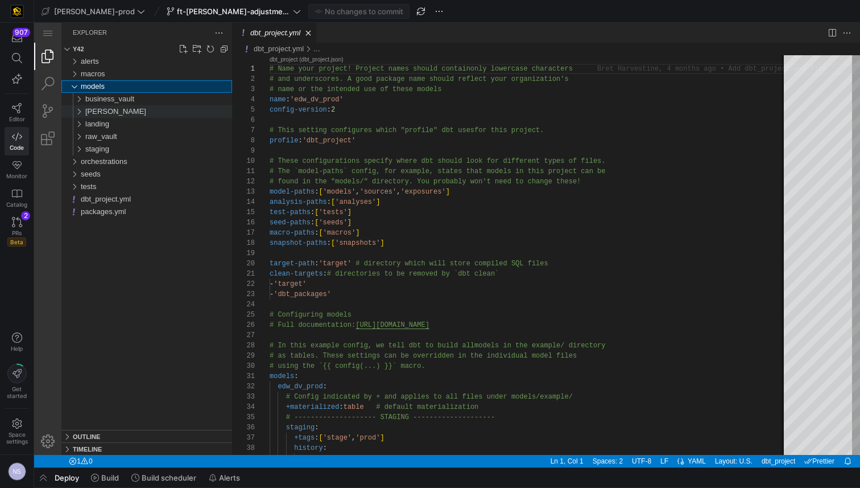
click at [106, 112] on div "edw" at bounding box center [158, 111] width 147 height 13
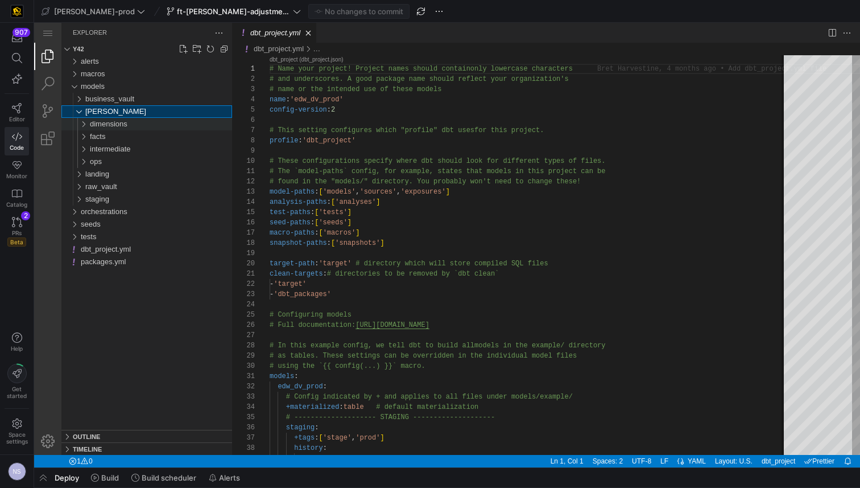
click at [106, 126] on span "dimensions" at bounding box center [109, 123] width 38 height 9
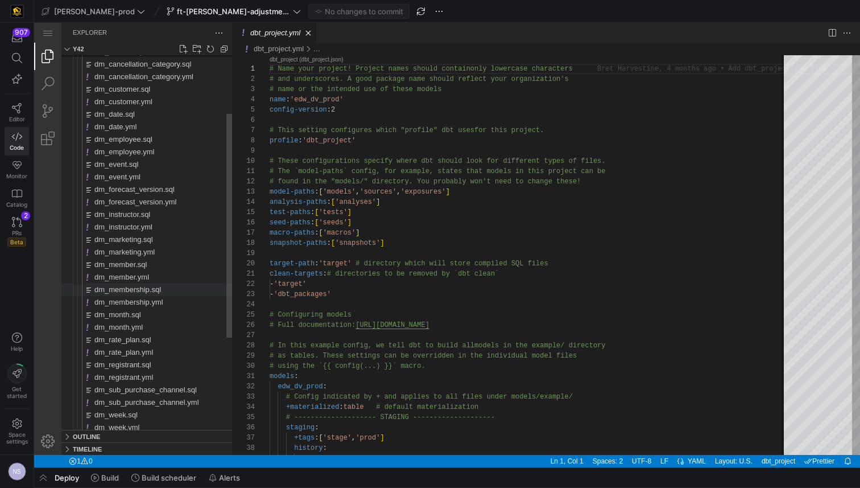
click at [145, 288] on span "dm_membership.sql" at bounding box center [127, 289] width 67 height 9
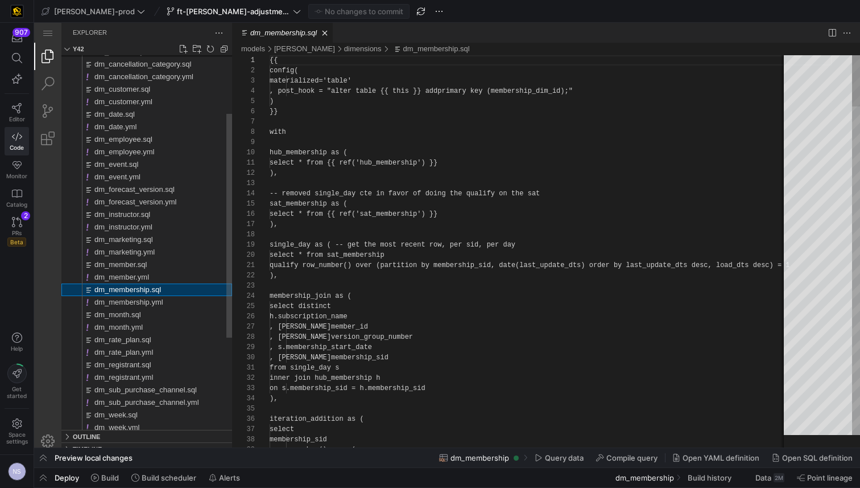
scroll to position [102, 0]
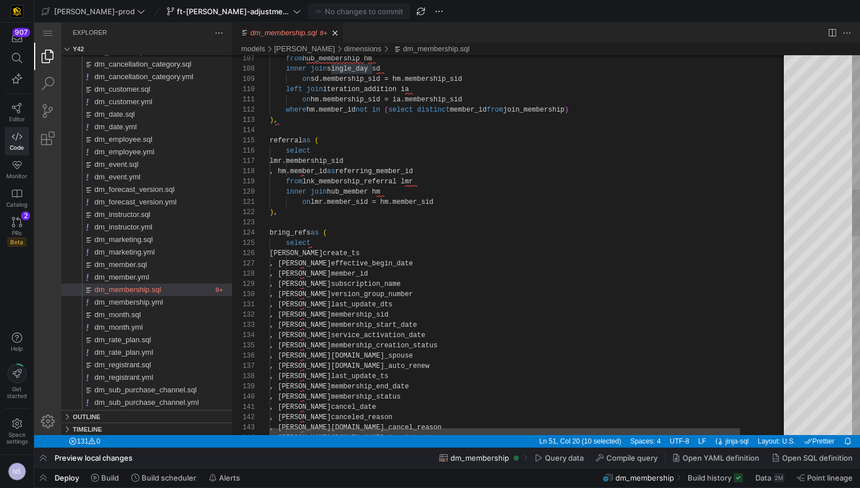
type textarea "on hm.membership_sid = ia.membership_sid where hm.member_id not in (select dist…"
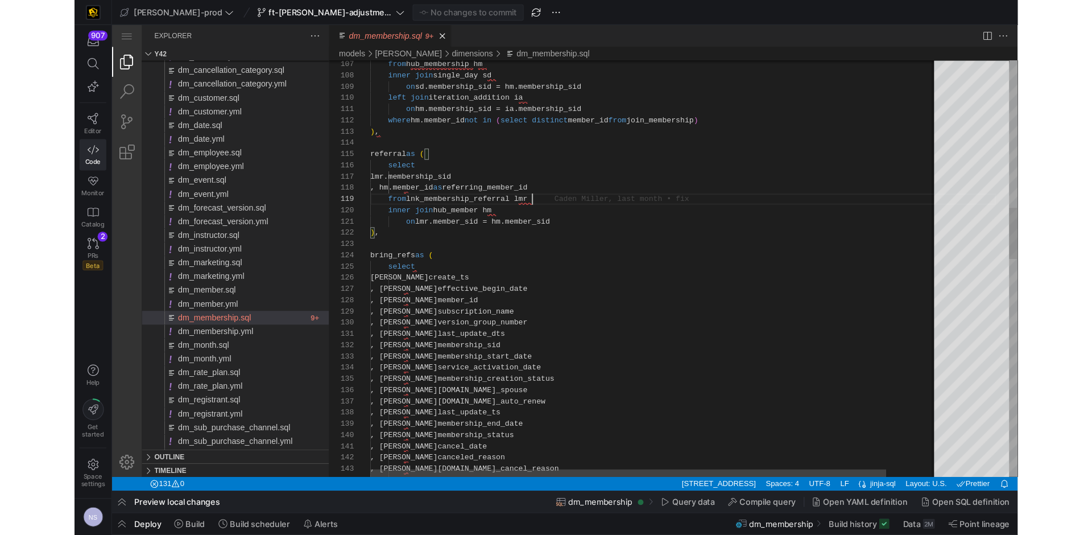
scroll to position [82, 148]
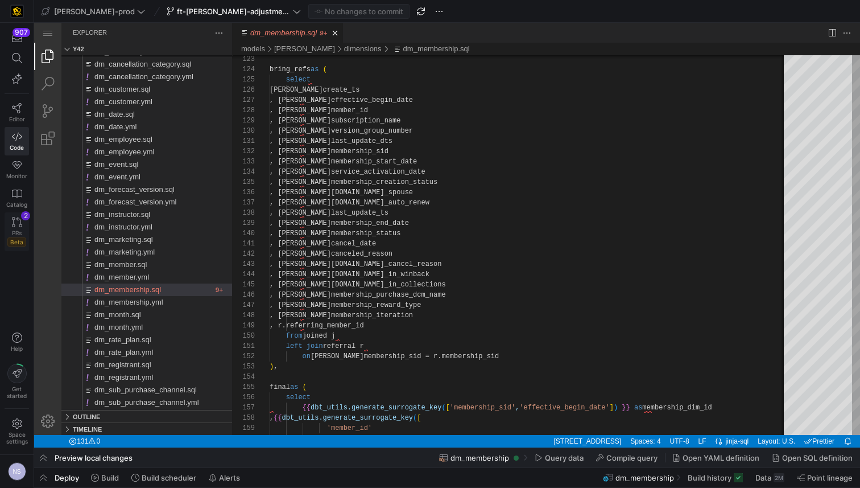
click at [19, 226] on icon at bounding box center [17, 222] width 10 height 10
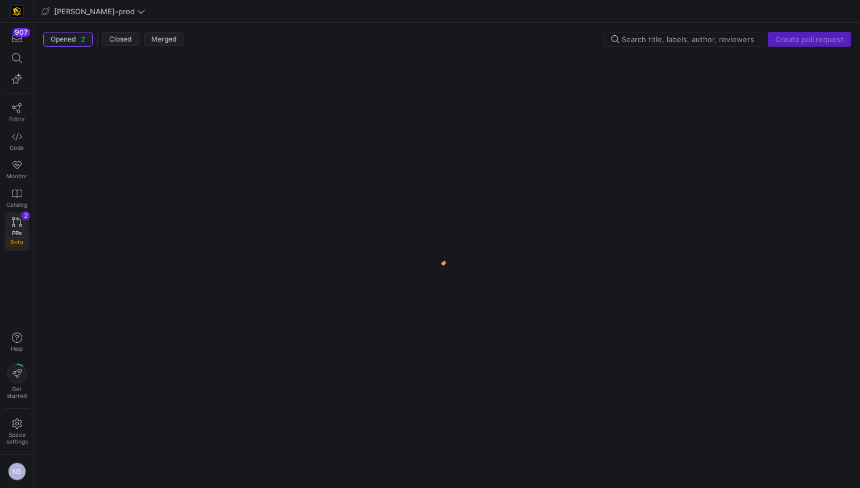
click at [16, 226] on icon at bounding box center [17, 222] width 10 height 10
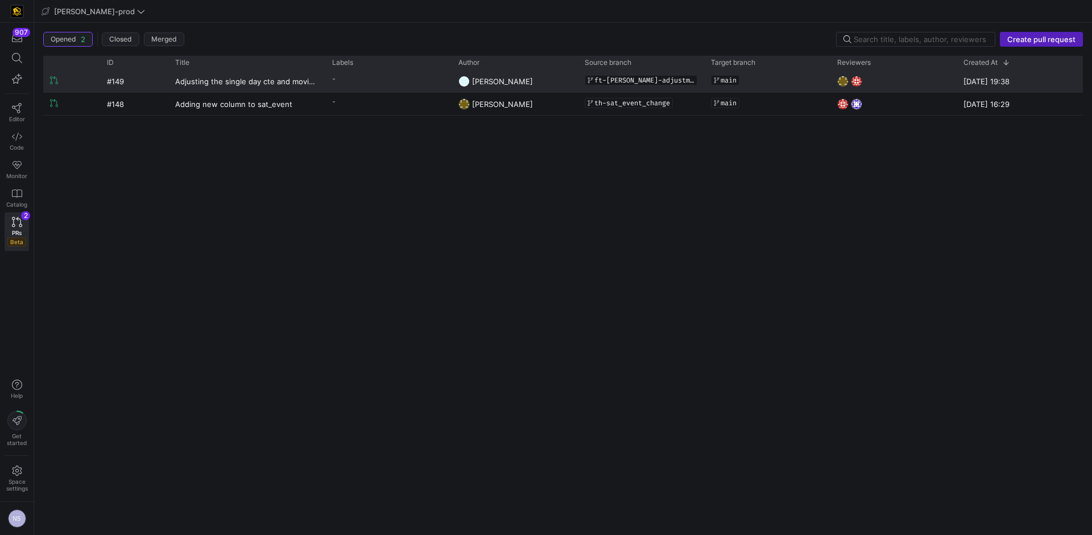
click at [420, 82] on y42-pull-request-list-view-label-cell-renderer "-" at bounding box center [388, 79] width 113 height 16
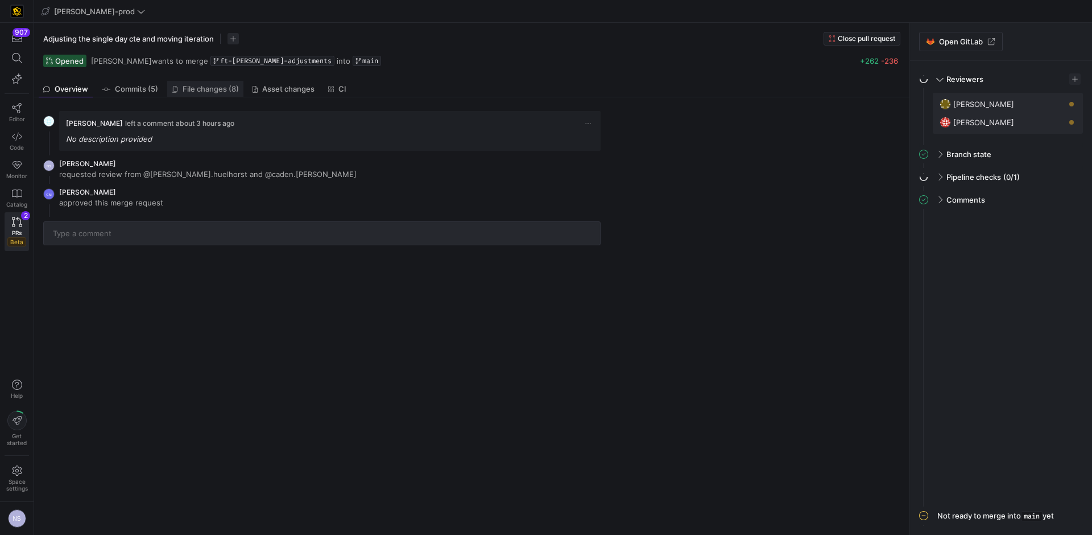
click at [214, 88] on span "File changes (8)" at bounding box center [211, 88] width 56 height 7
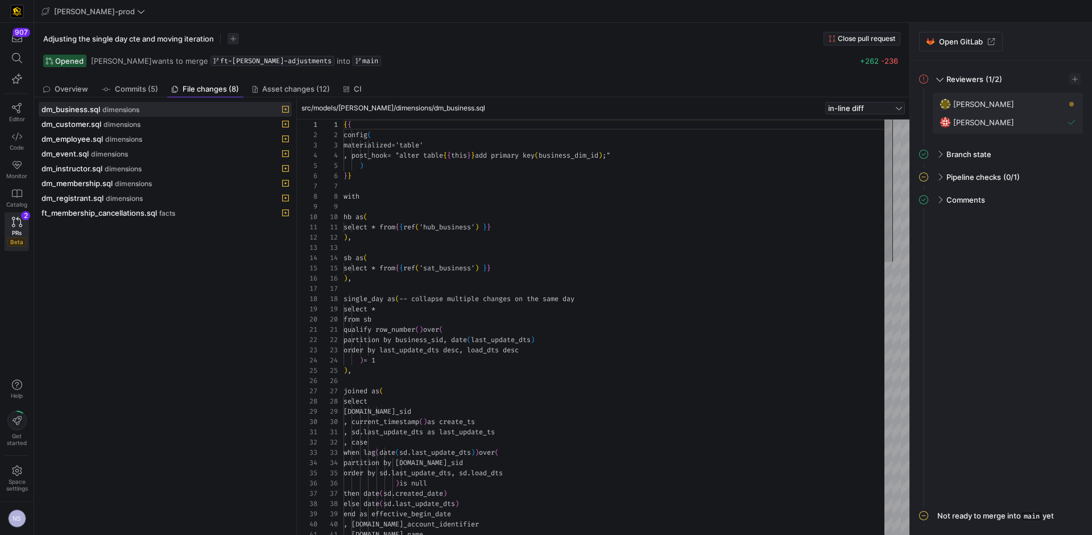
scroll to position [102, 0]
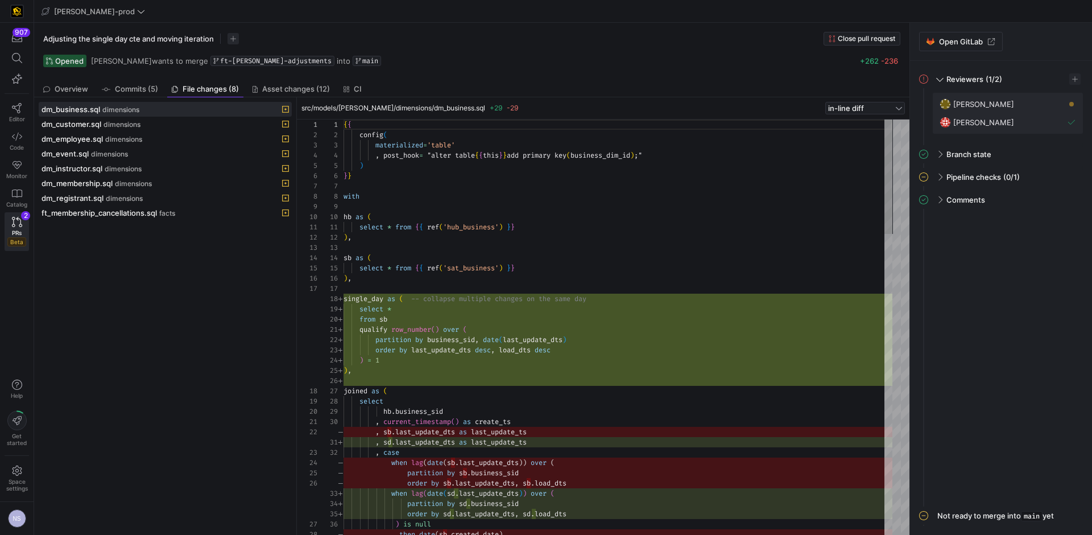
type textarea "qualify row_number() over ( partition by business_sid, date(last_update_dts) or…"
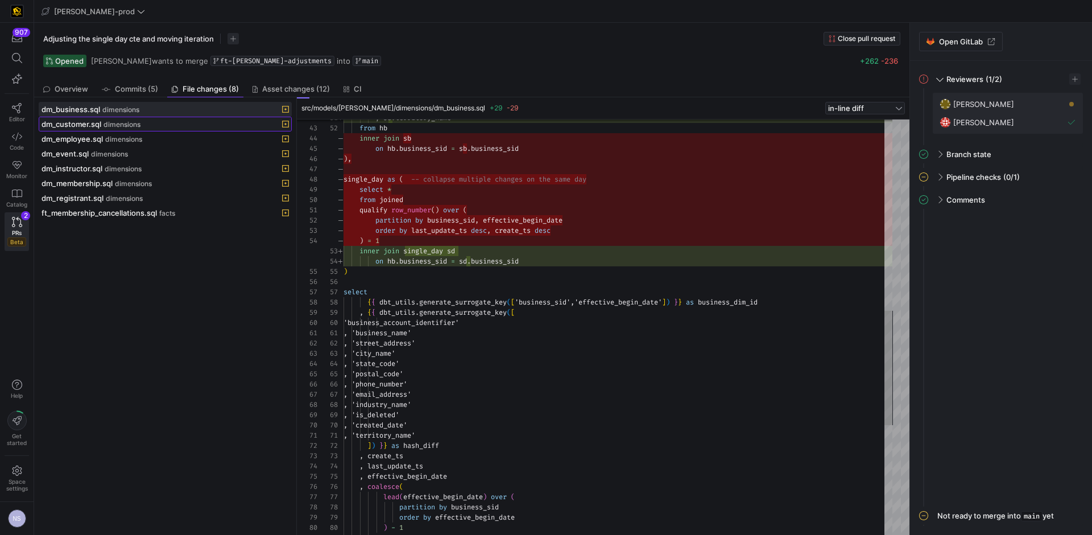
click at [118, 119] on div "dm_customer.sql dimensions" at bounding box center [153, 123] width 222 height 9
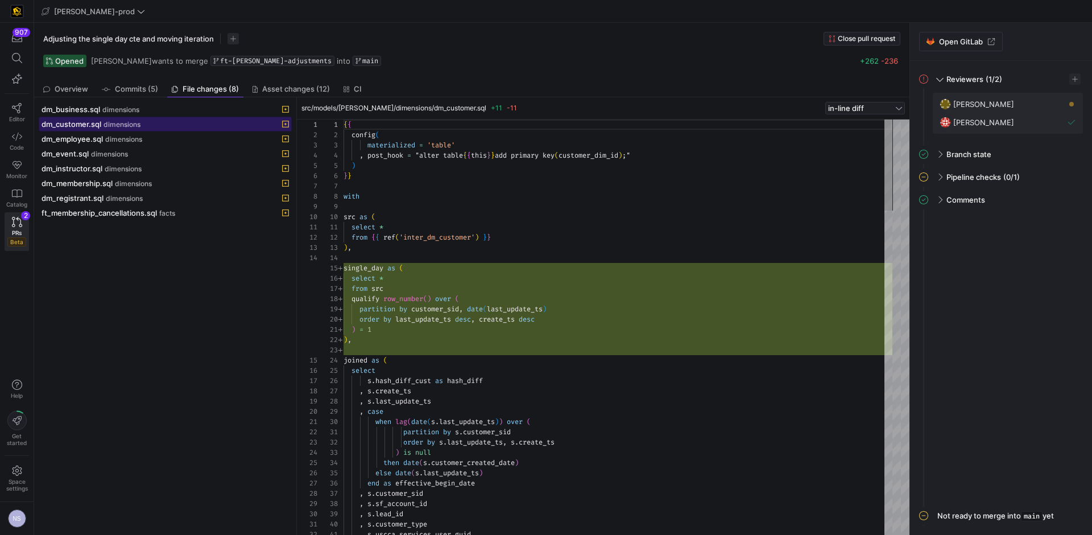
scroll to position [102, 0]
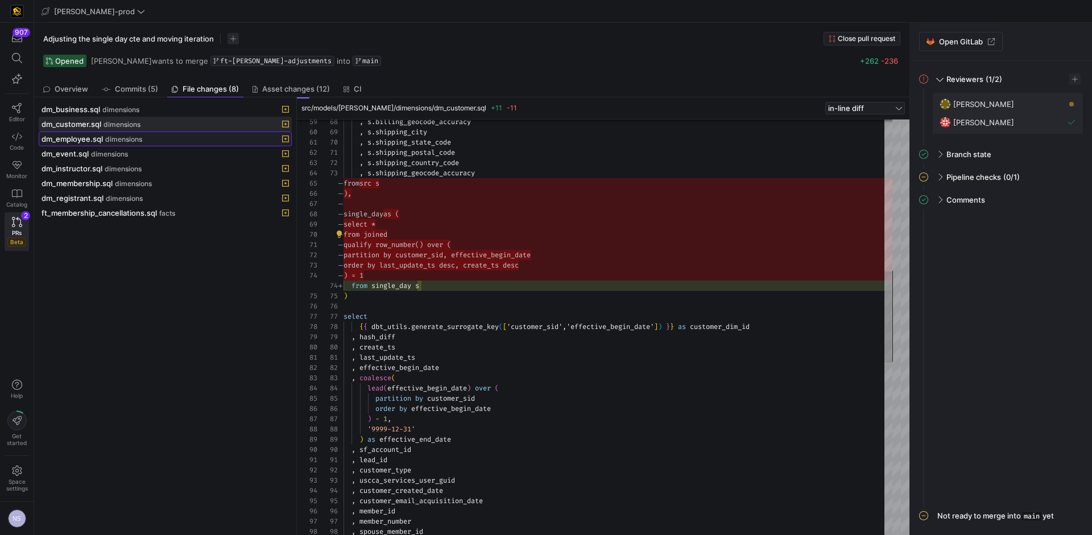
click at [136, 143] on span "dimensions" at bounding box center [123, 139] width 37 height 8
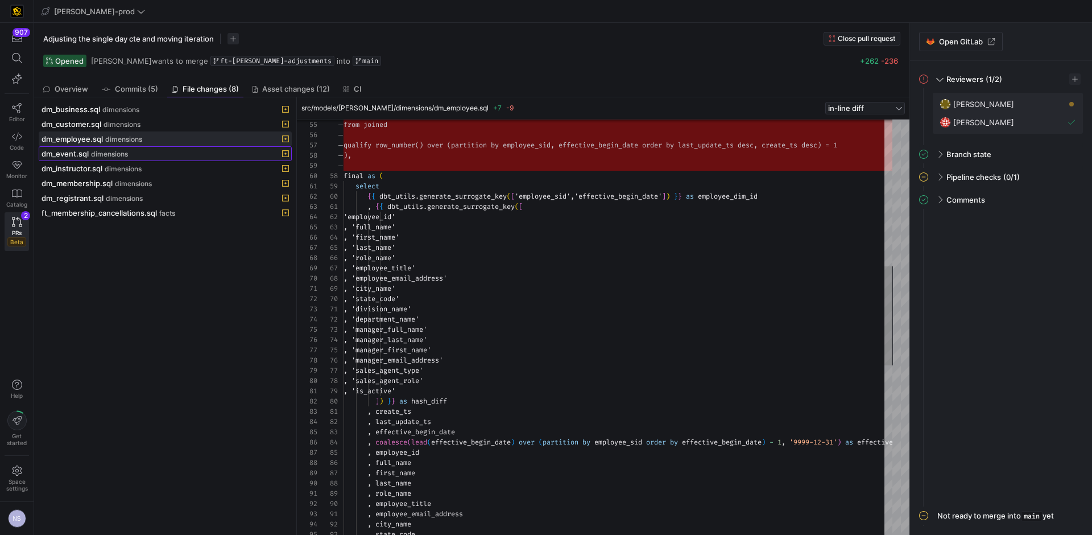
click at [151, 153] on div "dm_event.sql dimensions" at bounding box center [153, 153] width 222 height 9
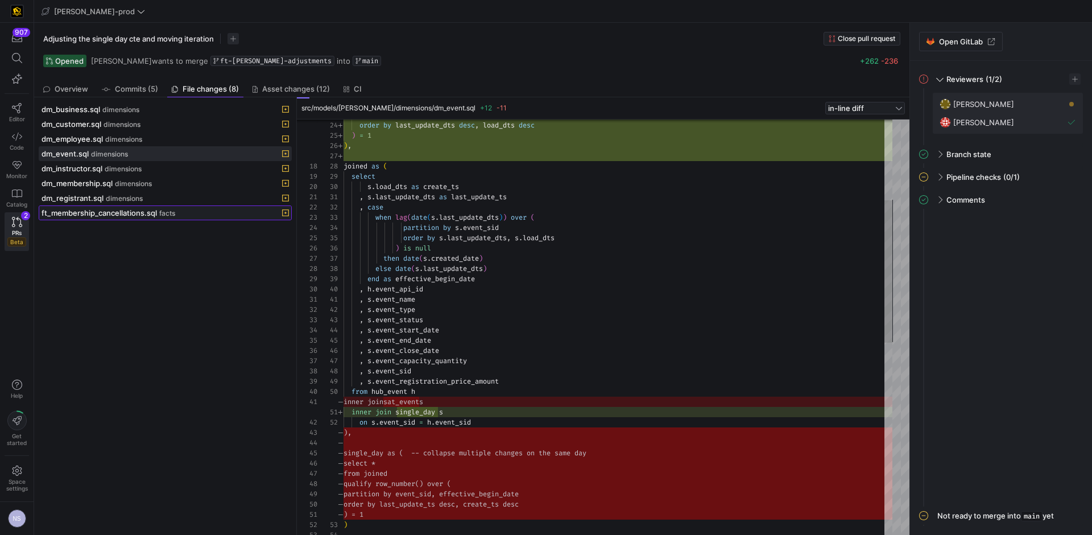
click at [139, 214] on span "ft_membership_cancellations.sql" at bounding box center [99, 212] width 115 height 9
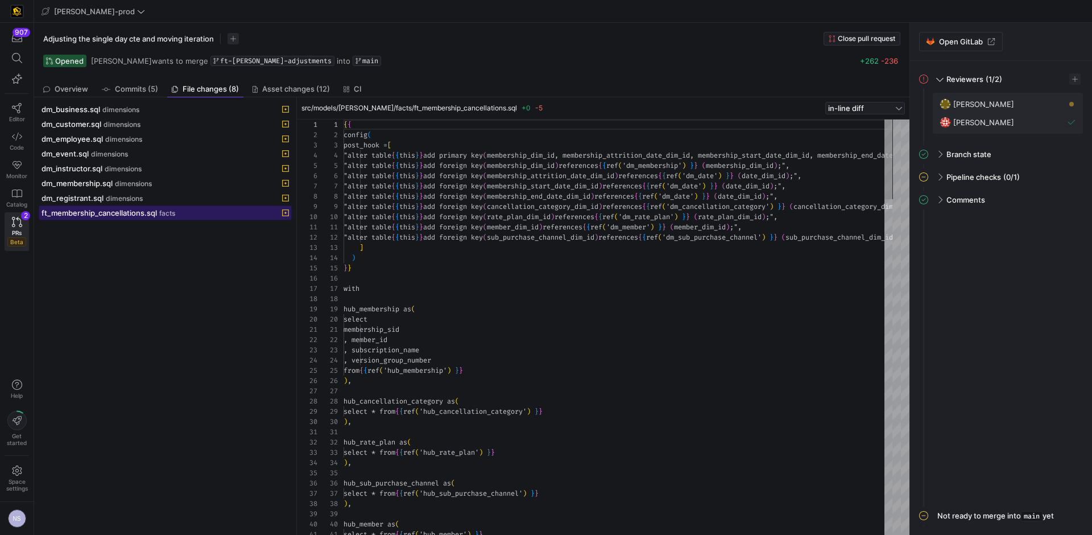
scroll to position [51, 0]
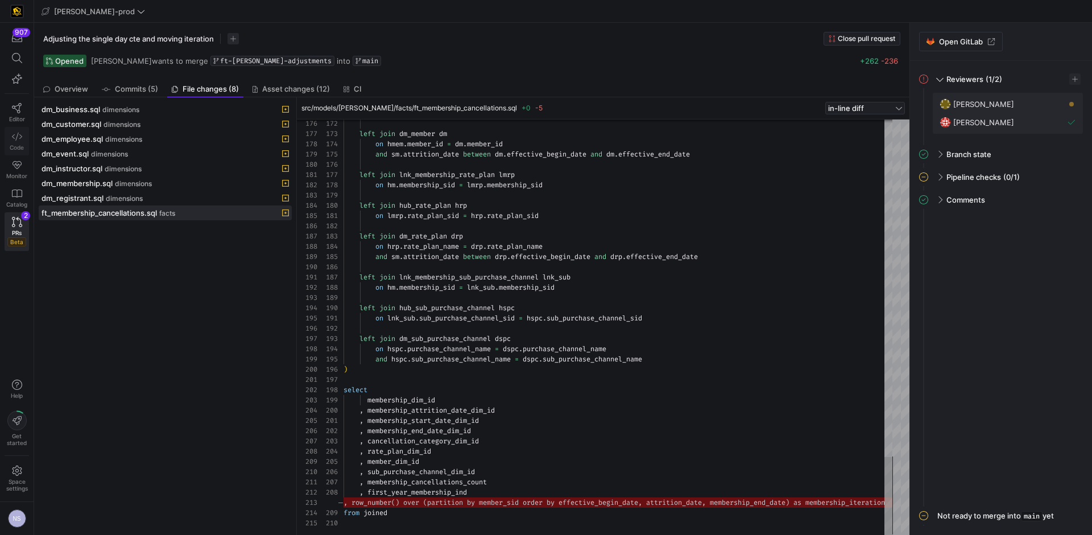
click at [18, 136] on icon at bounding box center [17, 136] width 10 height 10
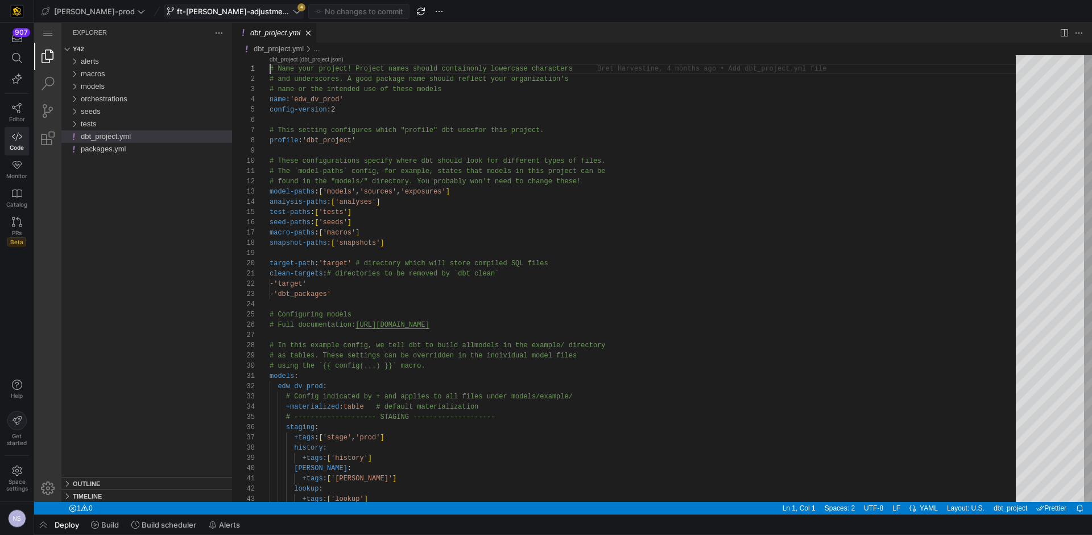
click at [216, 16] on span at bounding box center [233, 12] width 139 height 14
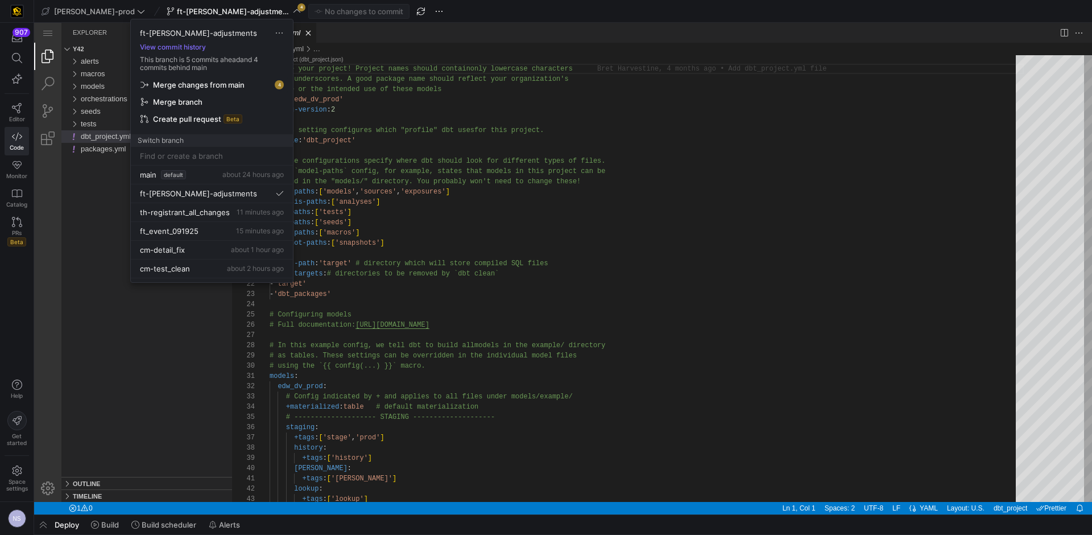
click at [205, 83] on span "Merge changes from main" at bounding box center [199, 84] width 92 height 9
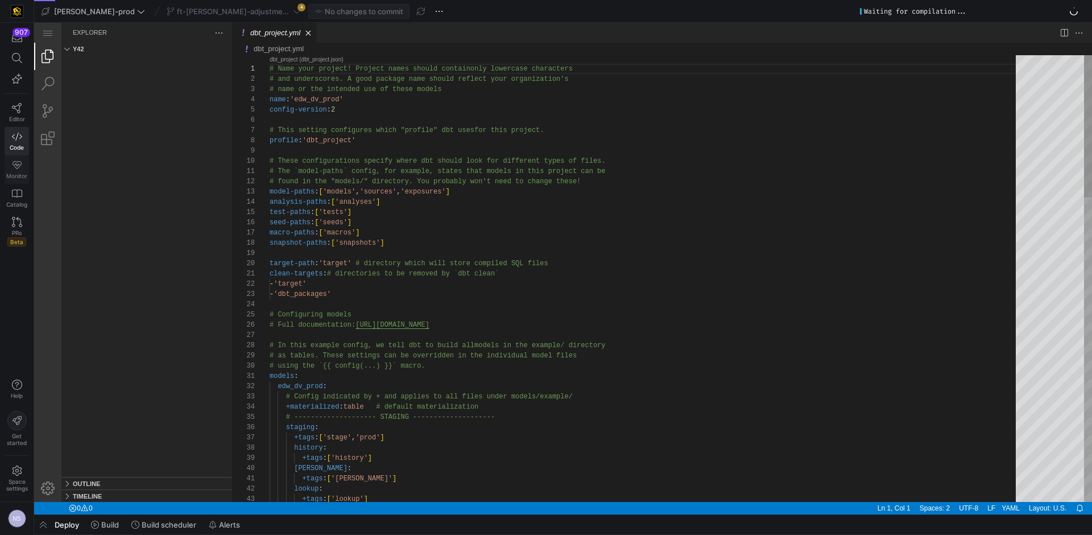
click at [20, 171] on link "Monitor" at bounding box center [17, 169] width 24 height 28
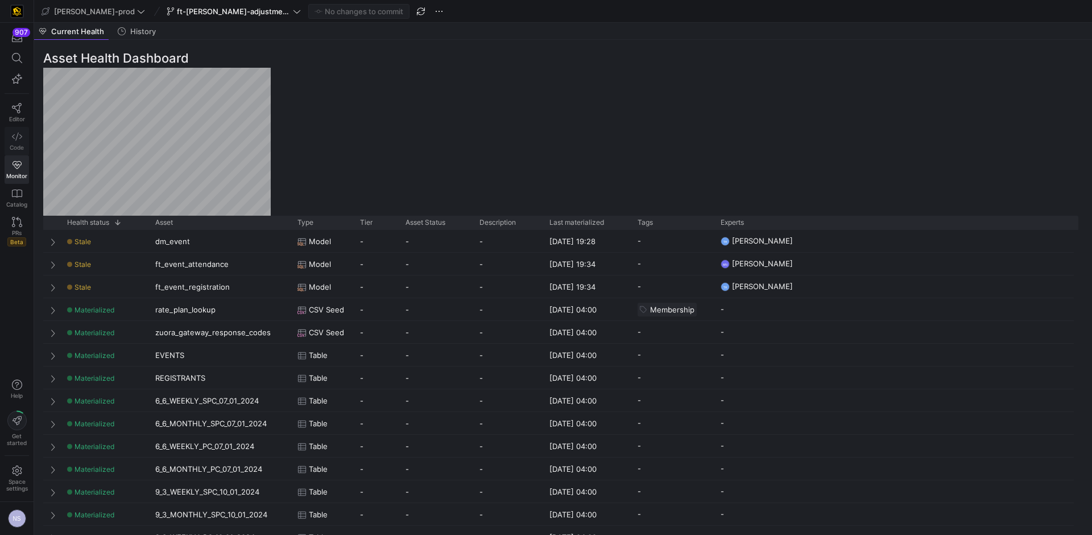
click at [9, 135] on link "Code" at bounding box center [17, 141] width 24 height 28
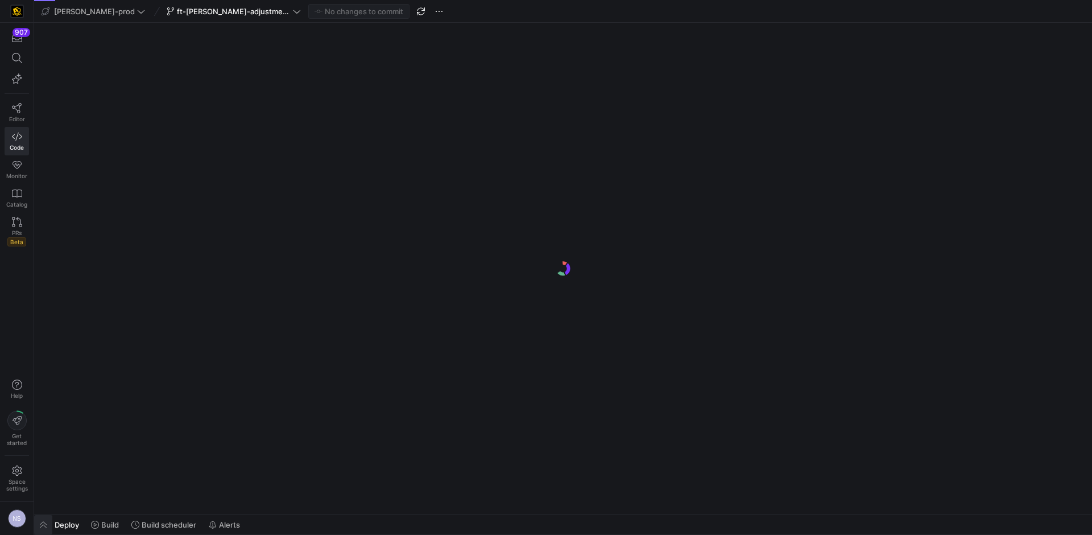
click at [46, 525] on span "button" at bounding box center [43, 524] width 18 height 19
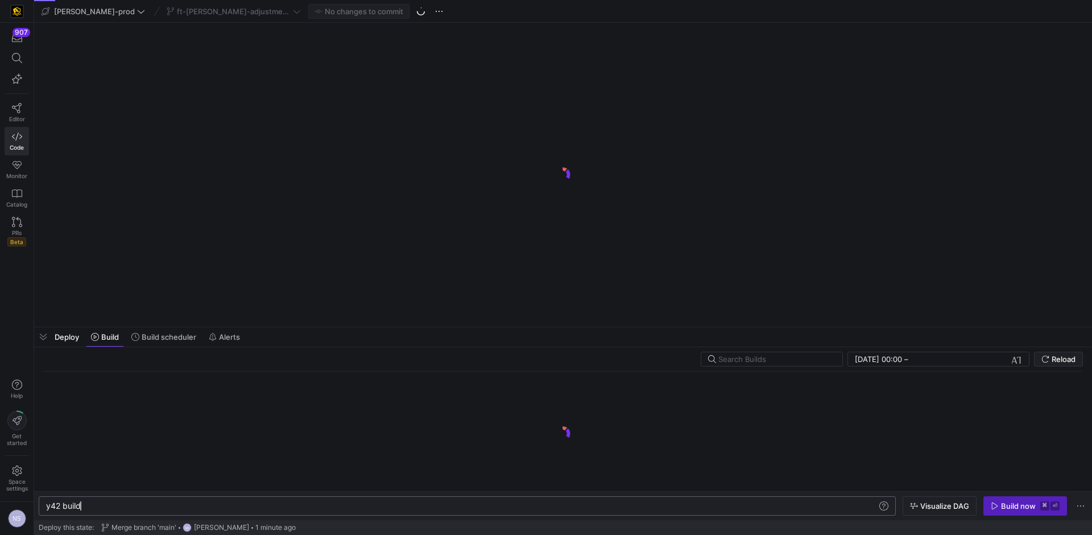
click at [118, 502] on div "y42 build" at bounding box center [461, 505] width 831 height 9
click at [122, 506] on div "y42 build" at bounding box center [461, 505] width 831 height 9
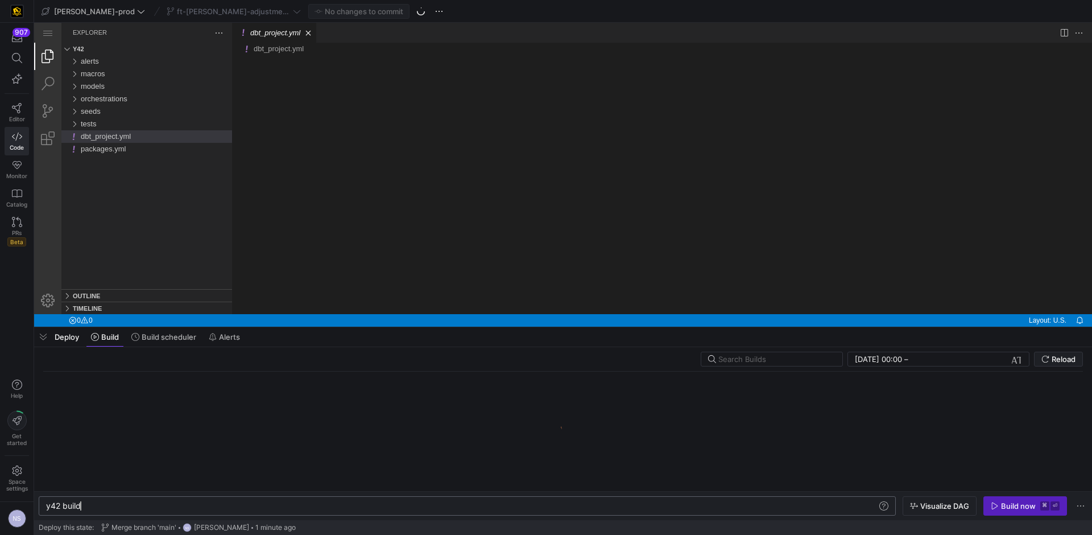
type textarea "y42 build"
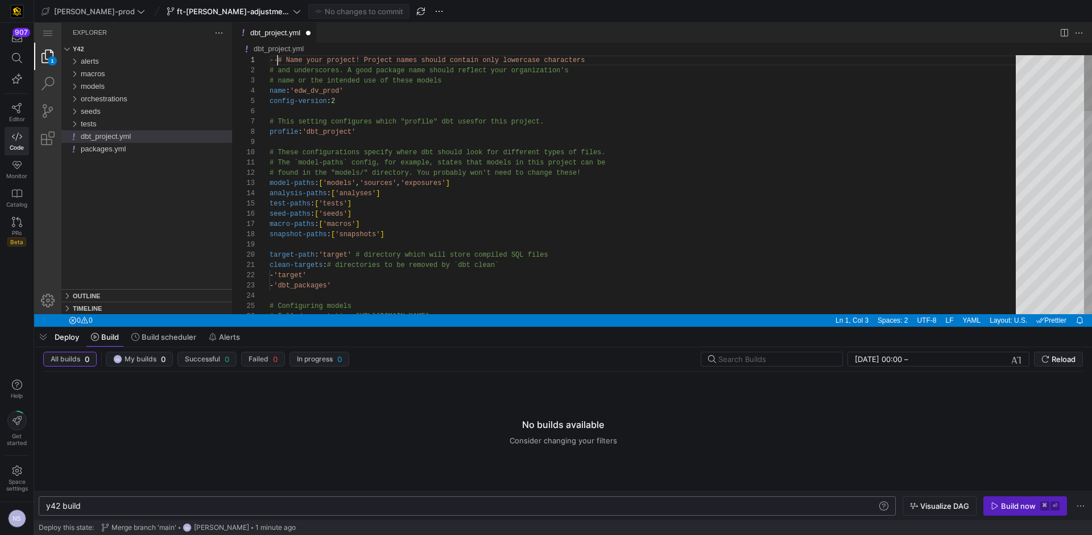
scroll to position [0, 8]
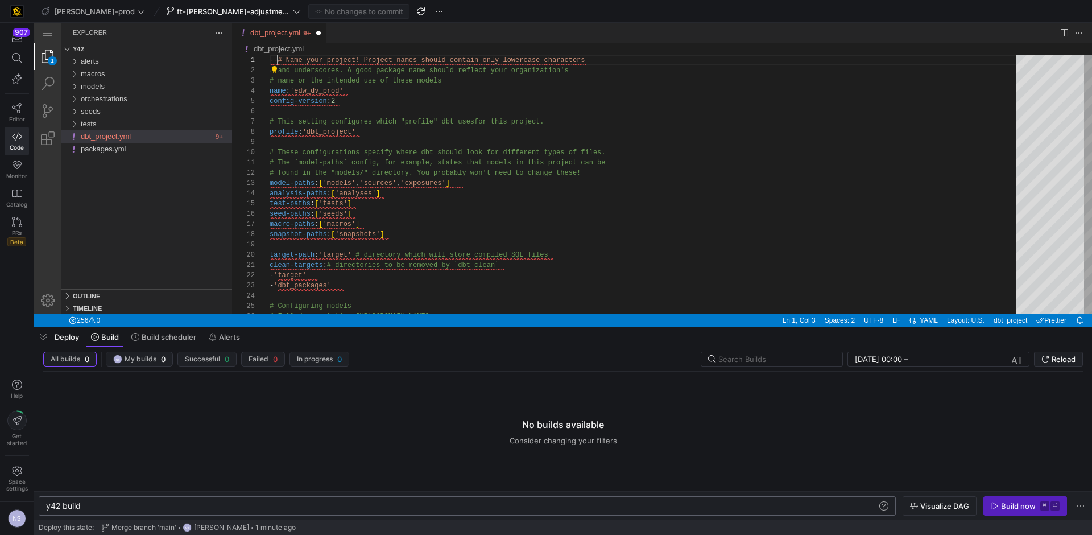
type textarea "# Name your project! Project names should contain only lowercase characters # a…"
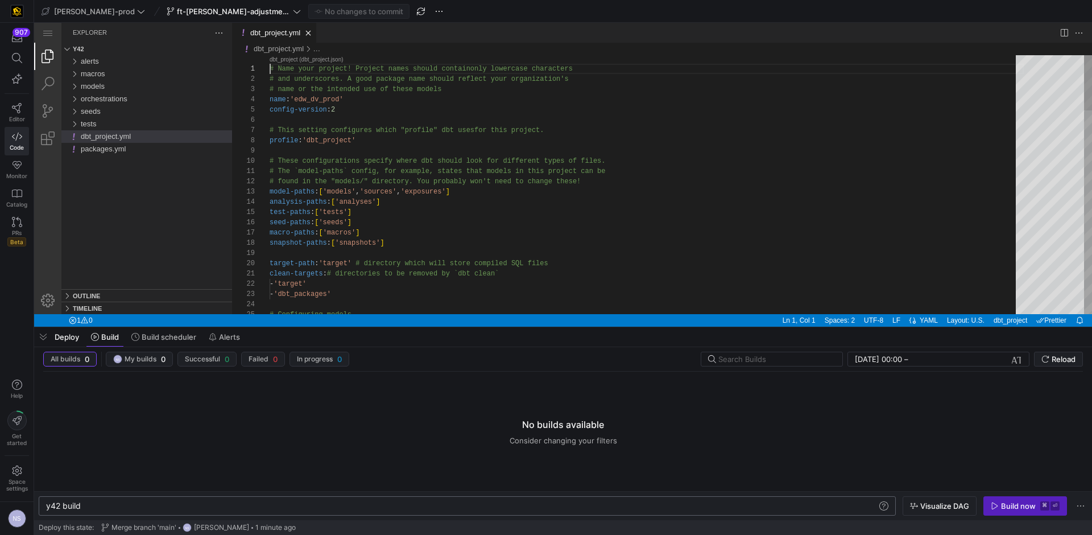
click at [106, 500] on div "y42 build y42 build" at bounding box center [467, 505] width 857 height 19
click at [105, 506] on div "y42 build" at bounding box center [461, 505] width 831 height 9
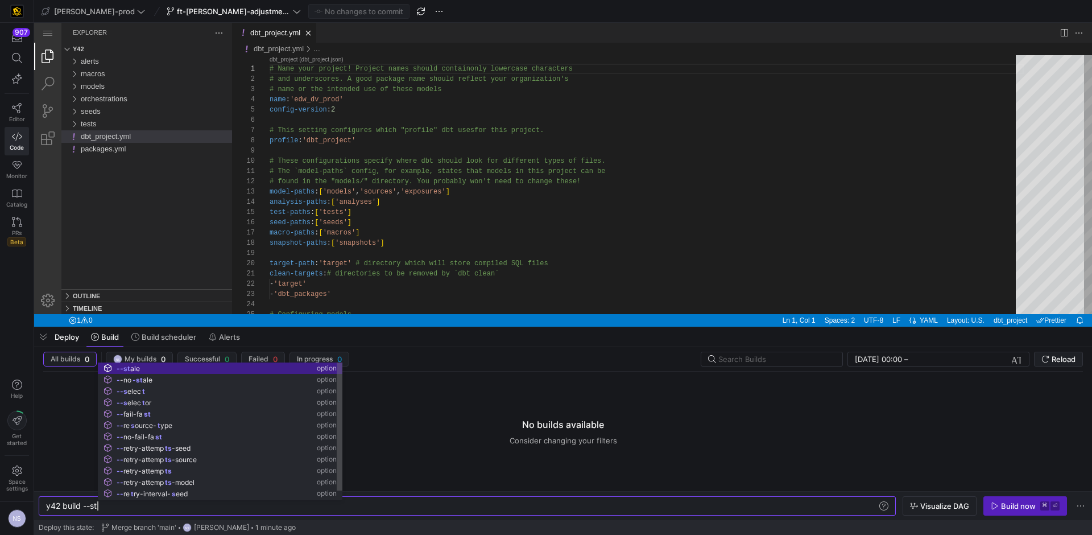
scroll to position [0, 62]
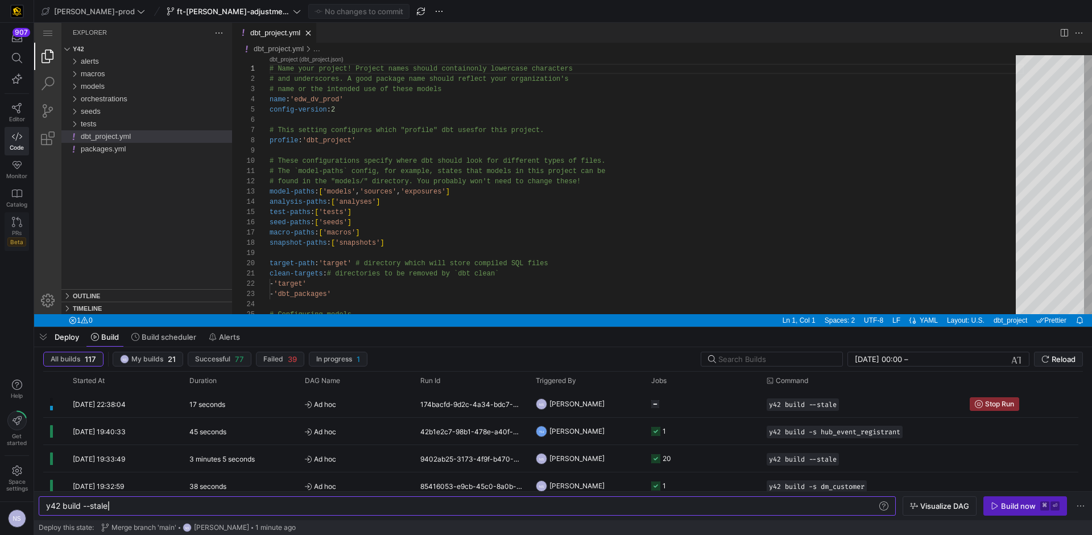
type textarea "y42 build --stale"
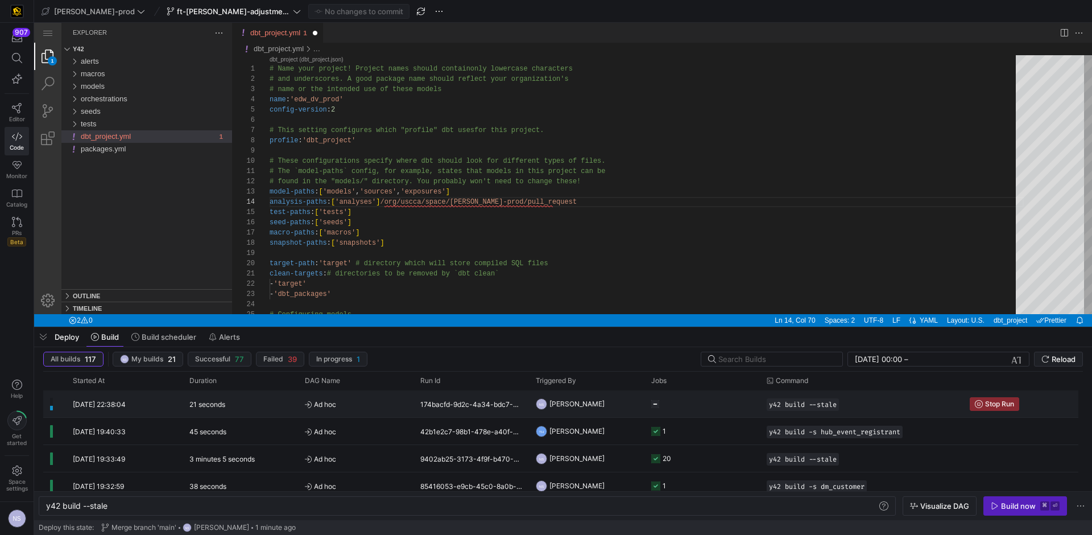
drag, startPoint x: 601, startPoint y: 403, endPoint x: 596, endPoint y: 394, distance: 10.4
click at [596, 394] on y42-orchestration-triggered-by "NS [PERSON_NAME]" at bounding box center [587, 404] width 102 height 26
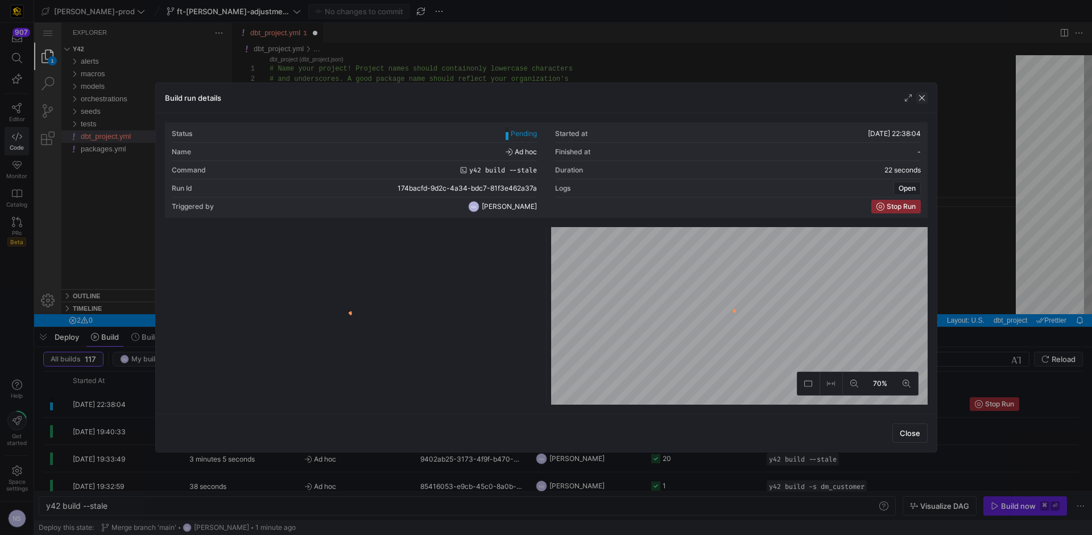
click at [921, 102] on span "button" at bounding box center [922, 97] width 11 height 11
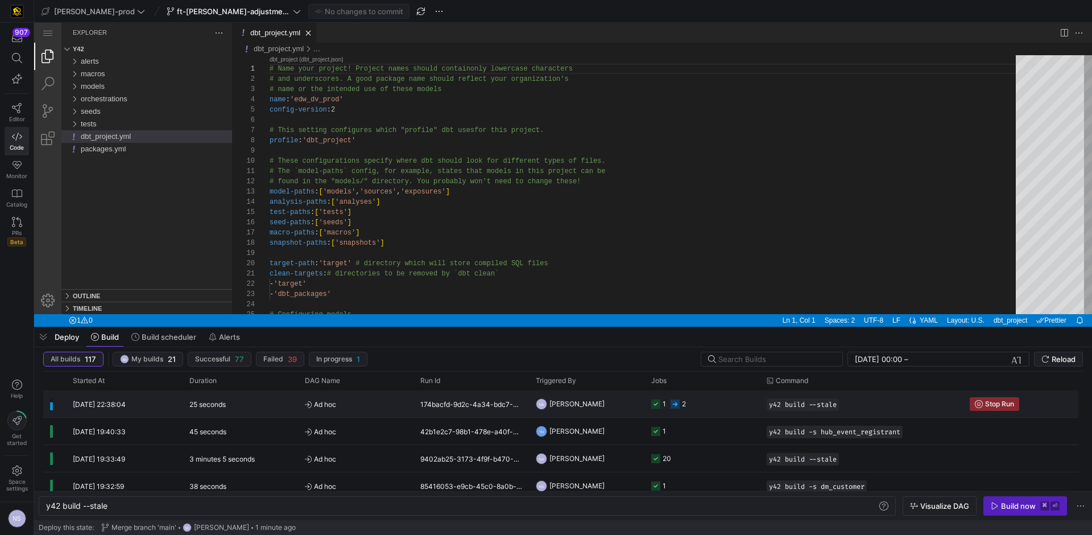
click at [646, 406] on div "1 2" at bounding box center [702, 403] width 115 height 27
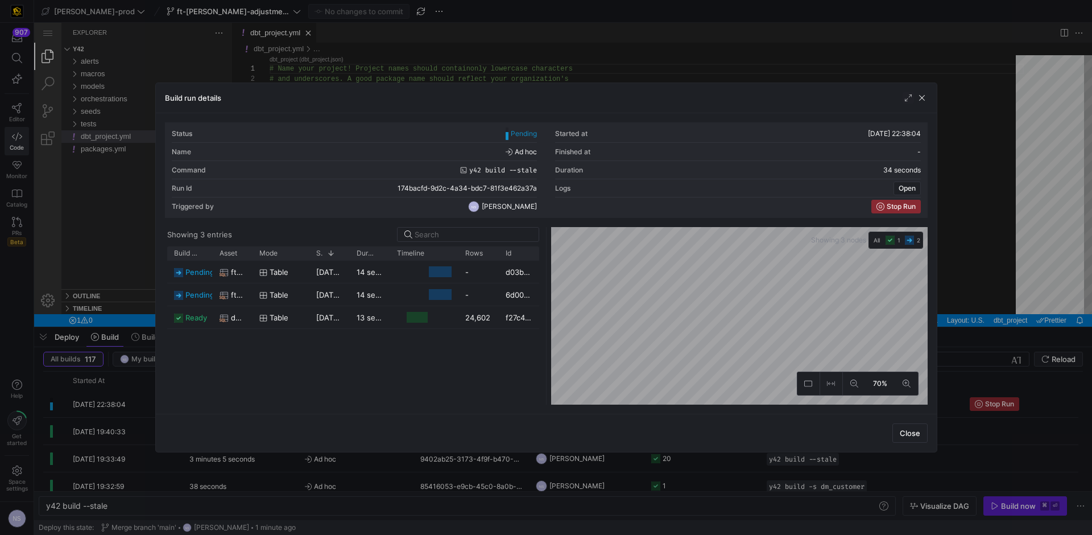
click at [1029, 228] on div at bounding box center [546, 267] width 1092 height 535
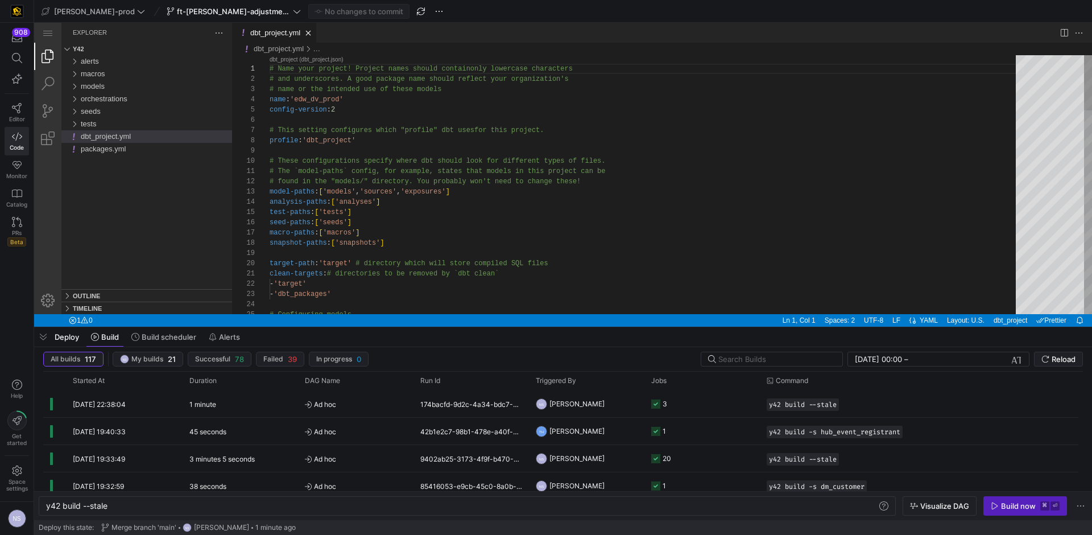
type textarea "clean-targets: # directories to be removed by `dbt clean` - 'target' - 'dbt_pac…"
click at [23, 235] on div "PRs Beta" at bounding box center [16, 237] width 19 height 17
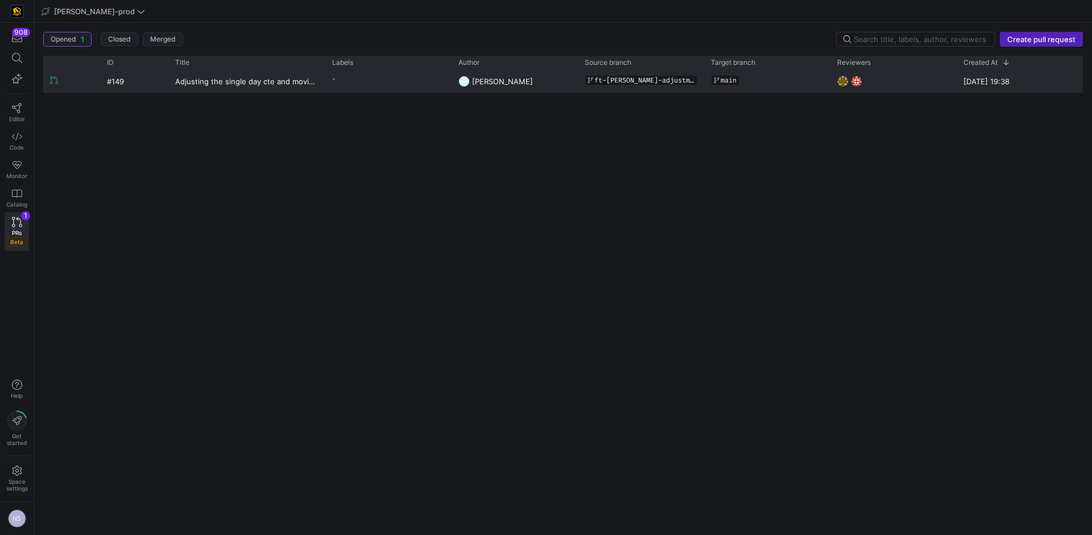
click at [505, 87] on y42-pull-request-user-label "[PERSON_NAME]" at bounding box center [502, 82] width 61 height 22
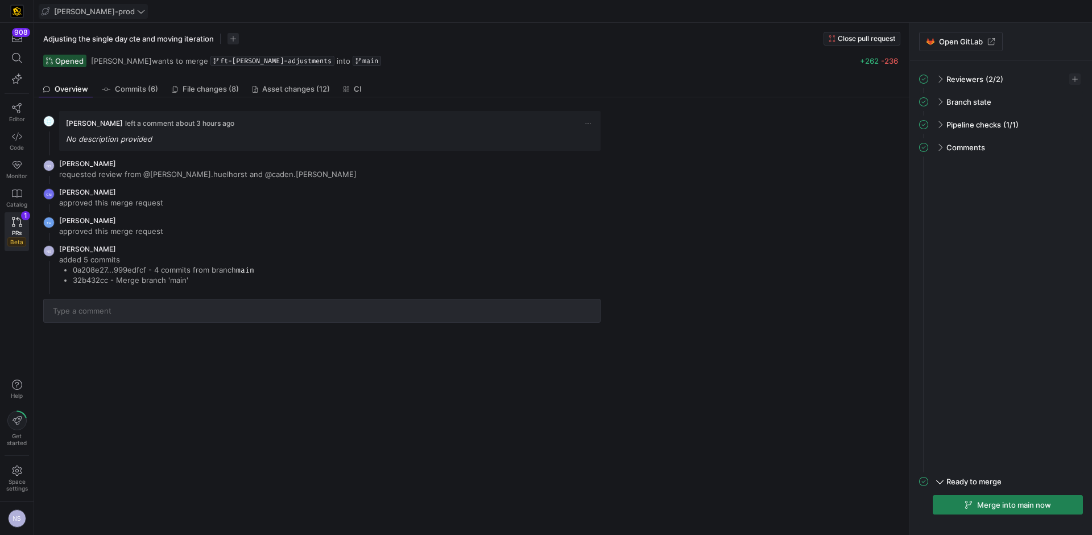
click at [86, 11] on span "[PERSON_NAME]-prod" at bounding box center [94, 11] width 81 height 9
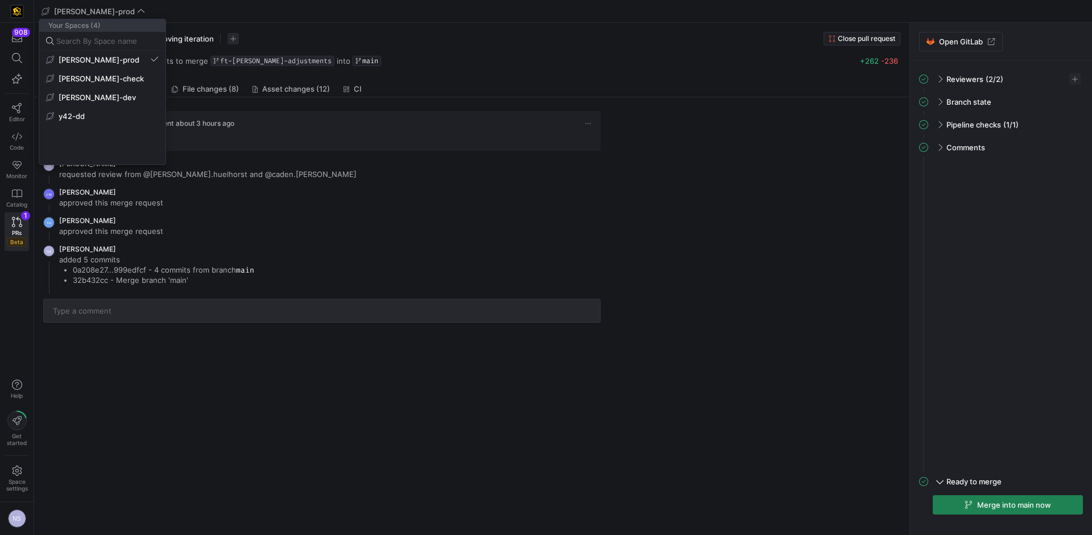
drag, startPoint x: 342, startPoint y: 50, endPoint x: 282, endPoint y: 61, distance: 61.4
click at [340, 50] on div at bounding box center [546, 267] width 1092 height 535
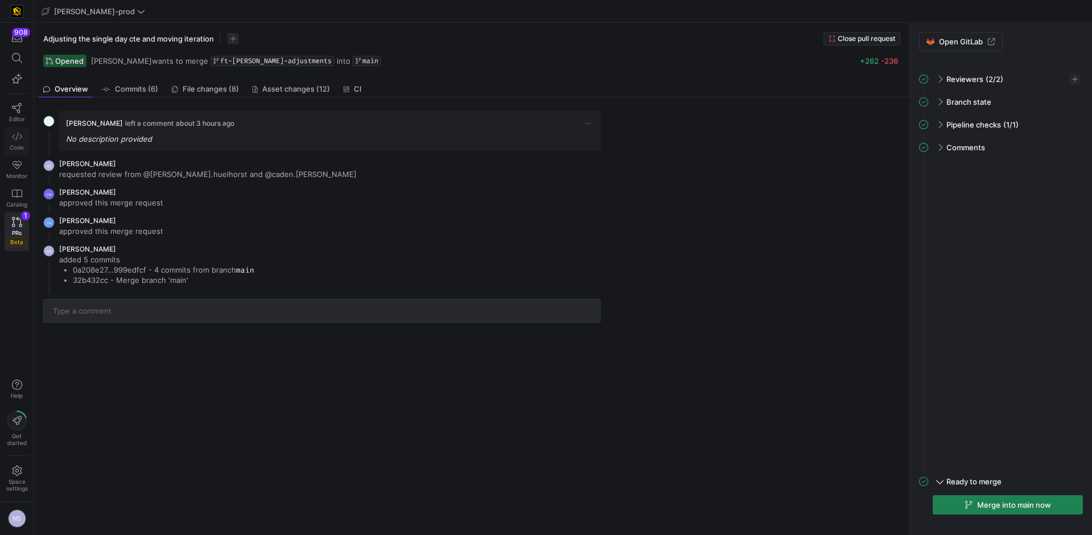
click at [15, 141] on icon at bounding box center [17, 136] width 10 height 10
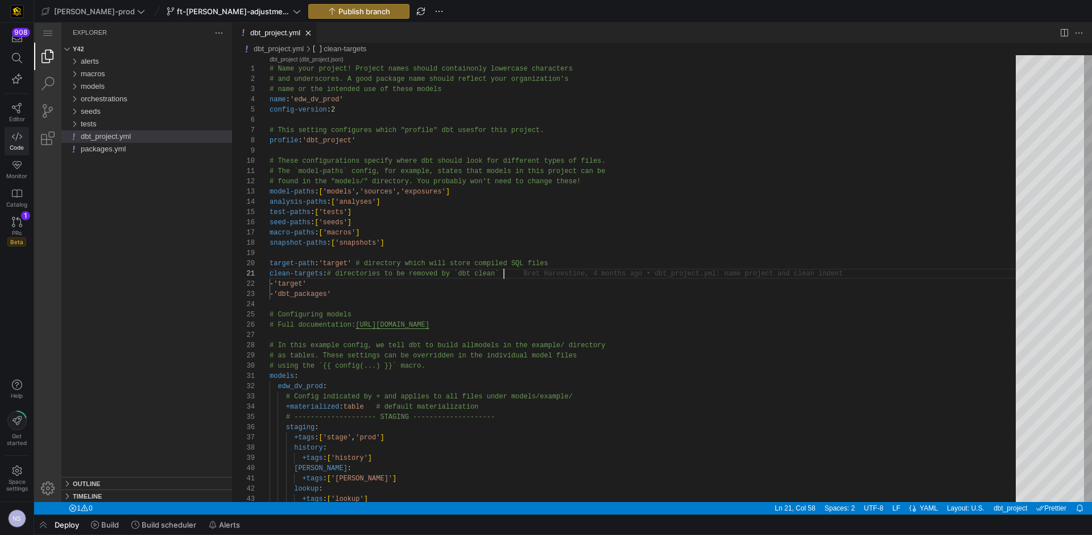
scroll to position [0, 234]
